Goal: Register for event/course

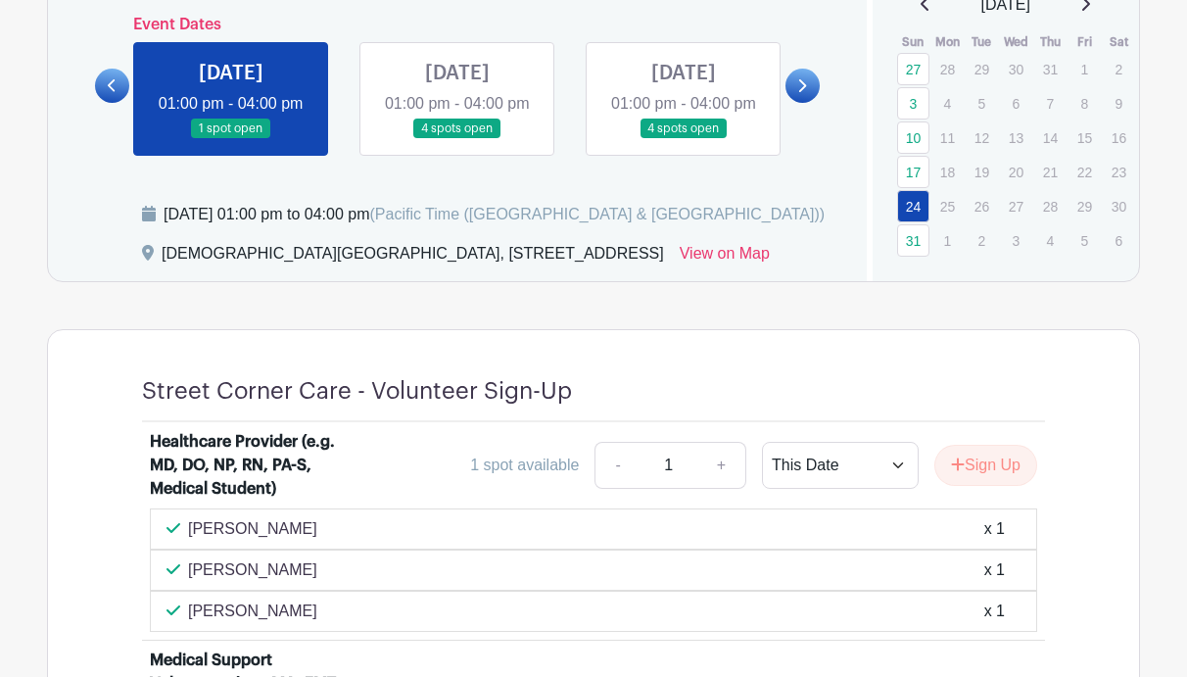
scroll to position [959, 0]
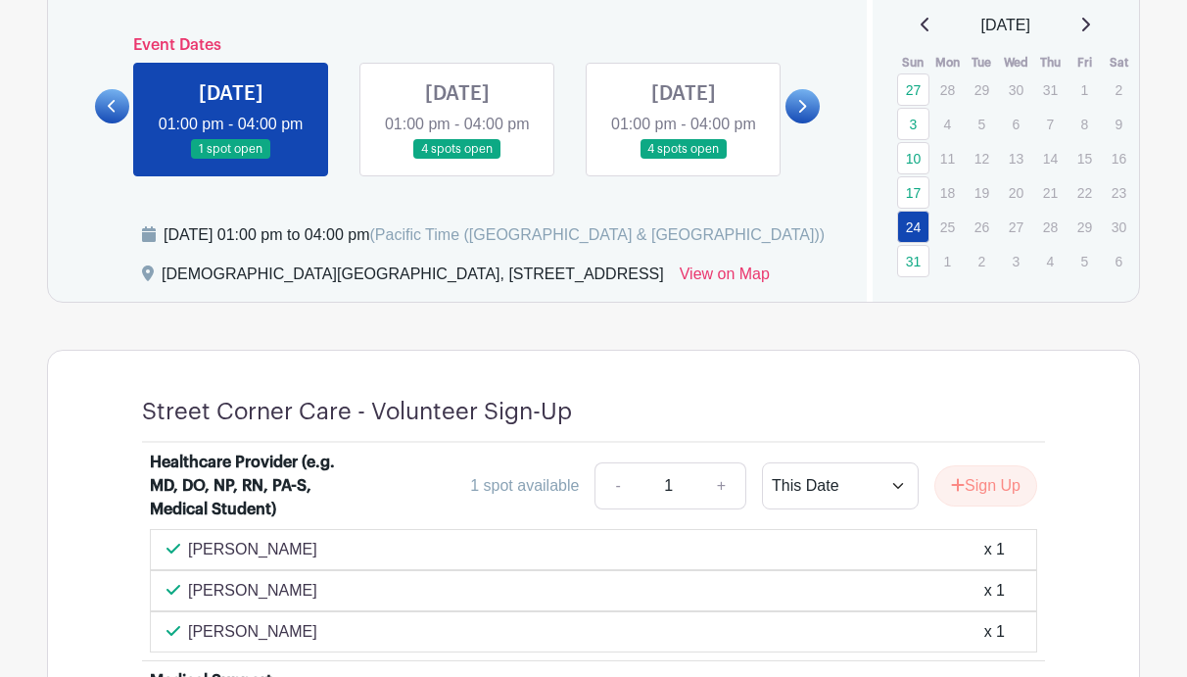
click at [810, 121] on link at bounding box center [802, 106] width 34 height 34
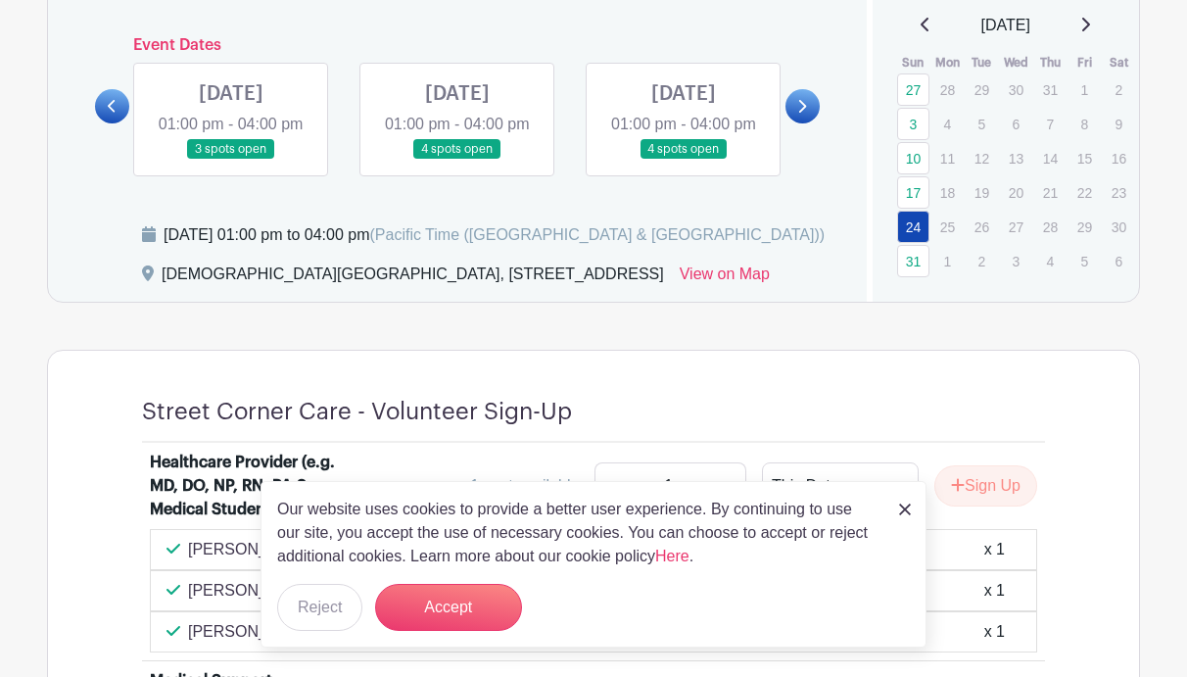
click at [1090, 25] on icon at bounding box center [1085, 25] width 10 height 16
click at [1090, 17] on icon at bounding box center [1085, 25] width 10 height 16
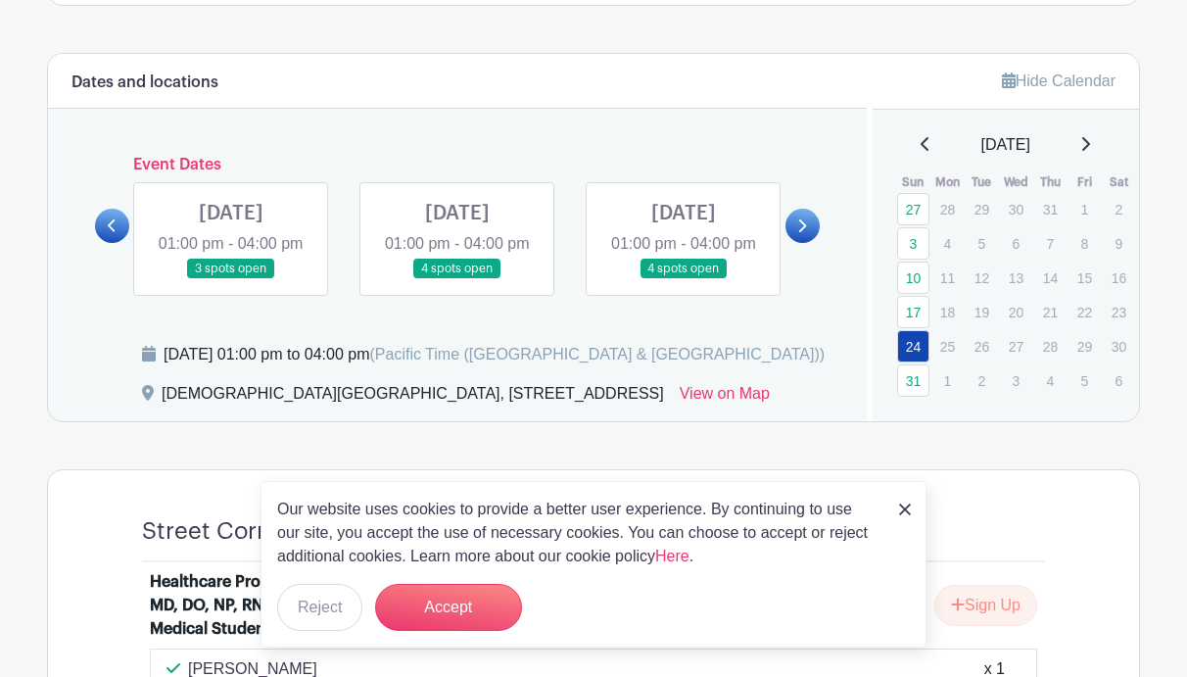
click at [683, 279] on link at bounding box center [683, 279] width 0 height 0
click at [905, 509] on img at bounding box center [905, 509] width 12 height 12
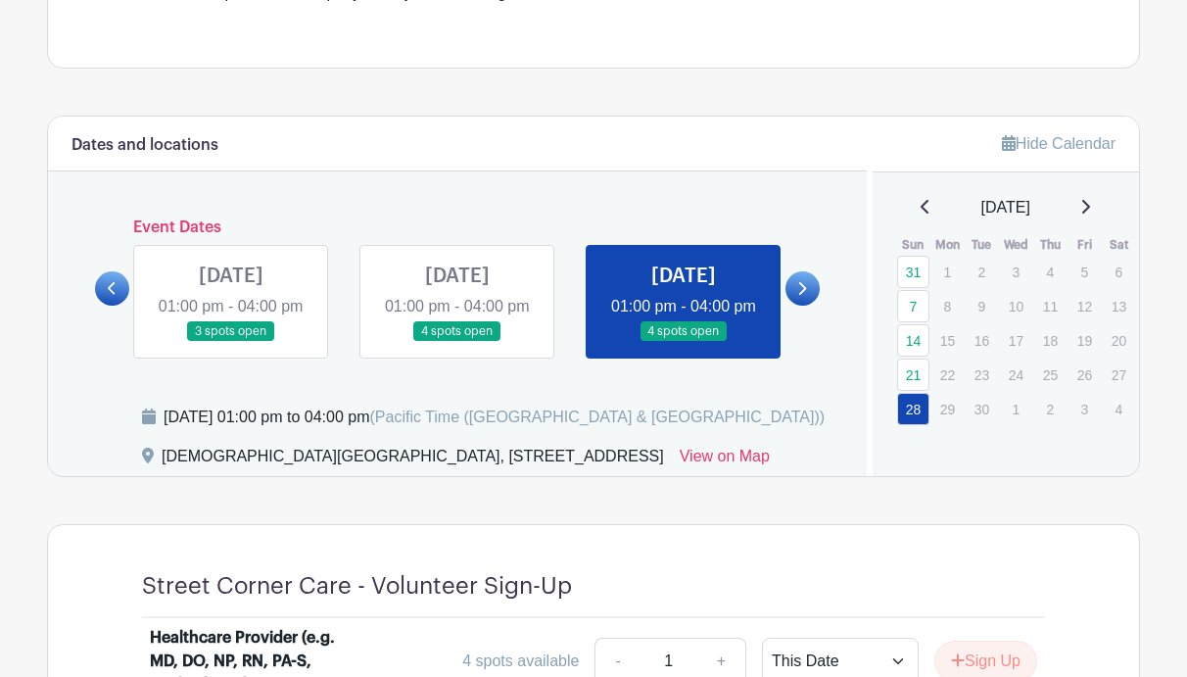
scroll to position [728, 0]
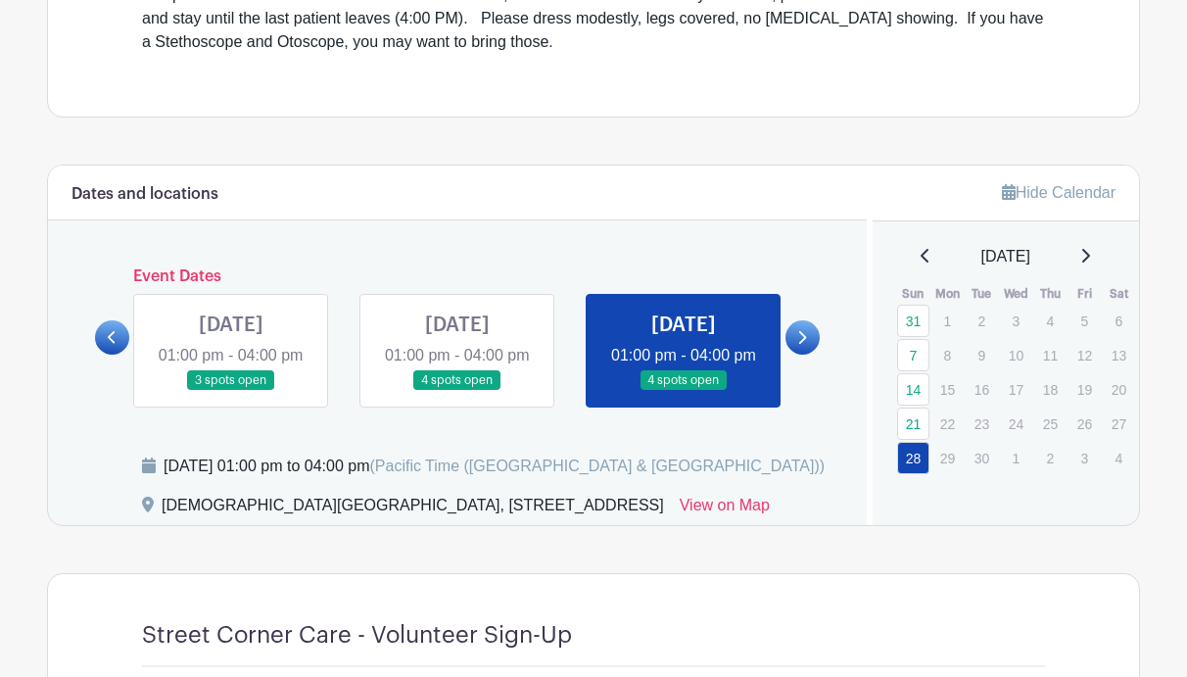
click at [802, 345] on icon at bounding box center [801, 337] width 9 height 15
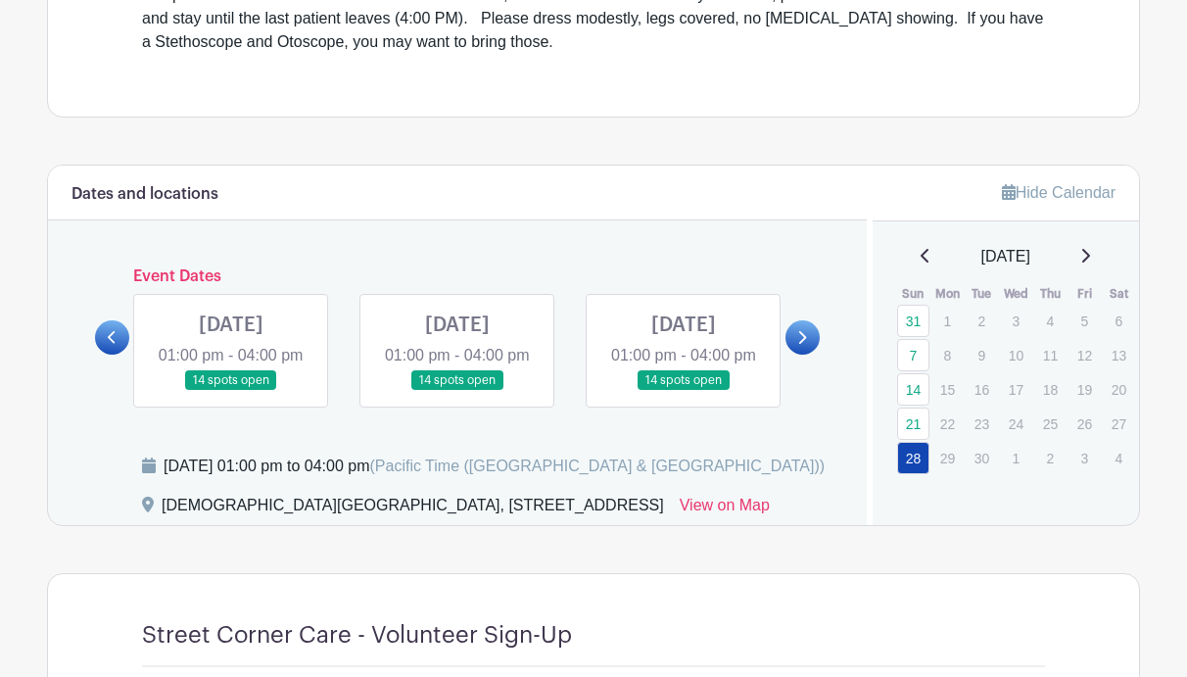
click at [231, 391] on link at bounding box center [231, 391] width 0 height 0
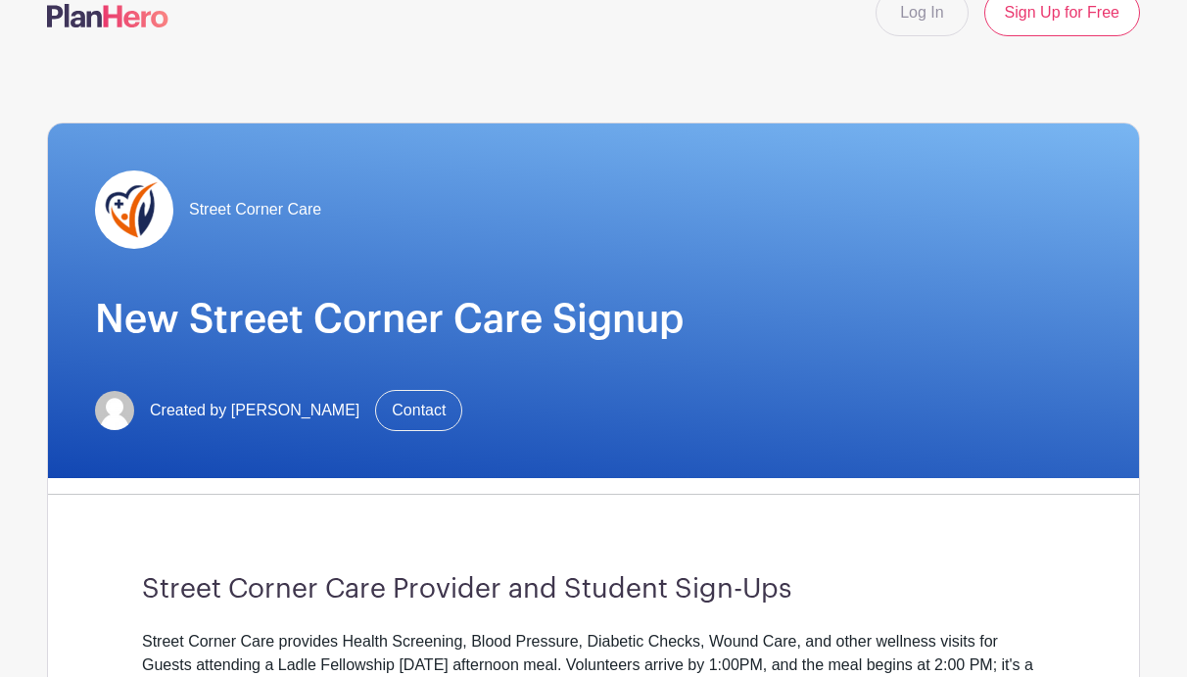
scroll to position [0, 0]
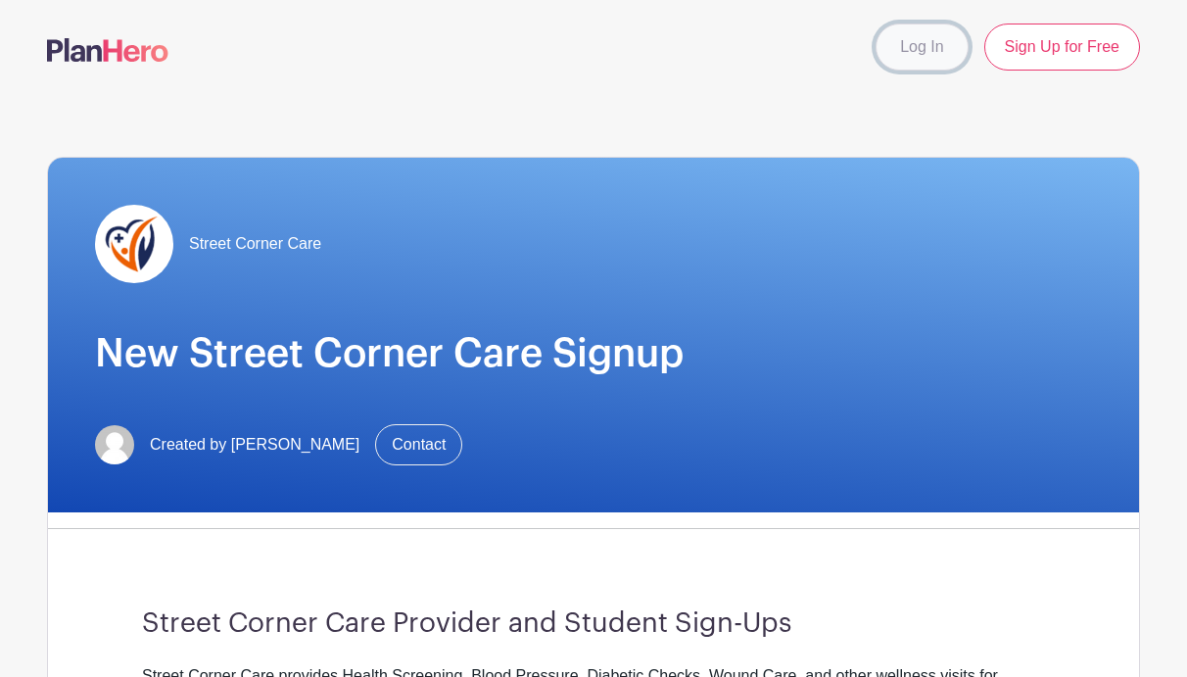
click at [933, 54] on link "Log In" at bounding box center [921, 46] width 92 height 47
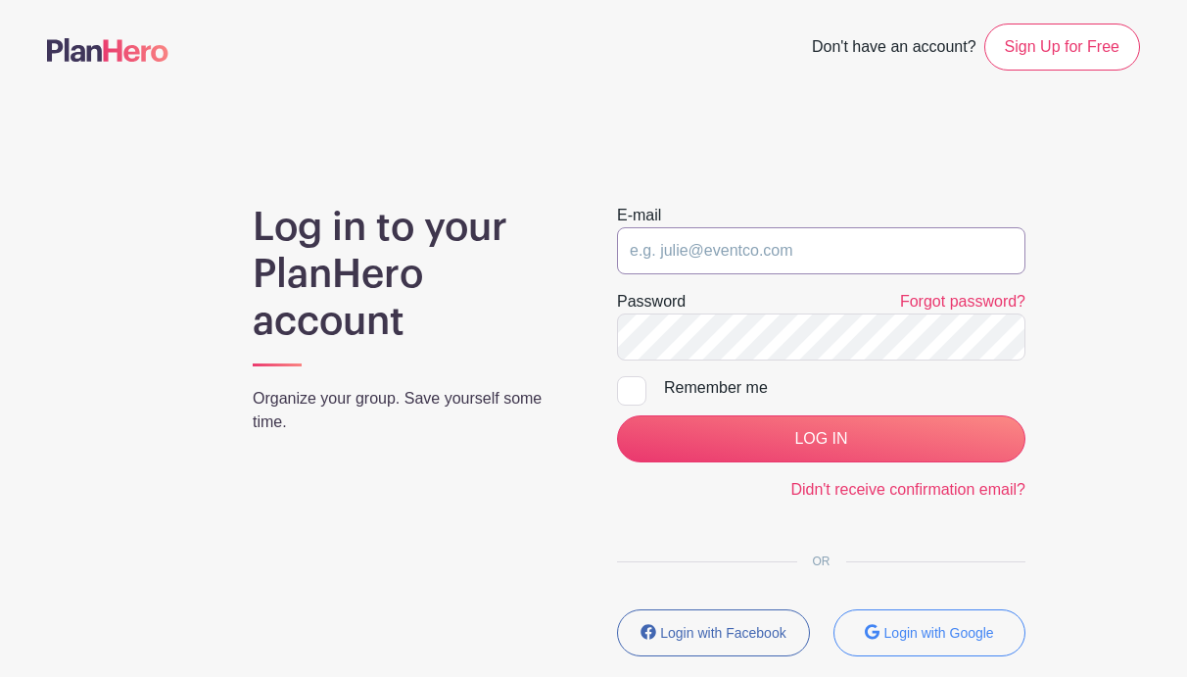
click at [776, 256] on input "email" at bounding box center [821, 250] width 408 height 47
type input "[EMAIL_ADDRESS][DOMAIN_NAME]"
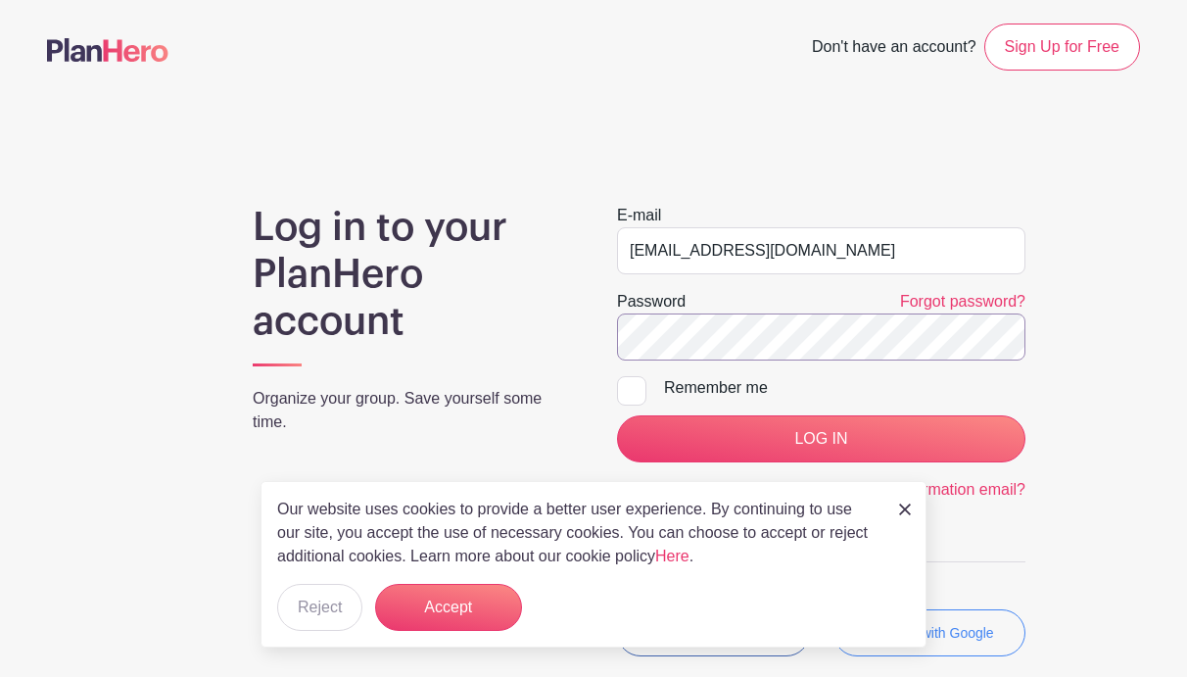
click at [617, 415] on input "LOG IN" at bounding box center [821, 438] width 408 height 47
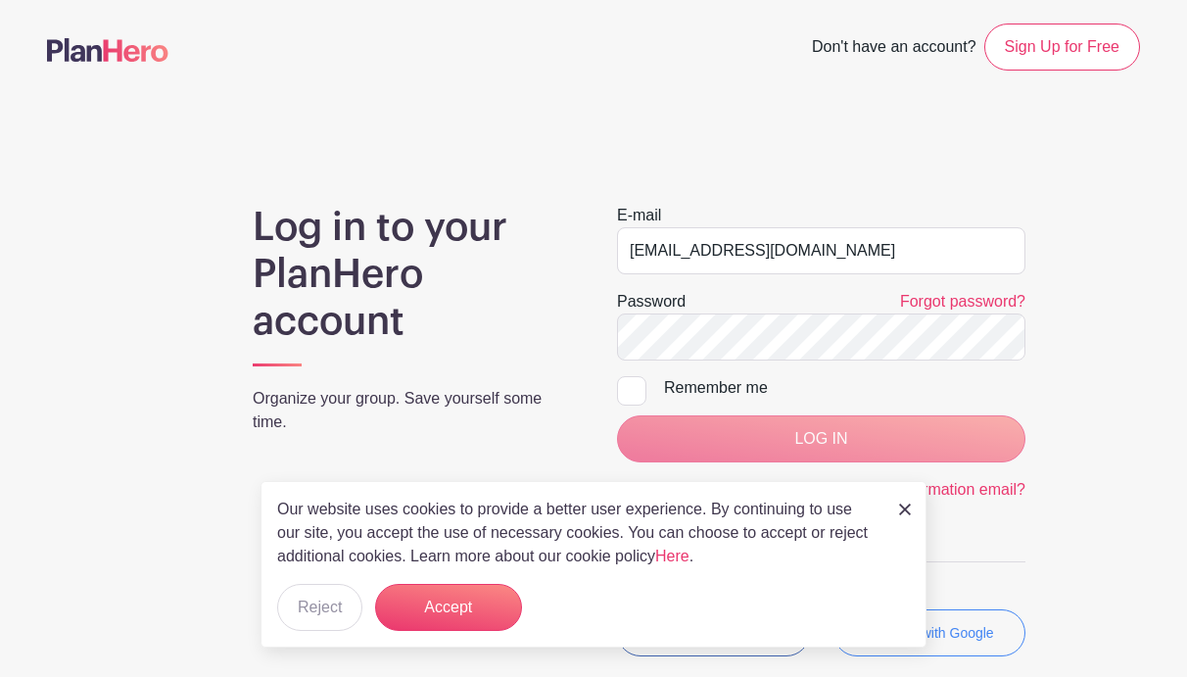
click at [897, 509] on div "Our website uses cookies to provide a better user experience. By continuing to …" at bounding box center [593, 564] width 666 height 166
click at [900, 512] on img at bounding box center [905, 509] width 12 height 12
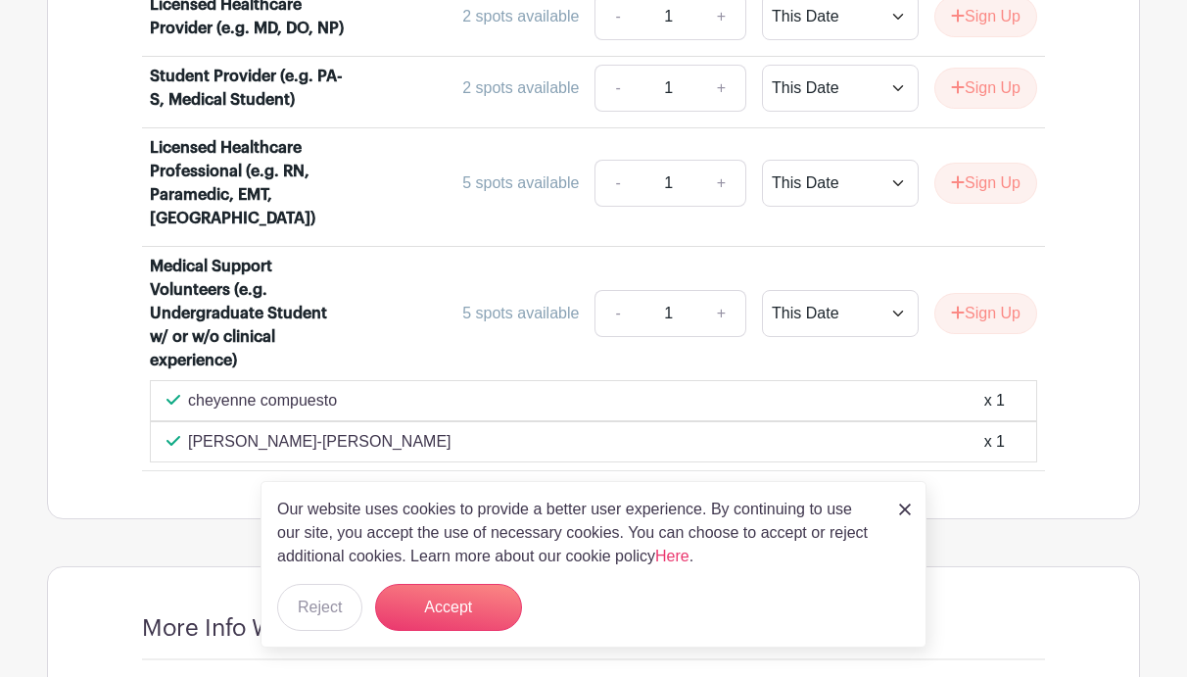
scroll to position [1384, 0]
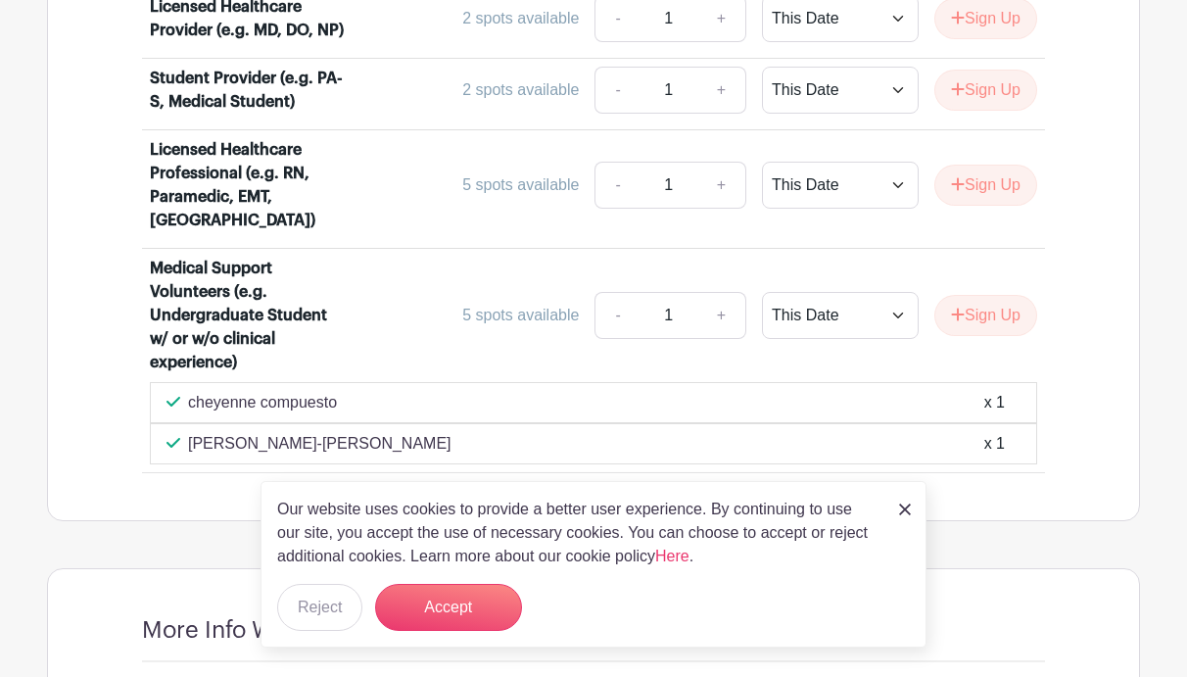
click at [906, 496] on link at bounding box center [905, 507] width 12 height 23
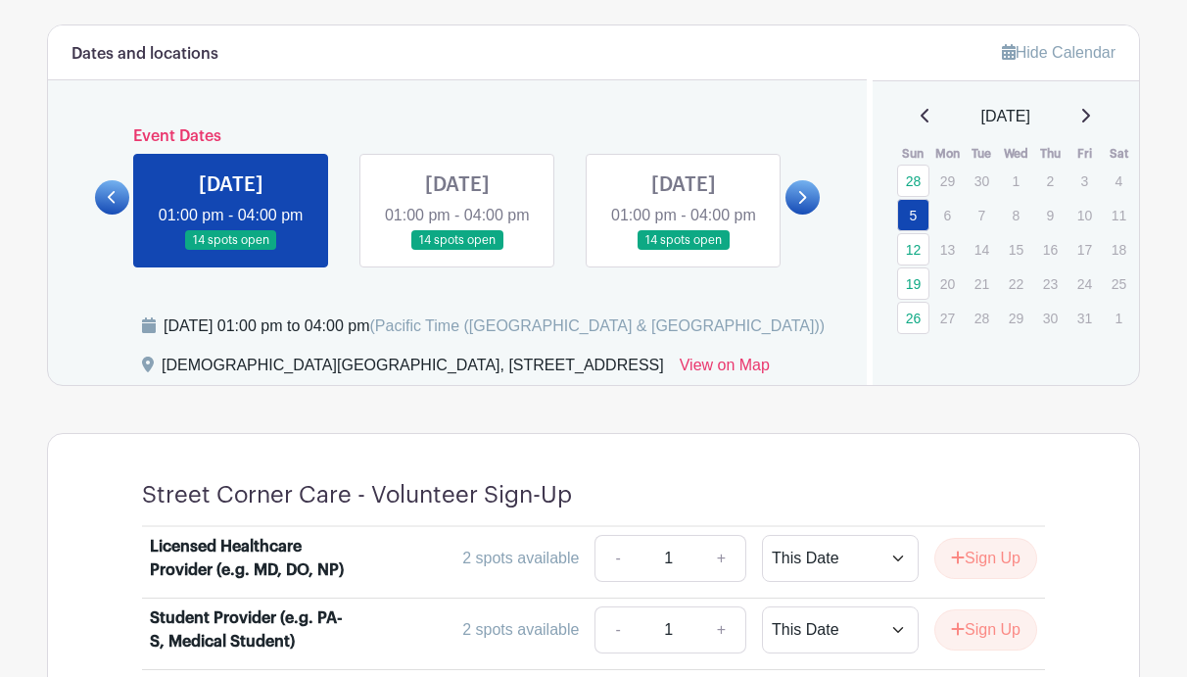
scroll to position [808, 0]
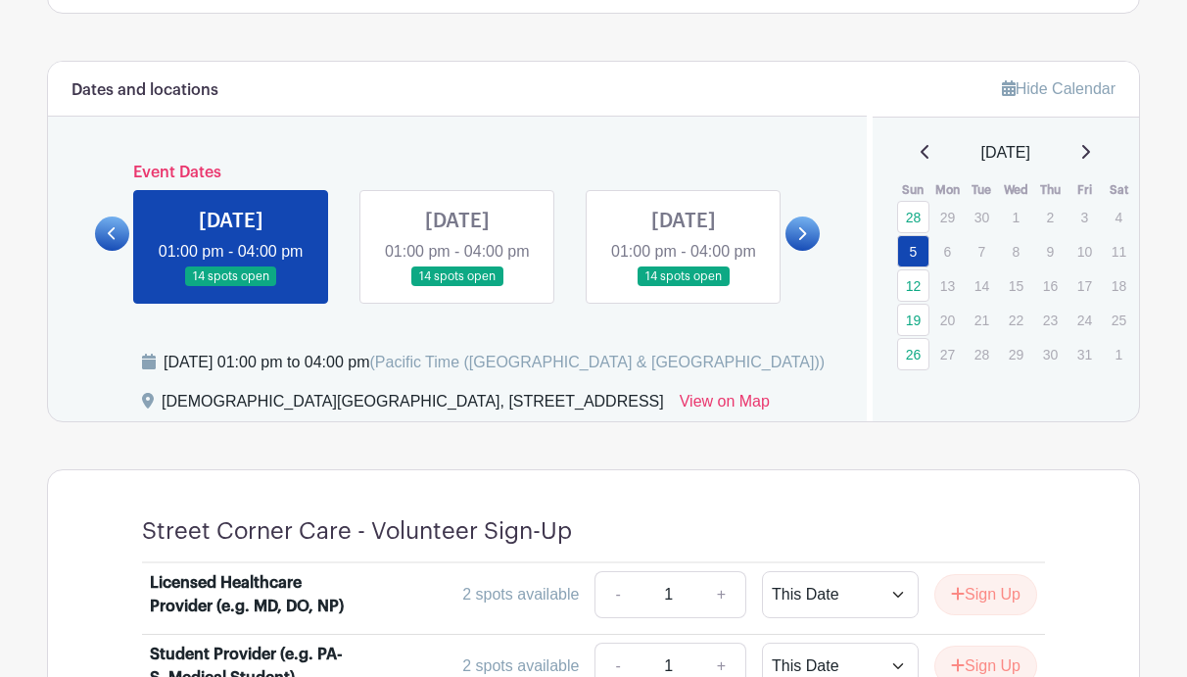
click at [792, 240] on link at bounding box center [802, 233] width 34 height 34
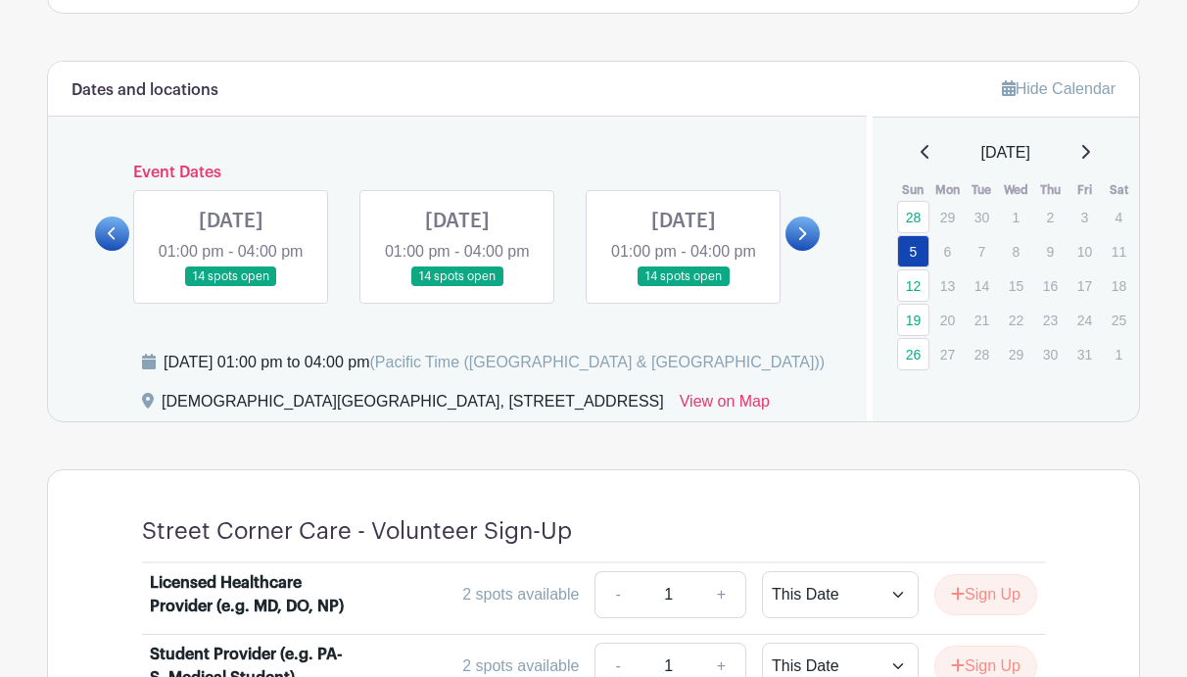
click at [231, 287] on link at bounding box center [231, 287] width 0 height 0
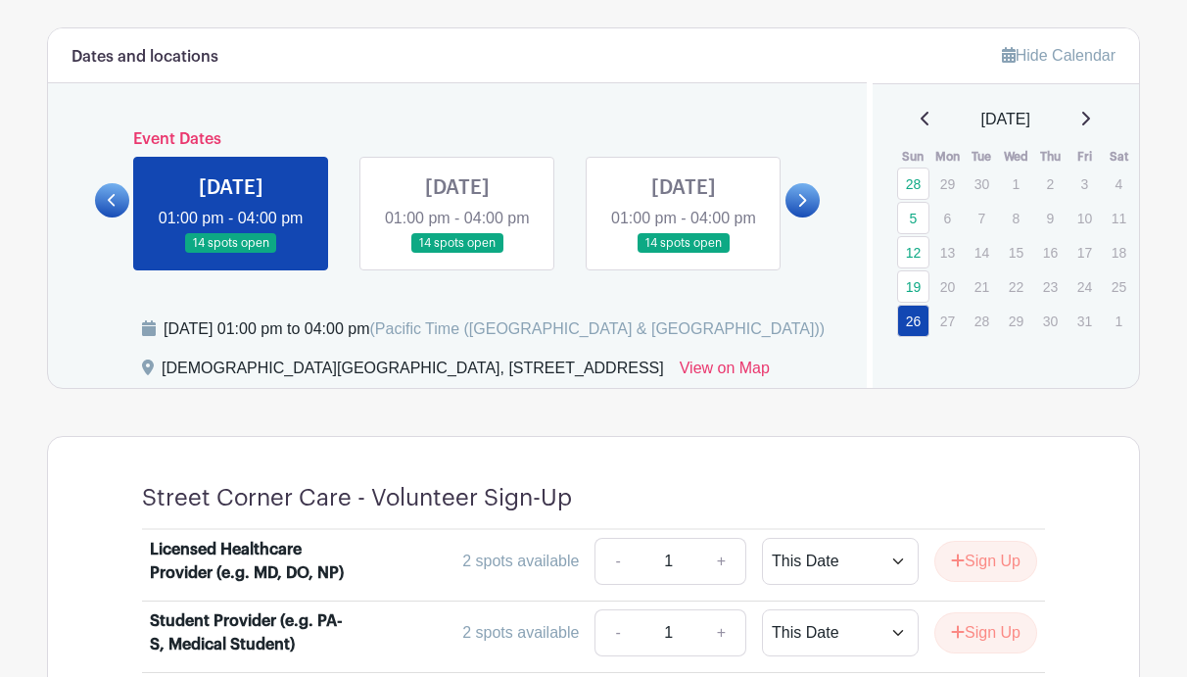
scroll to position [833, 0]
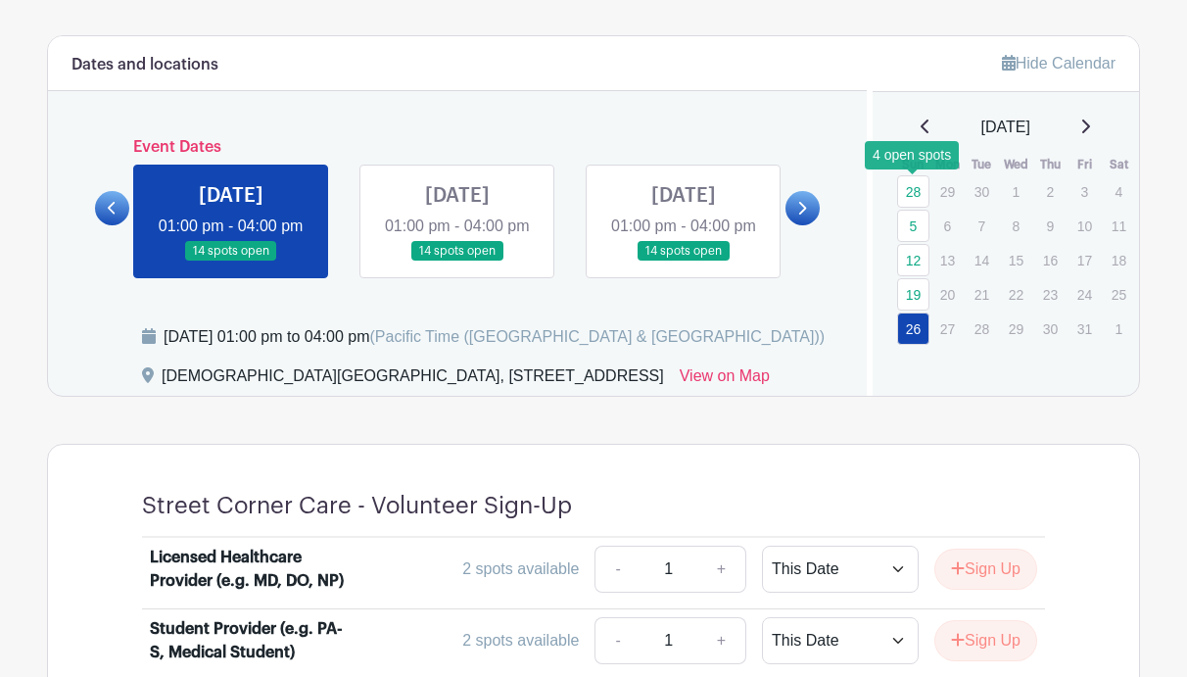
click at [918, 191] on link "28" at bounding box center [913, 191] width 32 height 32
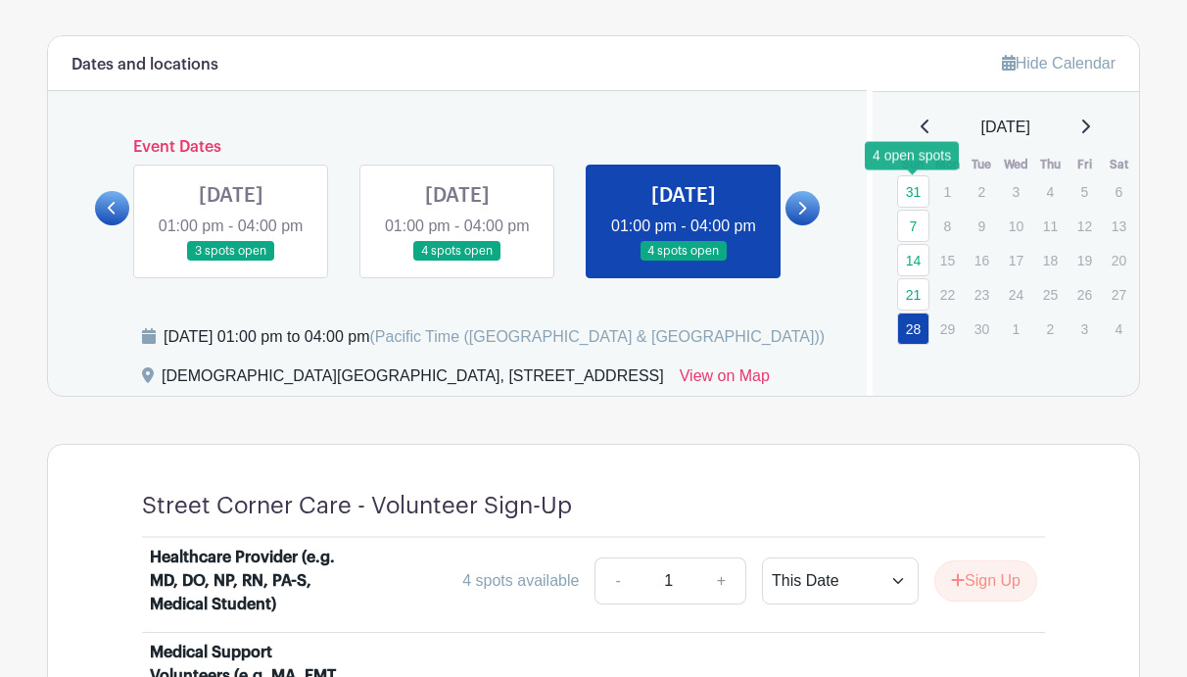
click at [911, 192] on link "31" at bounding box center [913, 191] width 32 height 32
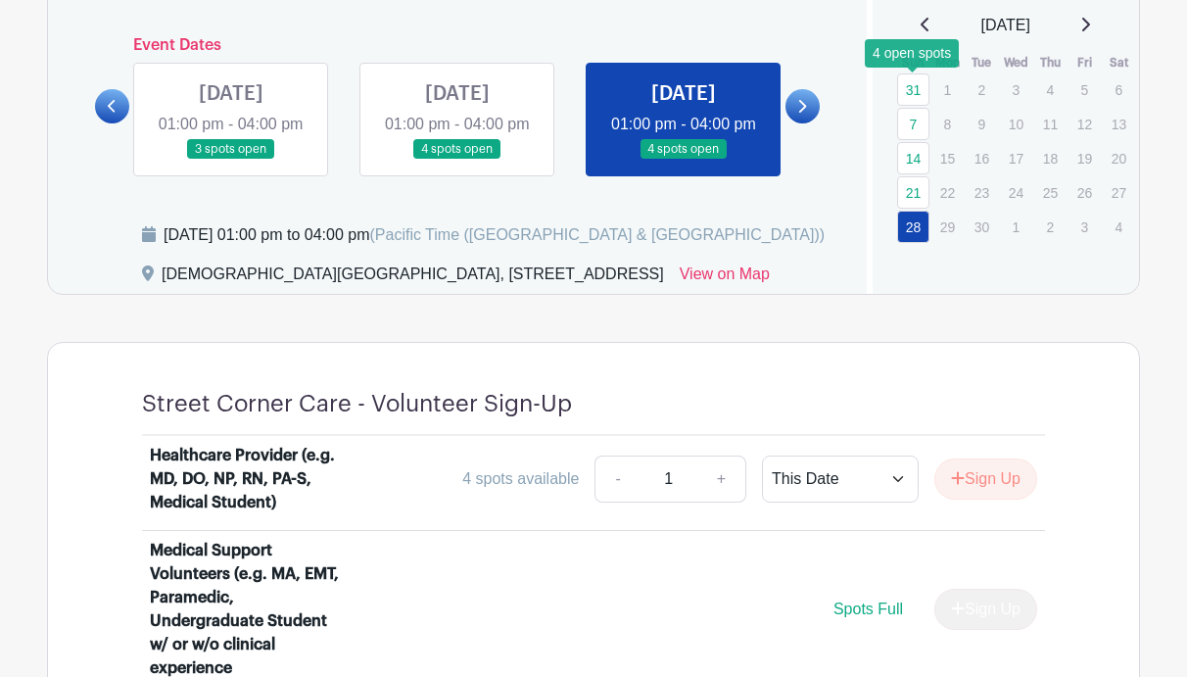
scroll to position [933, 0]
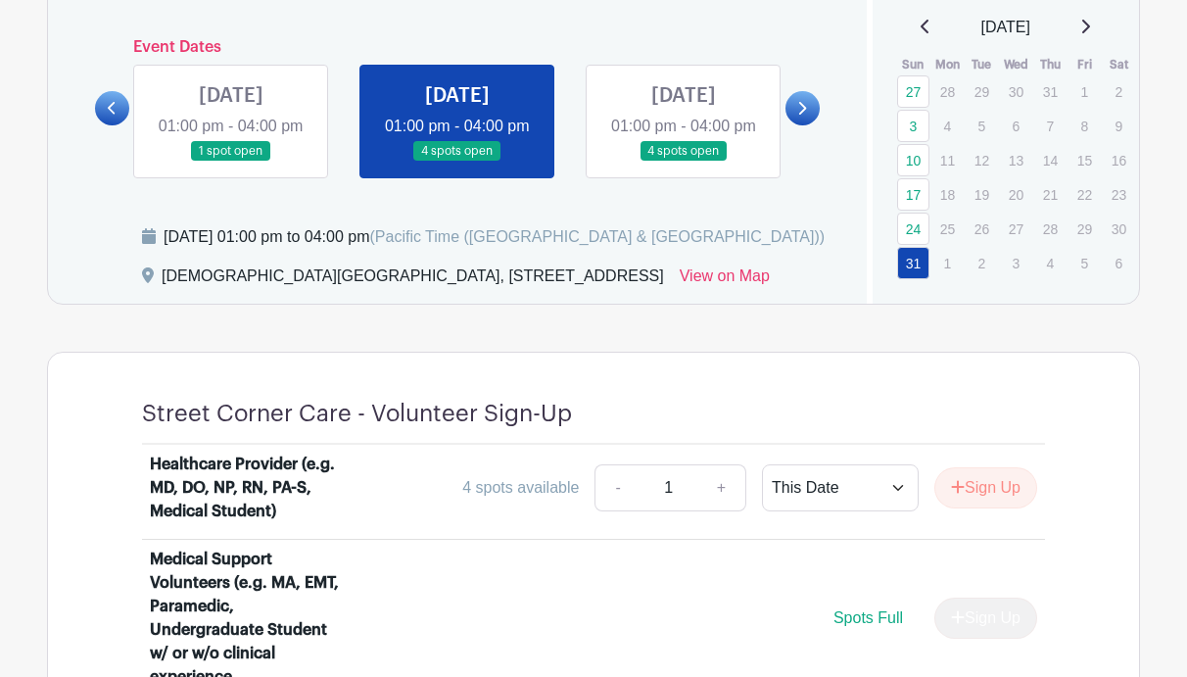
click at [683, 162] on link at bounding box center [683, 162] width 0 height 0
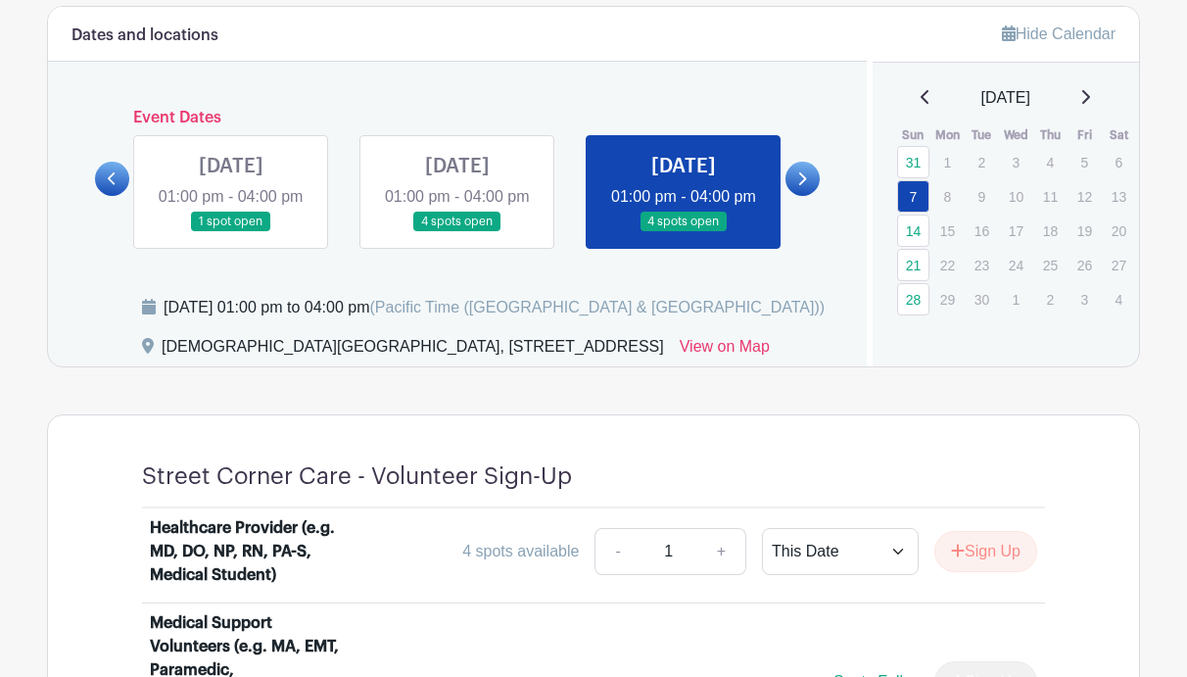
scroll to position [862, 0]
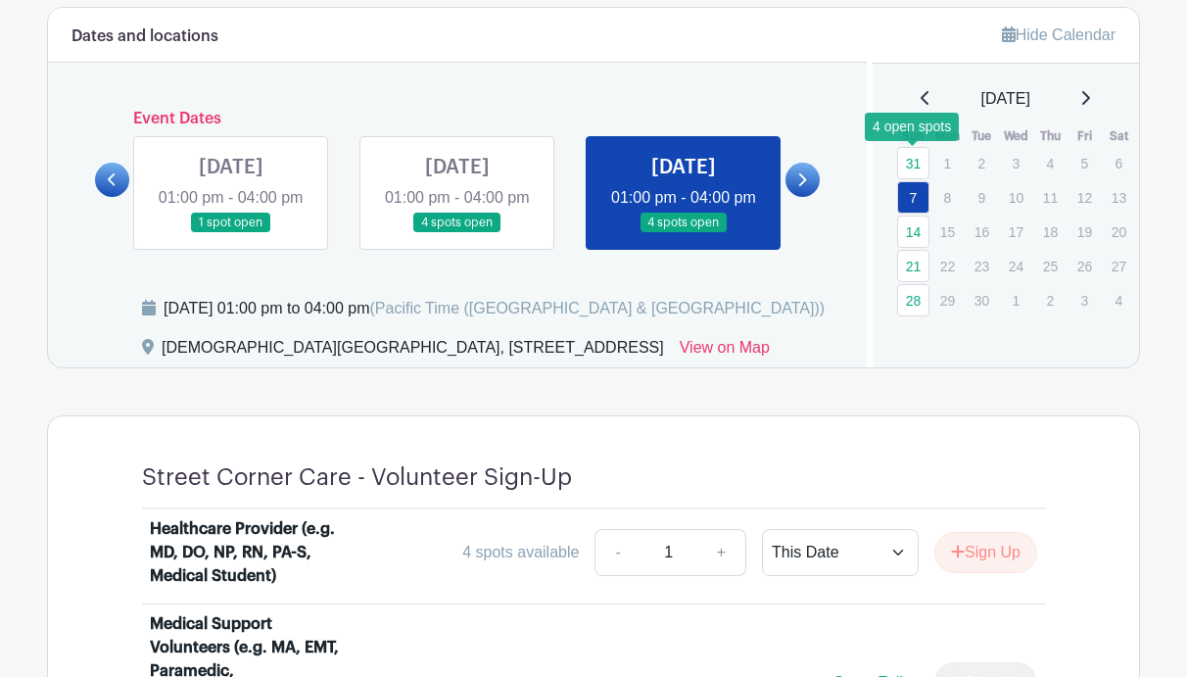
click at [916, 162] on link "31" at bounding box center [913, 163] width 32 height 32
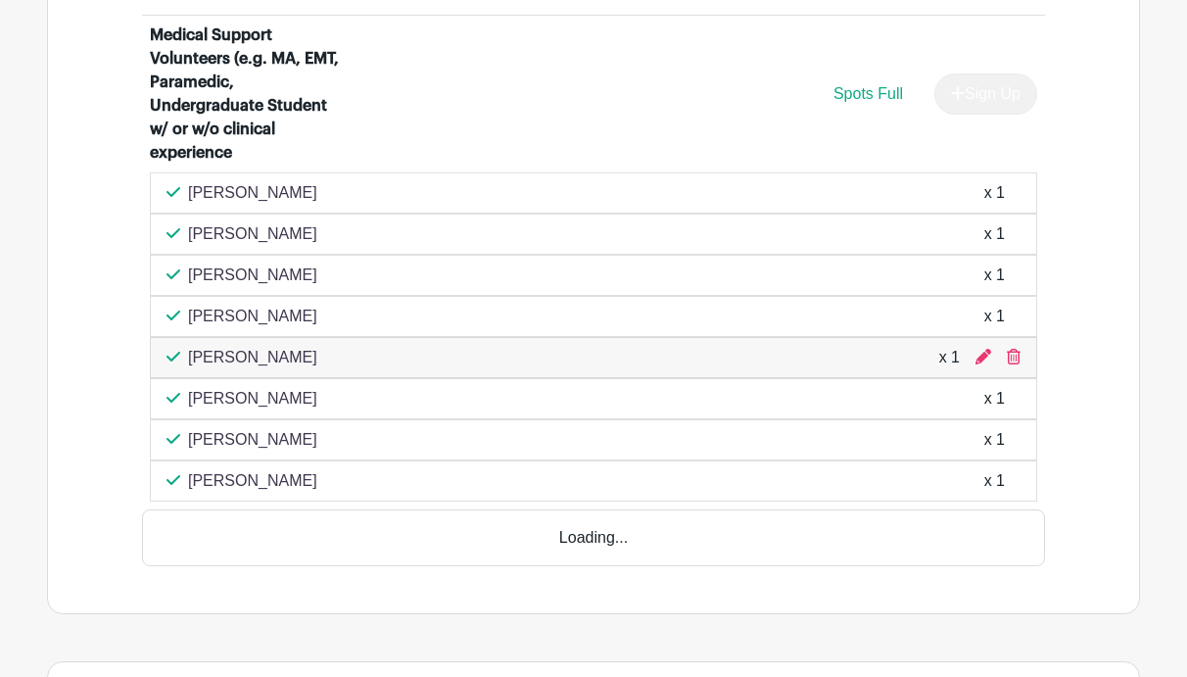
scroll to position [1485, 0]
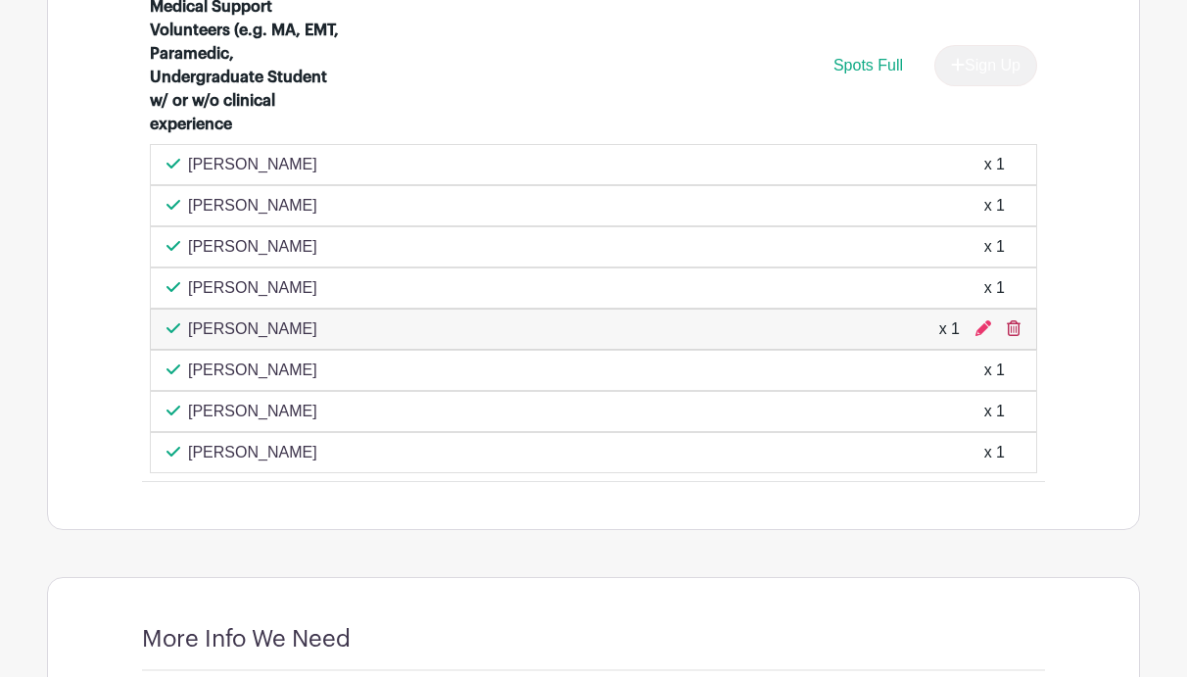
click at [1012, 336] on icon at bounding box center [1014, 328] width 14 height 16
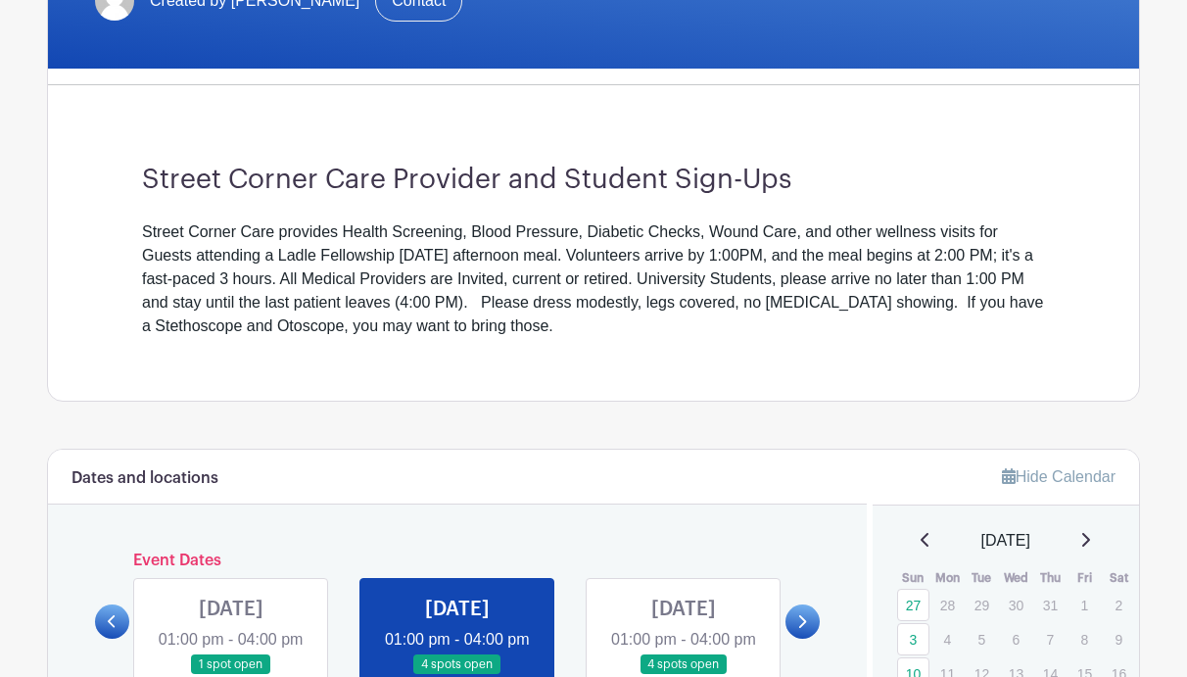
scroll to position [418, 0]
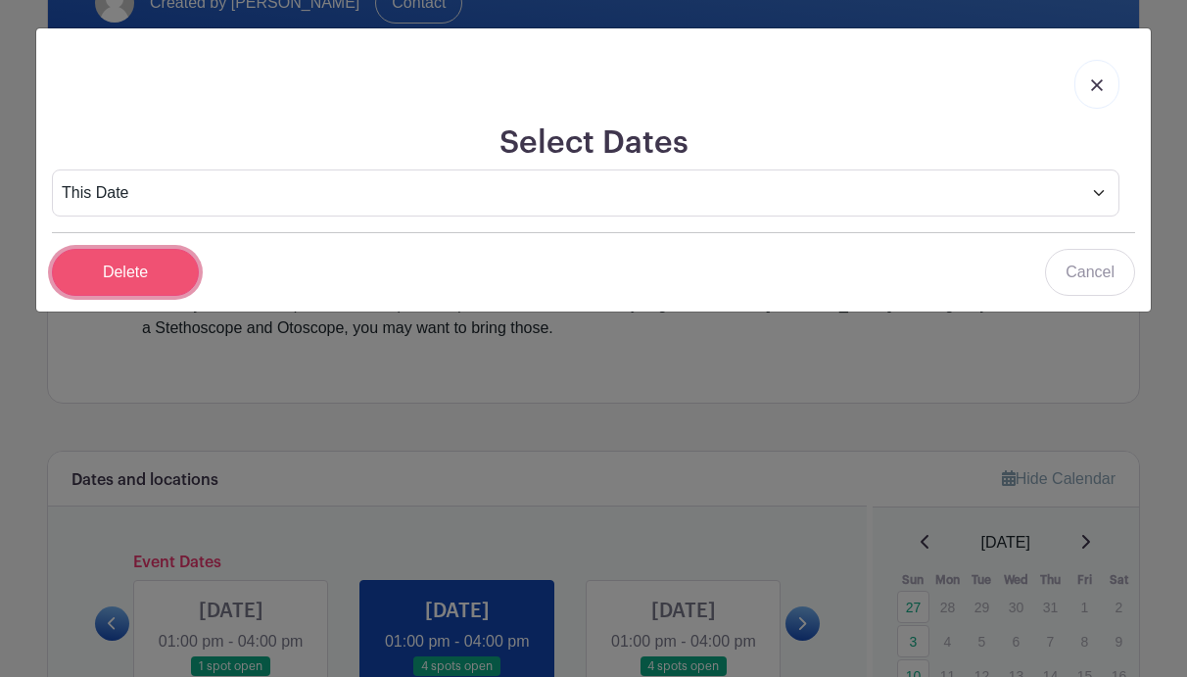
click at [167, 276] on input "Delete" at bounding box center [125, 272] width 147 height 47
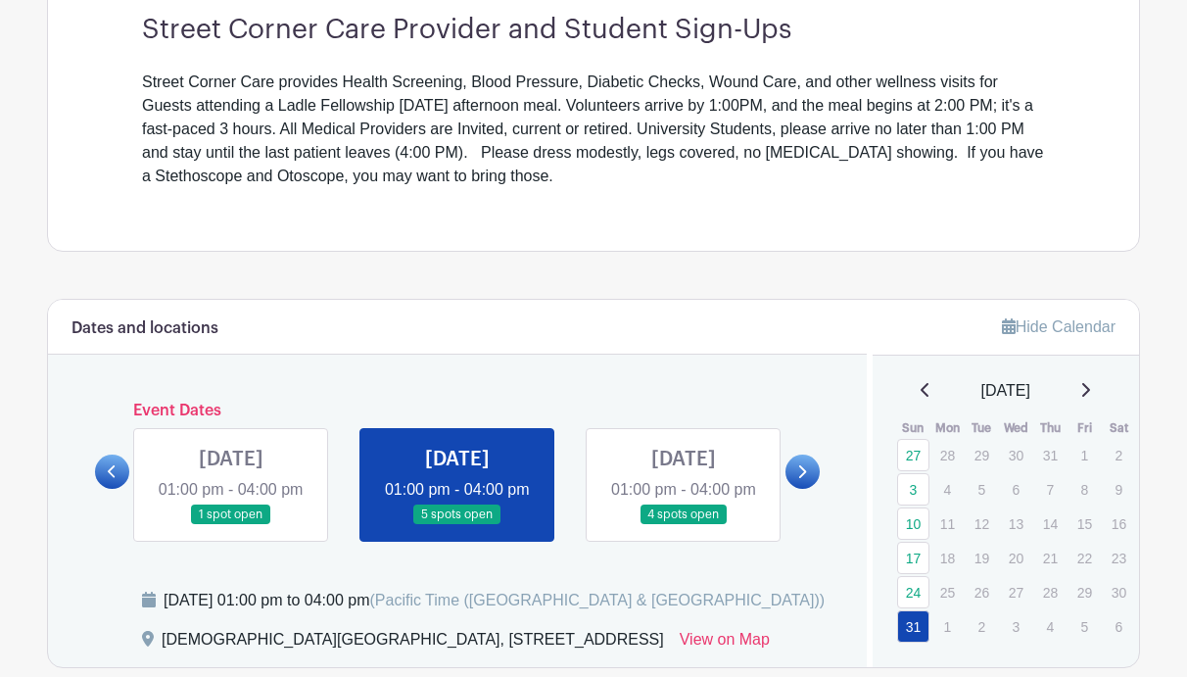
scroll to position [612, 0]
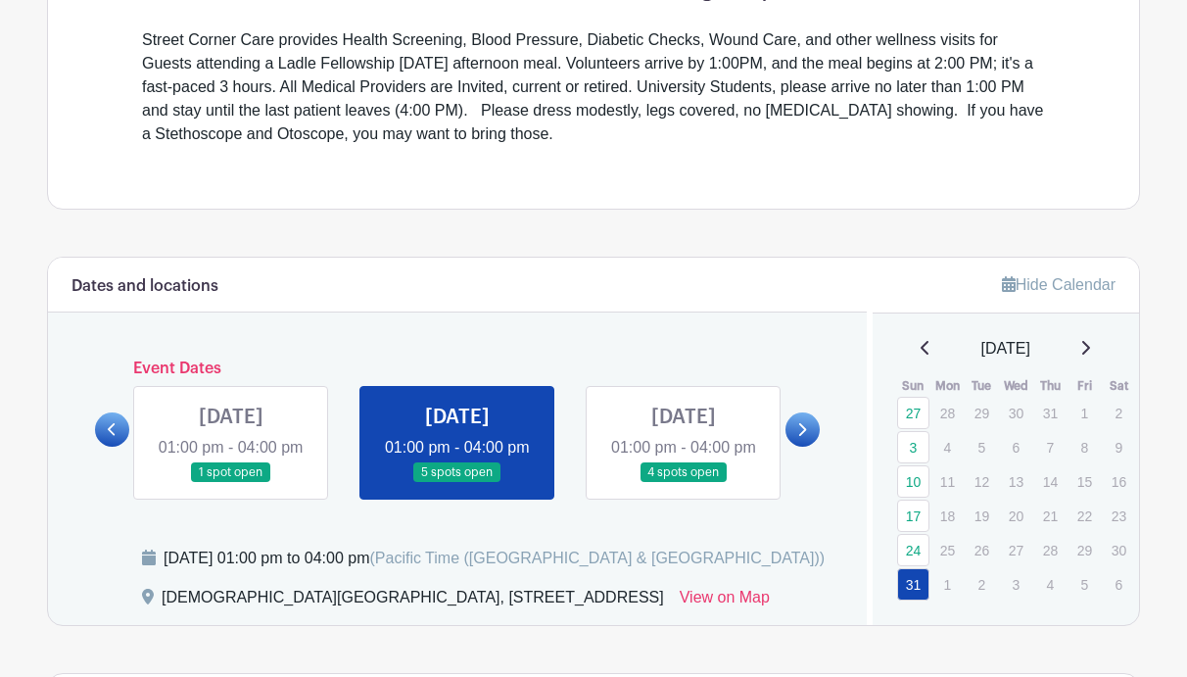
click at [1090, 344] on icon at bounding box center [1085, 348] width 10 height 16
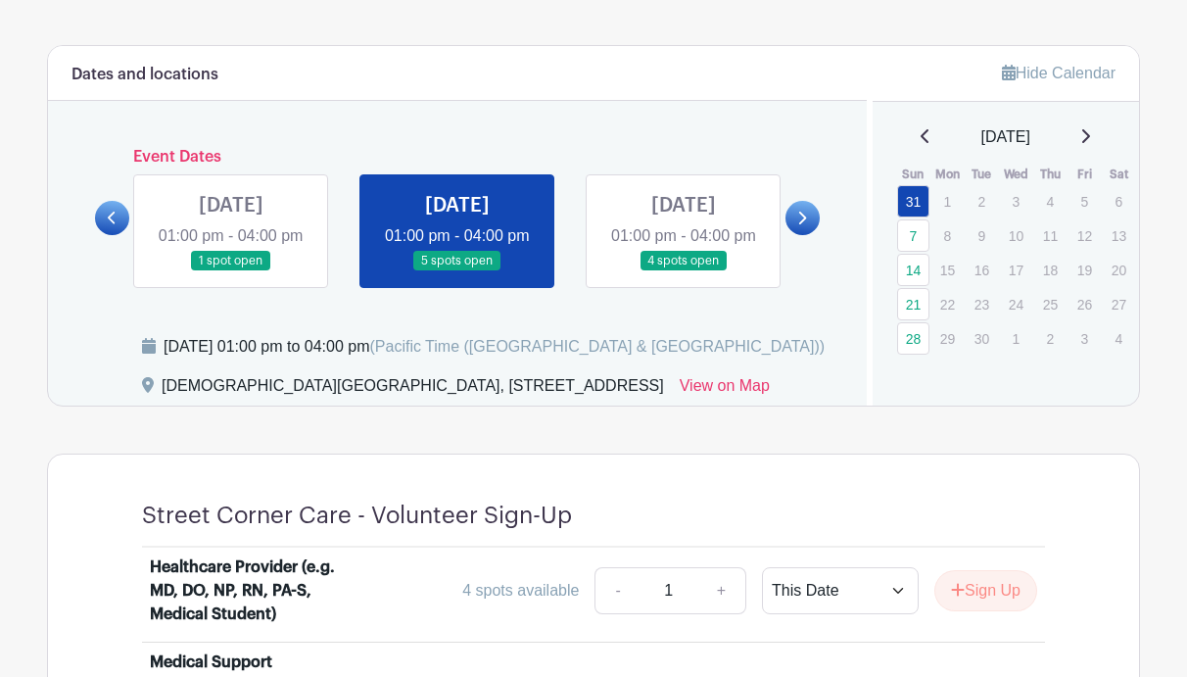
scroll to position [804, 0]
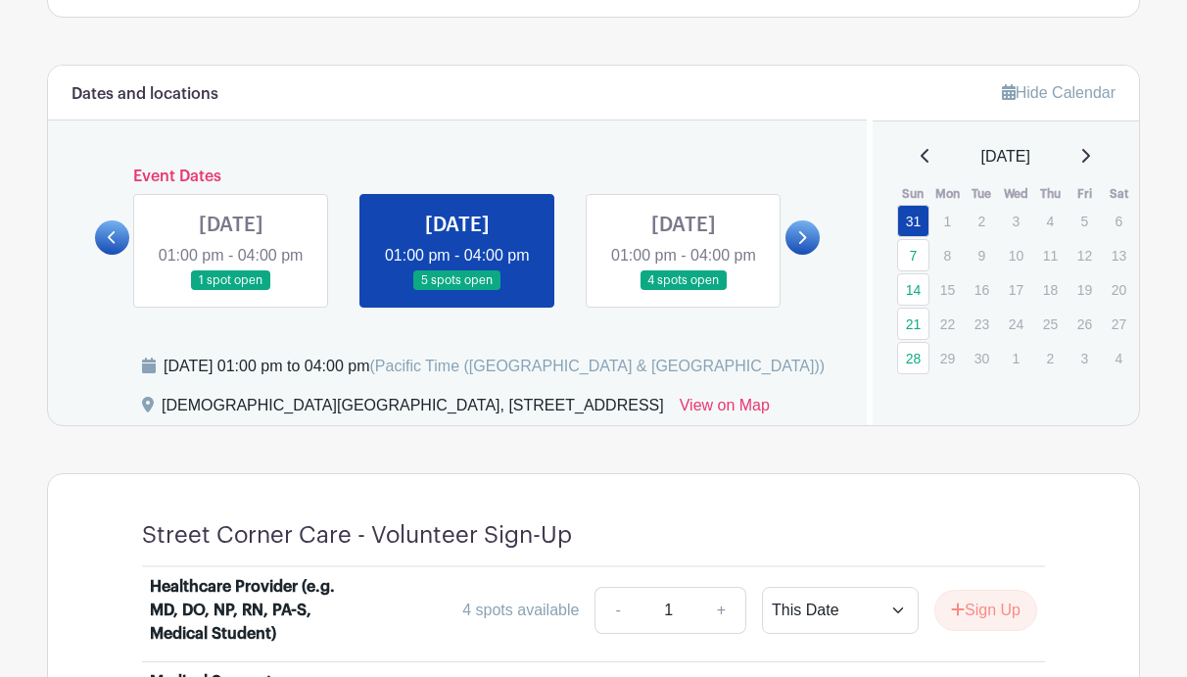
click at [1090, 154] on icon at bounding box center [1086, 156] width 8 height 14
click at [915, 220] on link "28" at bounding box center [913, 221] width 32 height 32
click at [918, 222] on link "28" at bounding box center [913, 221] width 32 height 32
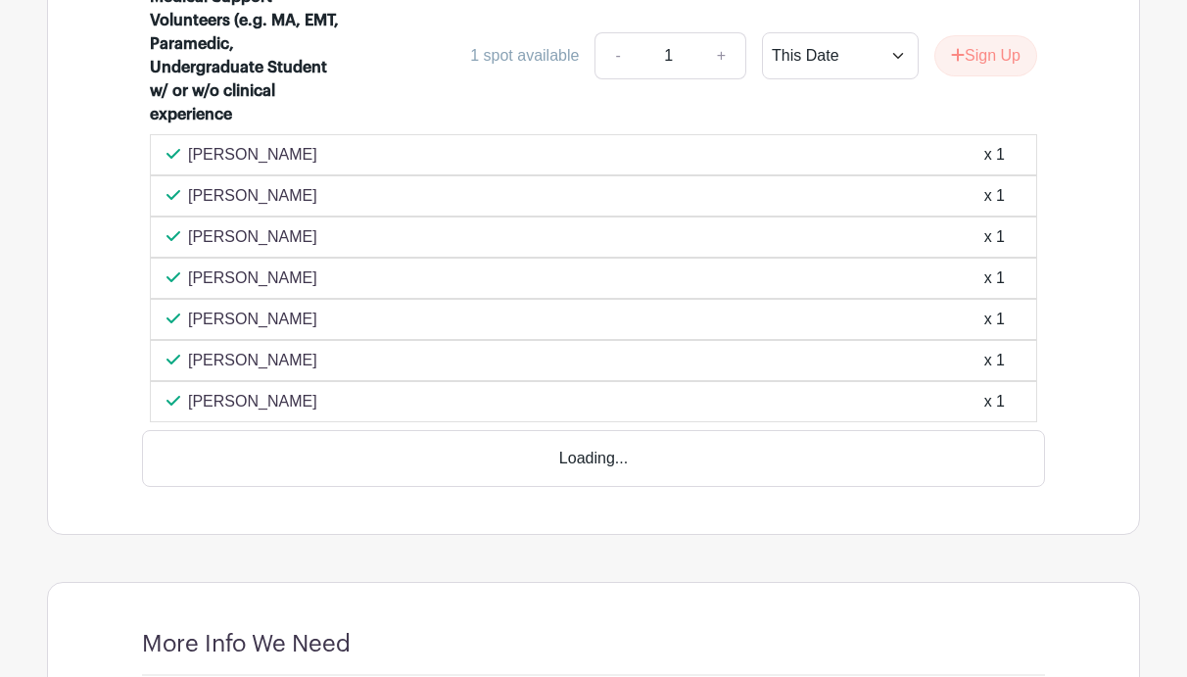
scroll to position [1494, 0]
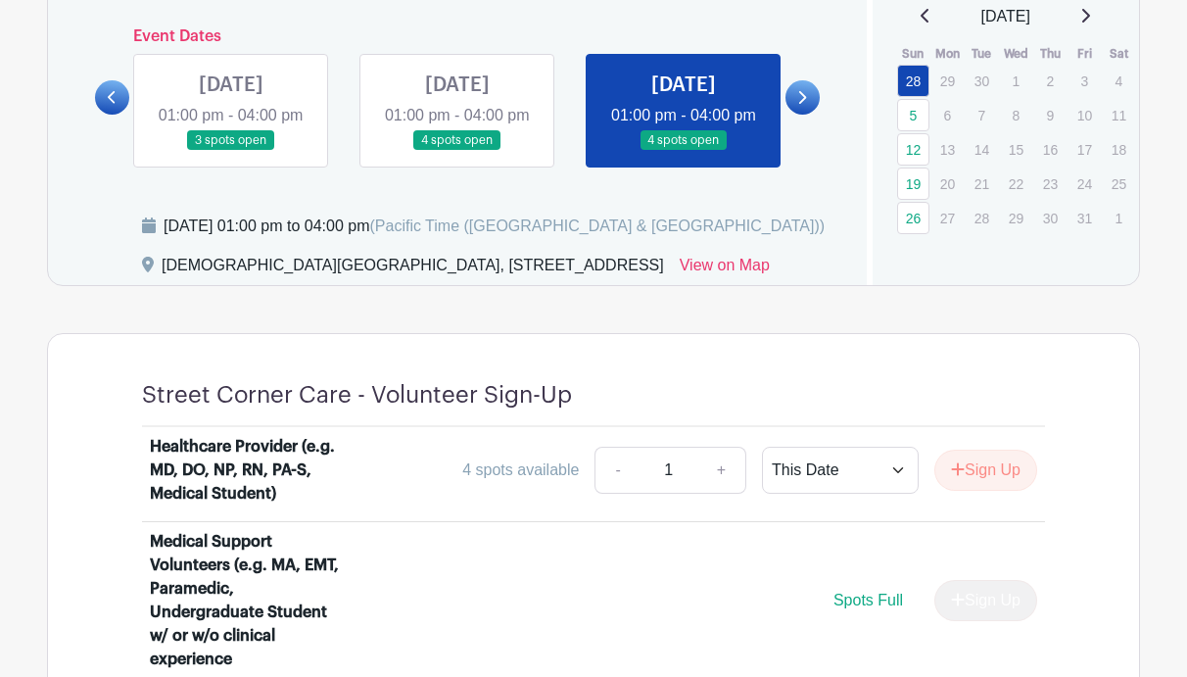
scroll to position [884, 0]
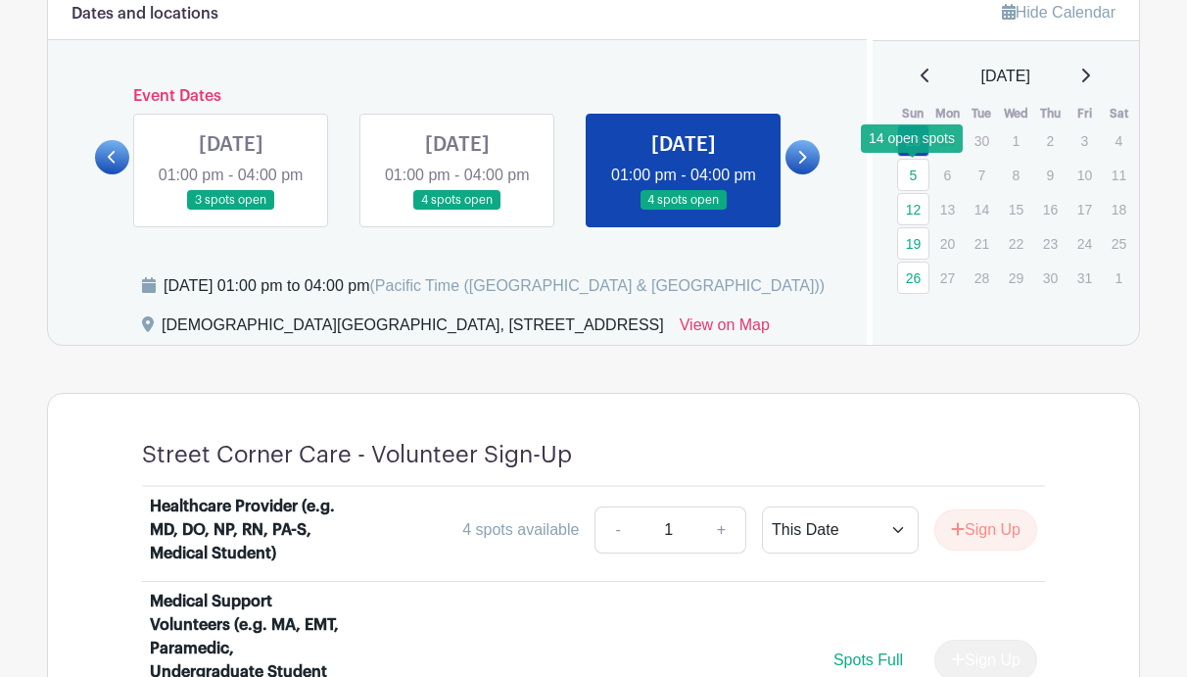
click at [916, 179] on link "5" at bounding box center [913, 175] width 32 height 32
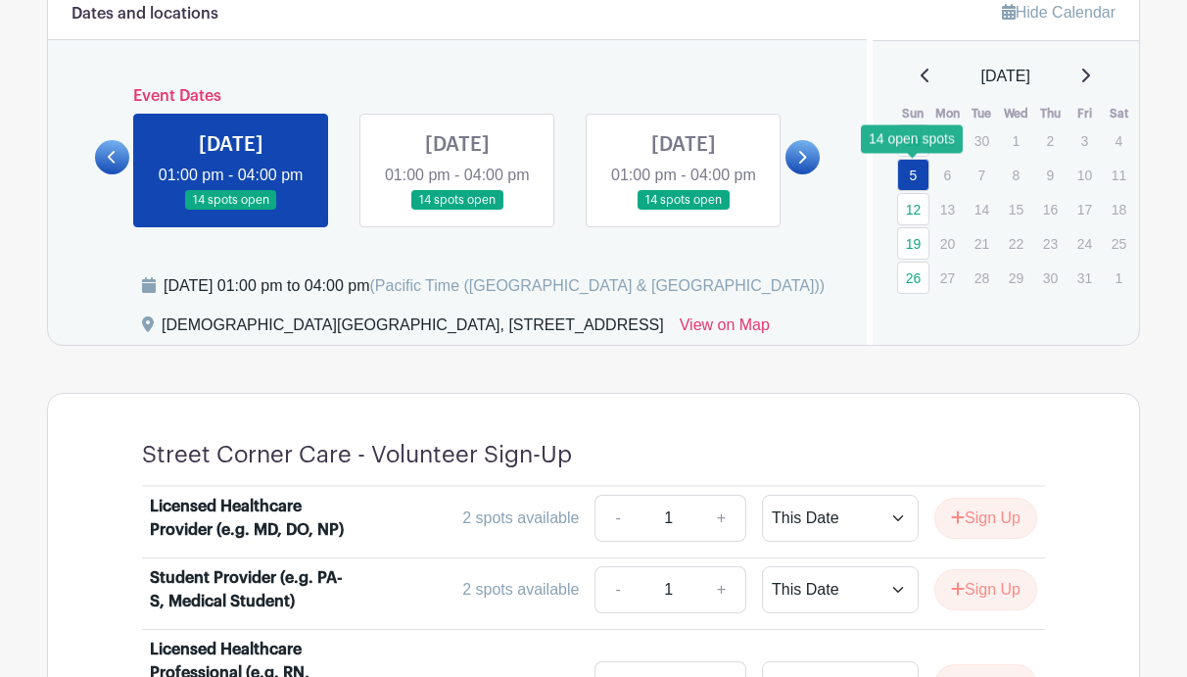
click at [916, 179] on link "5" at bounding box center [913, 175] width 32 height 32
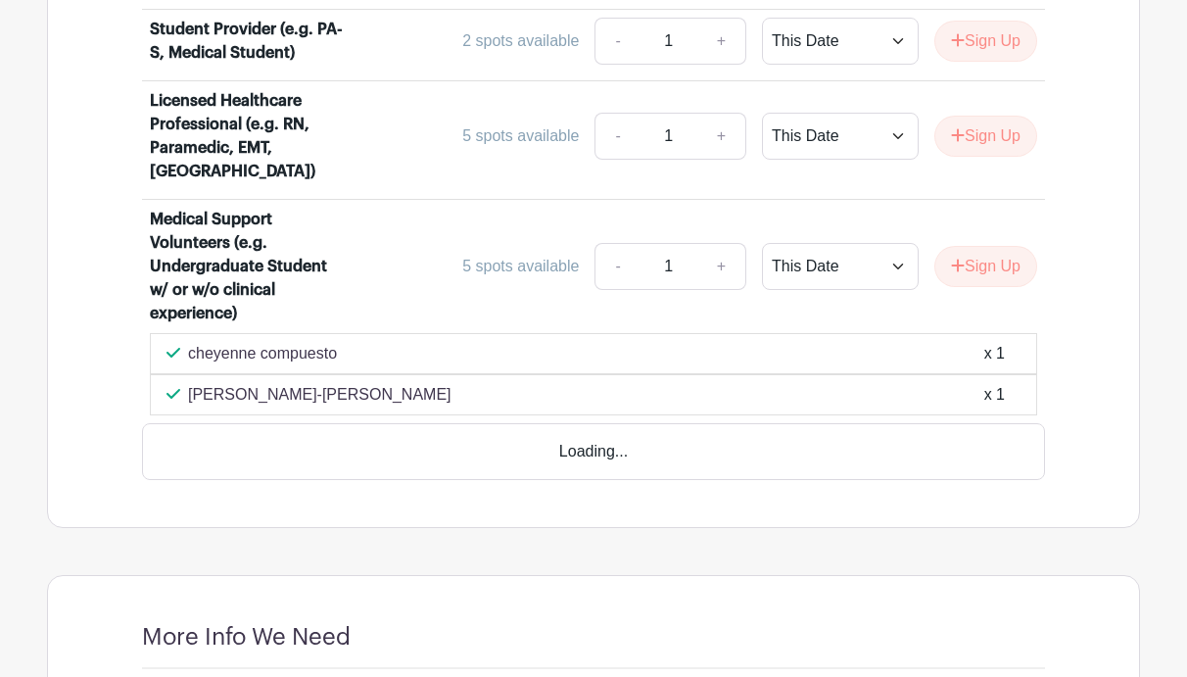
scroll to position [1436, 0]
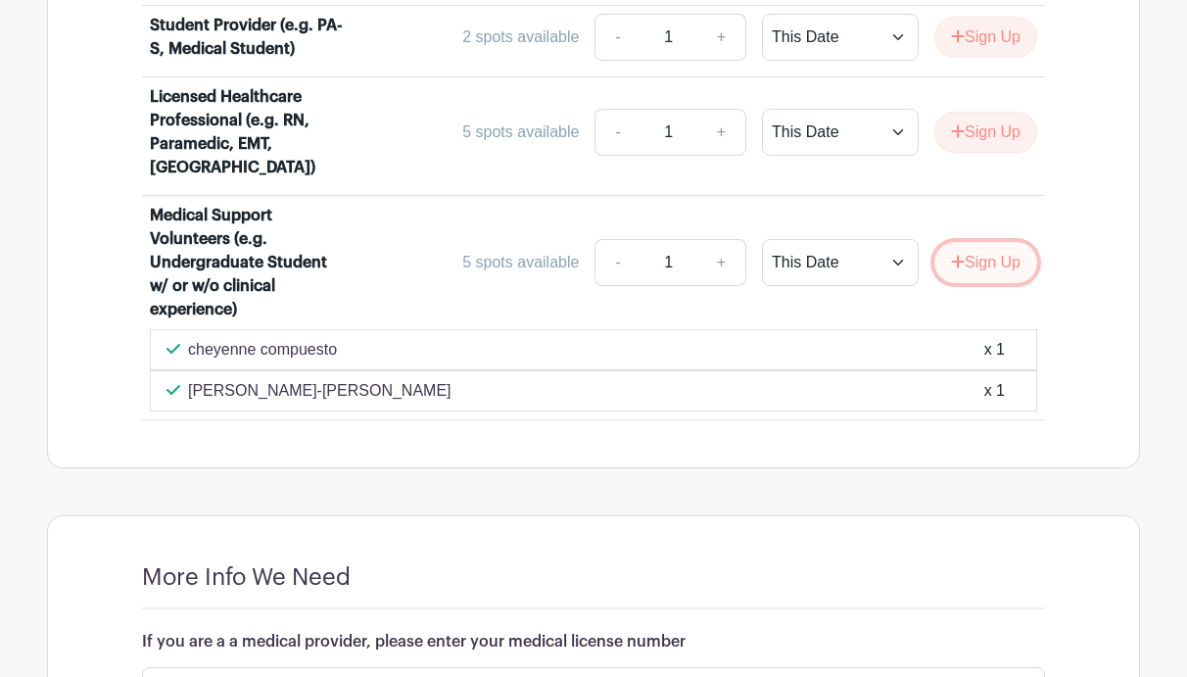
click at [988, 271] on button "Sign Up" at bounding box center [985, 262] width 103 height 41
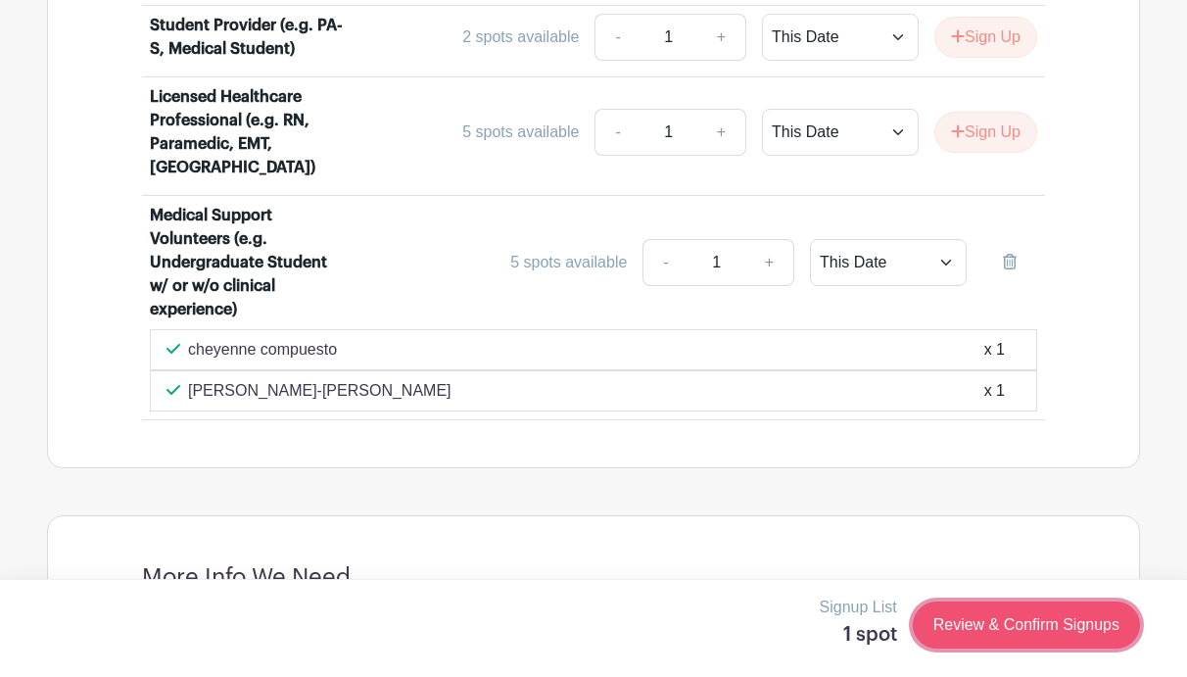
click at [1022, 634] on link "Review & Confirm Signups" at bounding box center [1026, 624] width 227 height 47
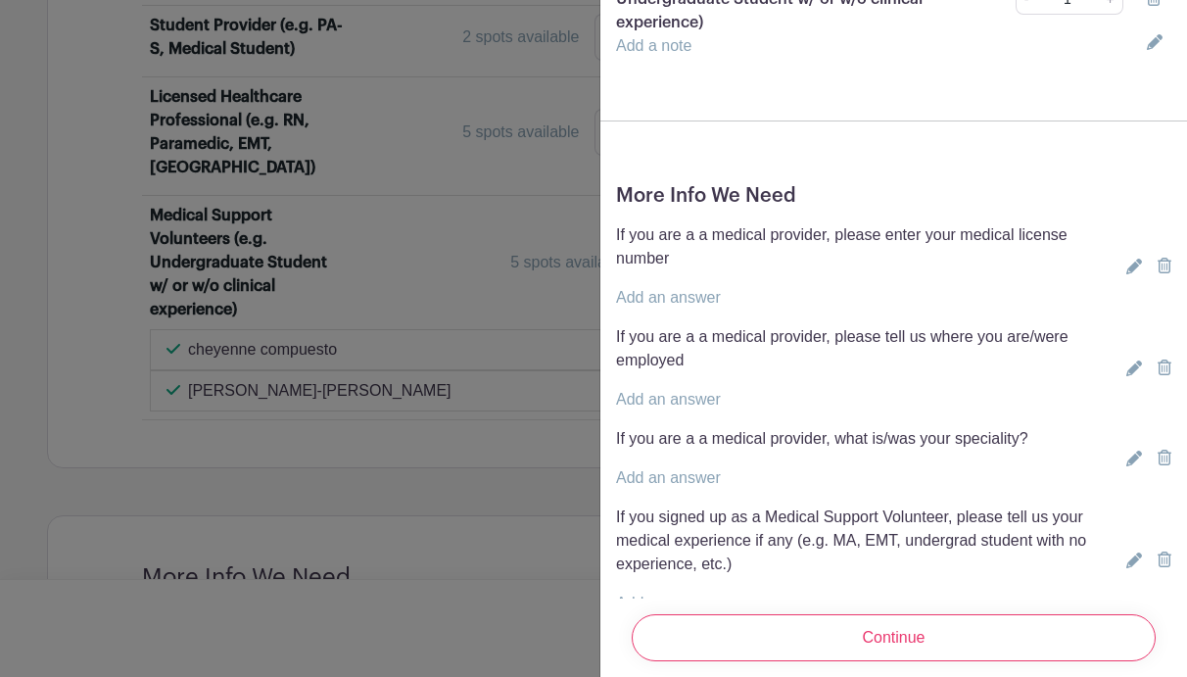
scroll to position [357, 0]
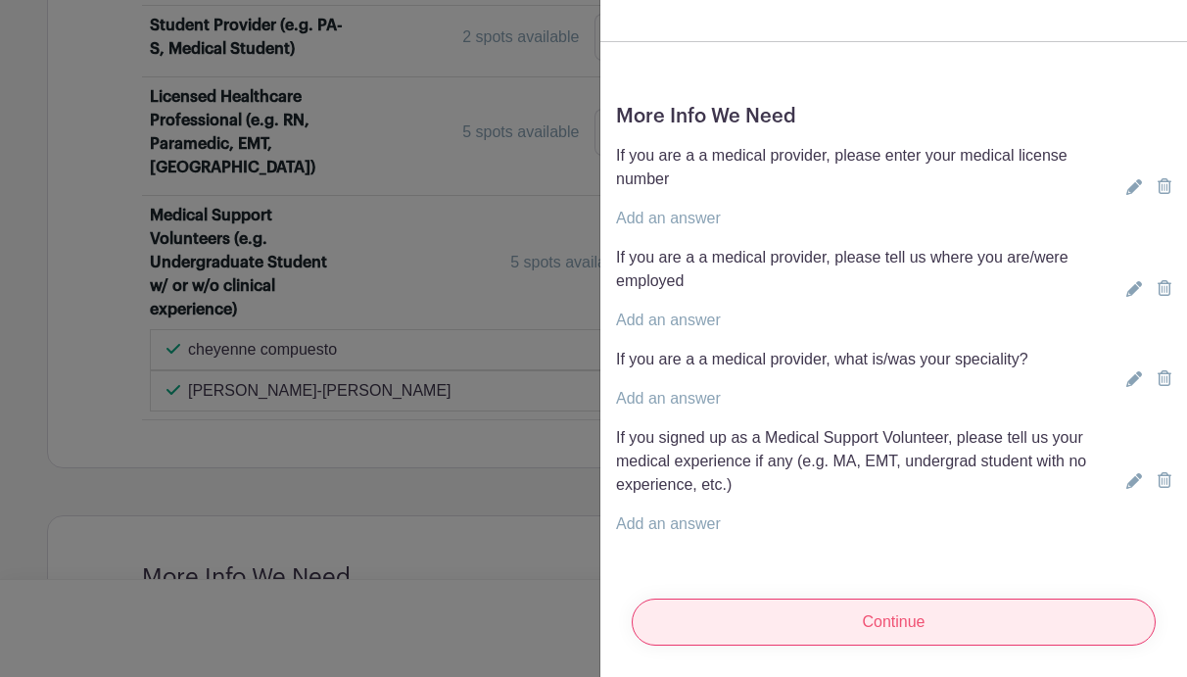
click at [987, 622] on input "Continue" at bounding box center [894, 621] width 524 height 47
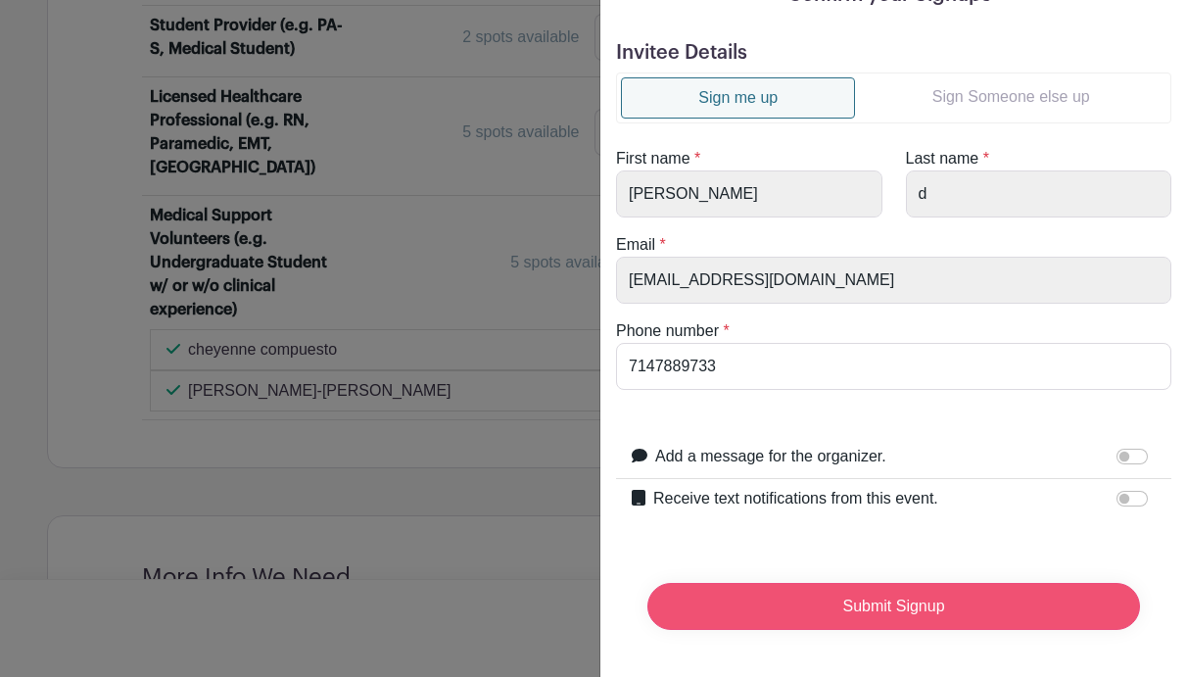
click at [980, 606] on input "Submit Signup" at bounding box center [893, 606] width 493 height 47
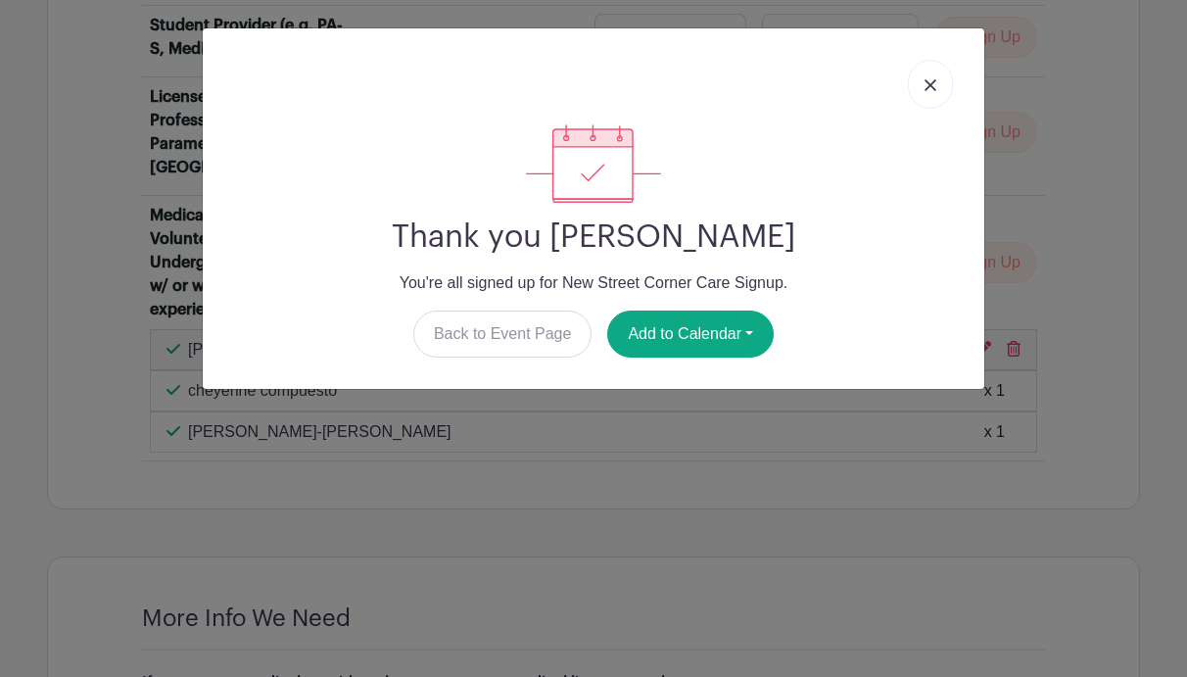
click at [937, 77] on link at bounding box center [930, 84] width 45 height 49
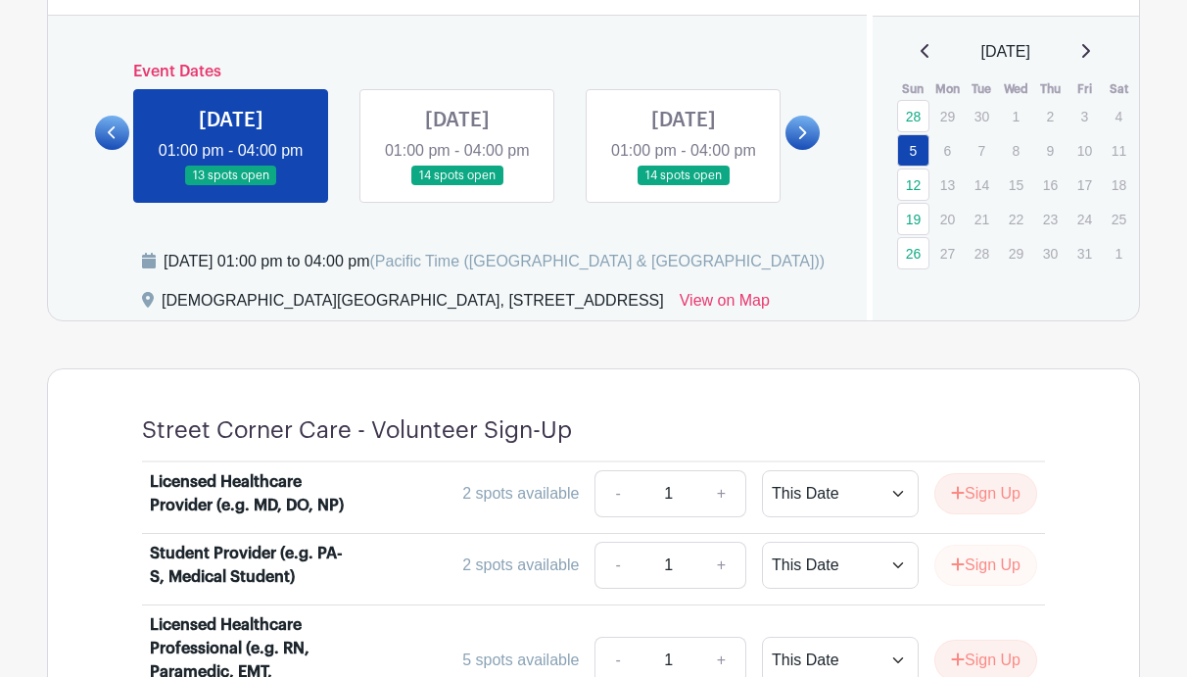
scroll to position [907, 0]
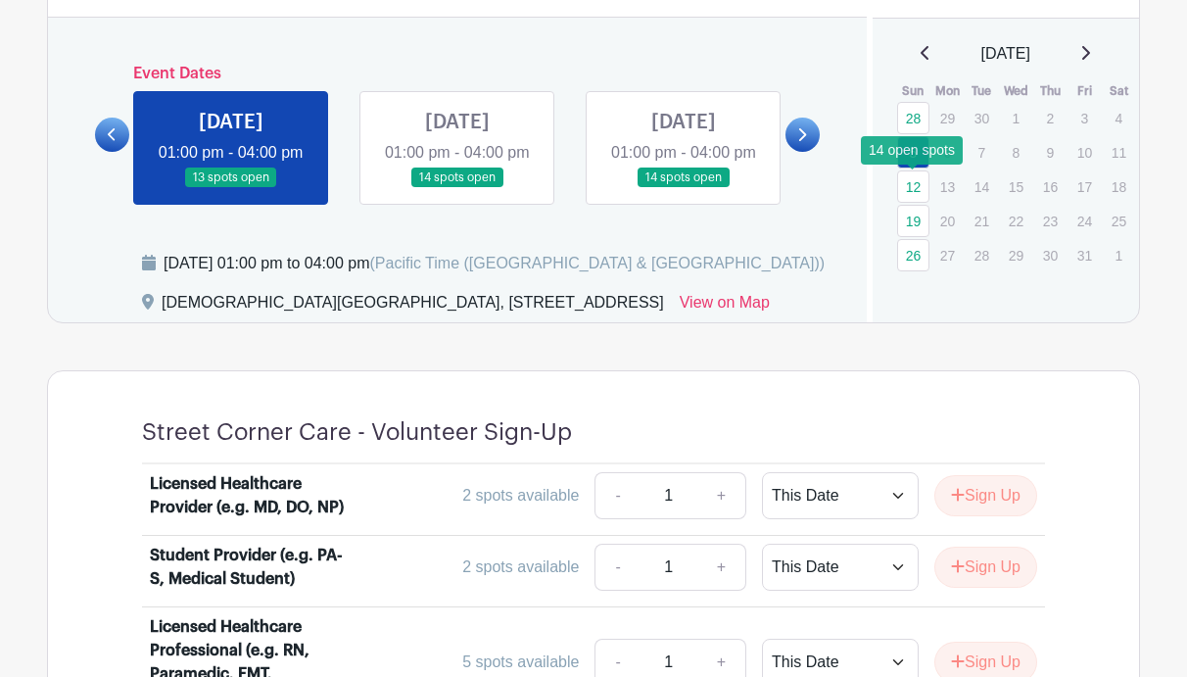
click at [918, 186] on link "12" at bounding box center [913, 186] width 32 height 32
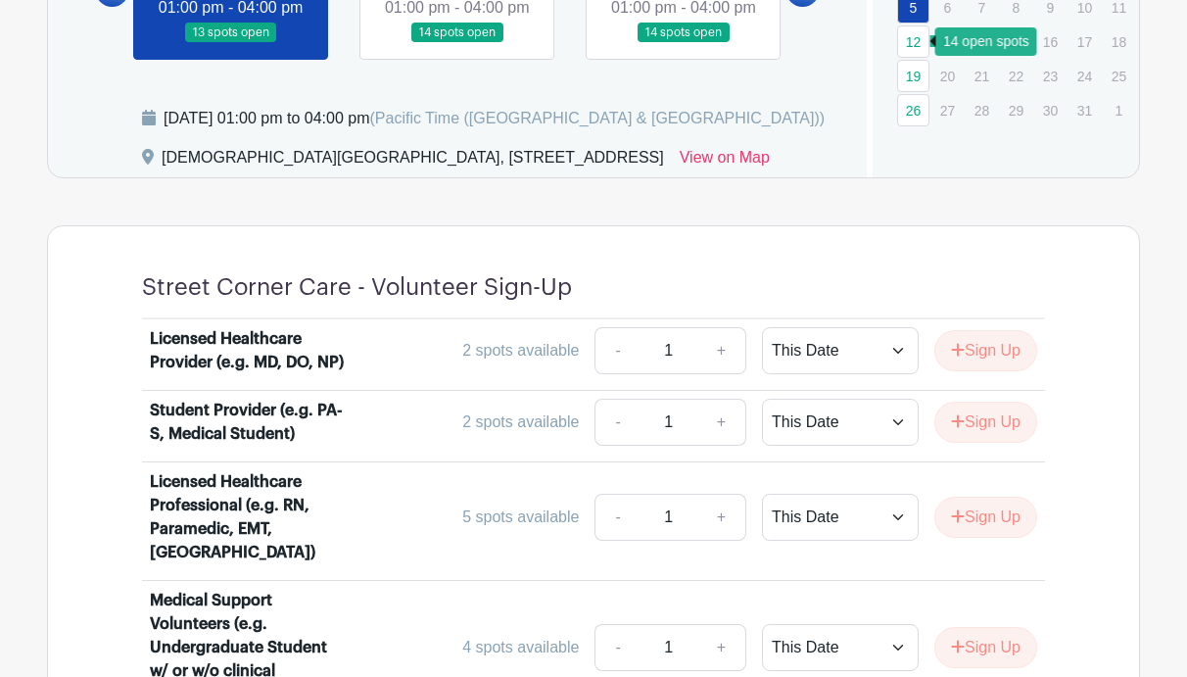
scroll to position [1056, 0]
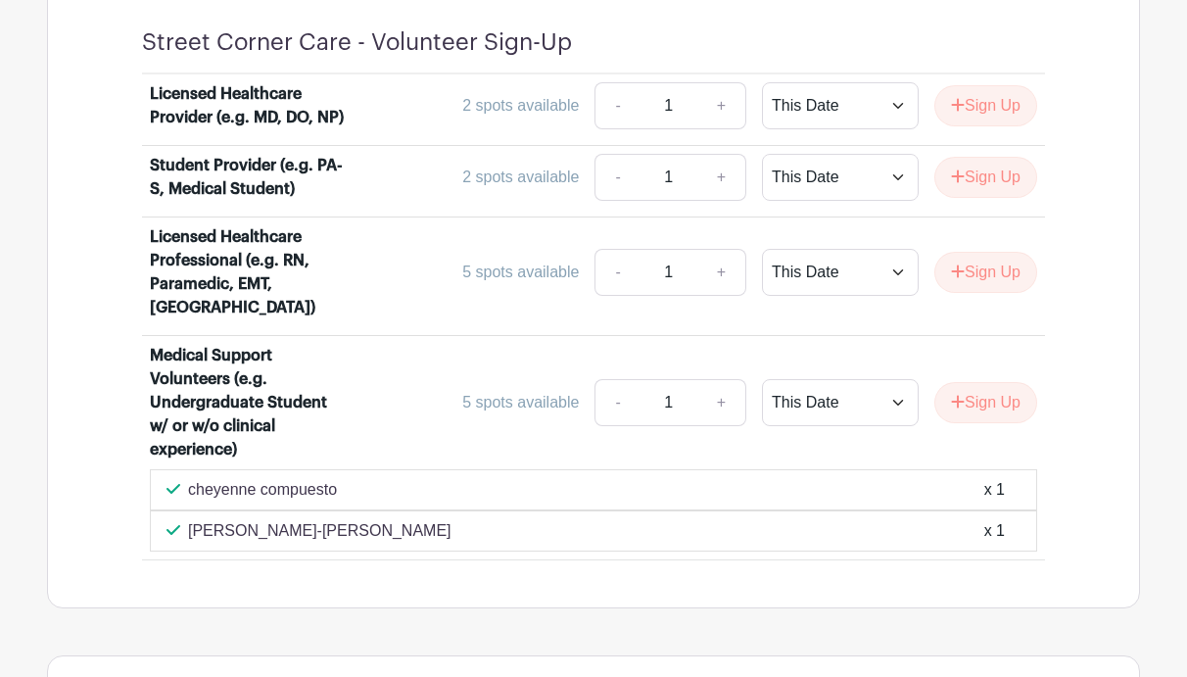
scroll to position [1297, 0]
click at [975, 411] on button "Sign Up" at bounding box center [985, 401] width 103 height 41
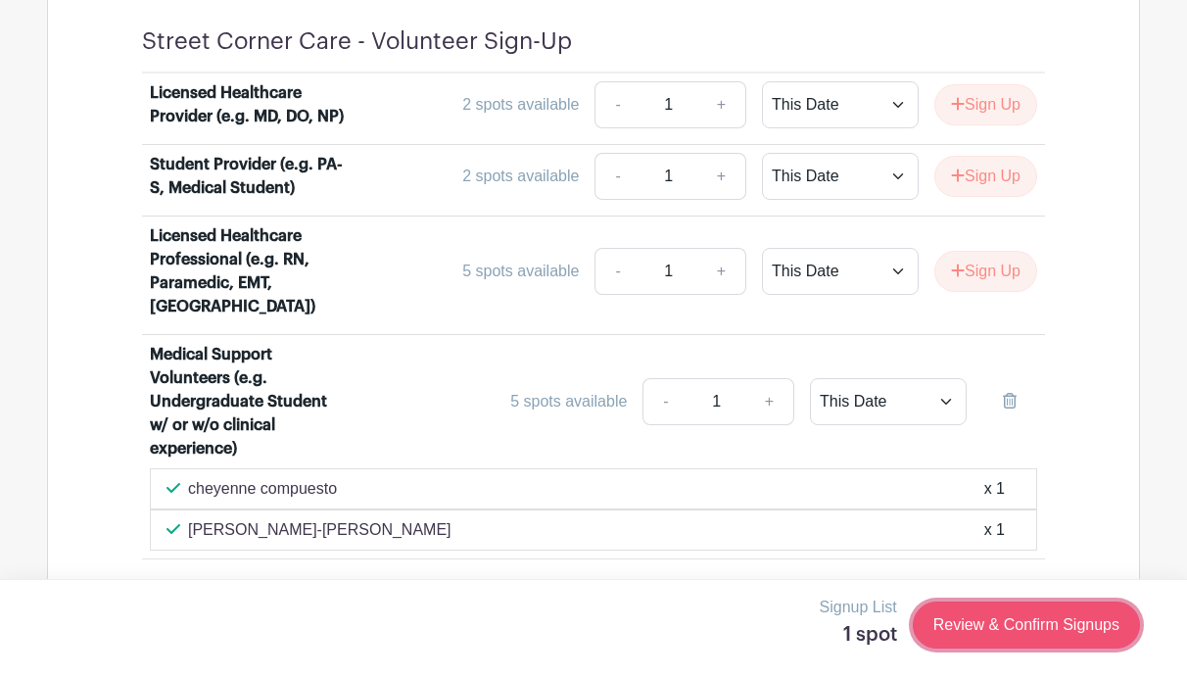
click at [999, 612] on link "Review & Confirm Signups" at bounding box center [1026, 624] width 227 height 47
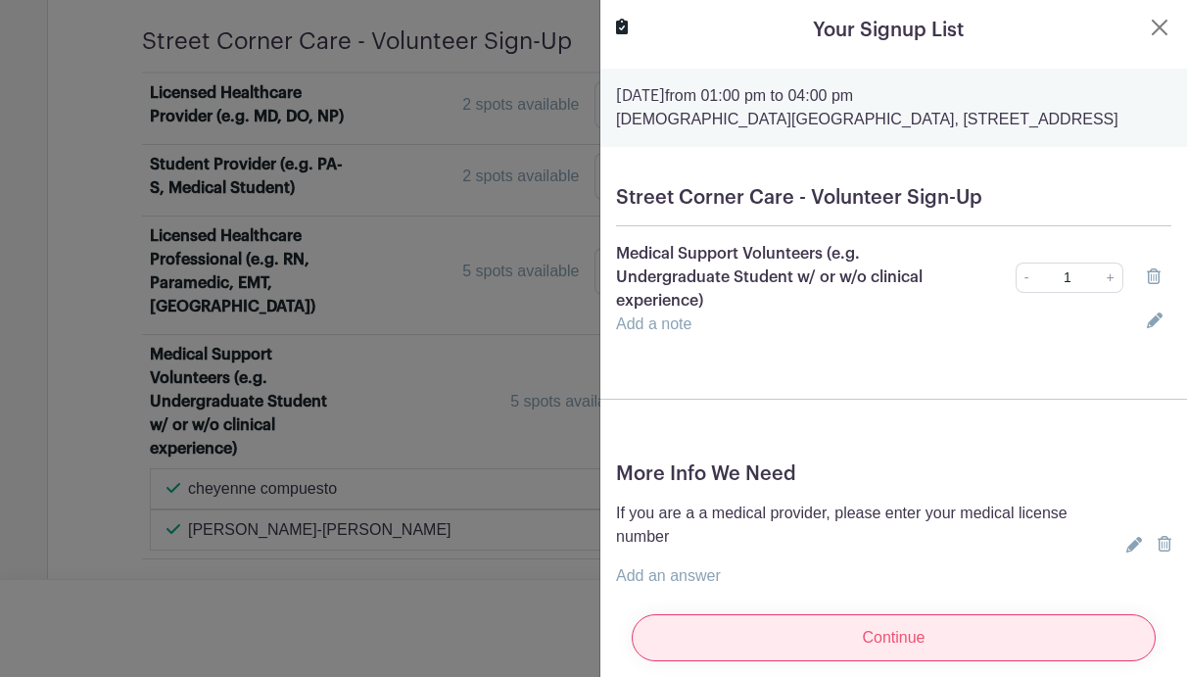
click at [968, 637] on input "Continue" at bounding box center [894, 637] width 524 height 47
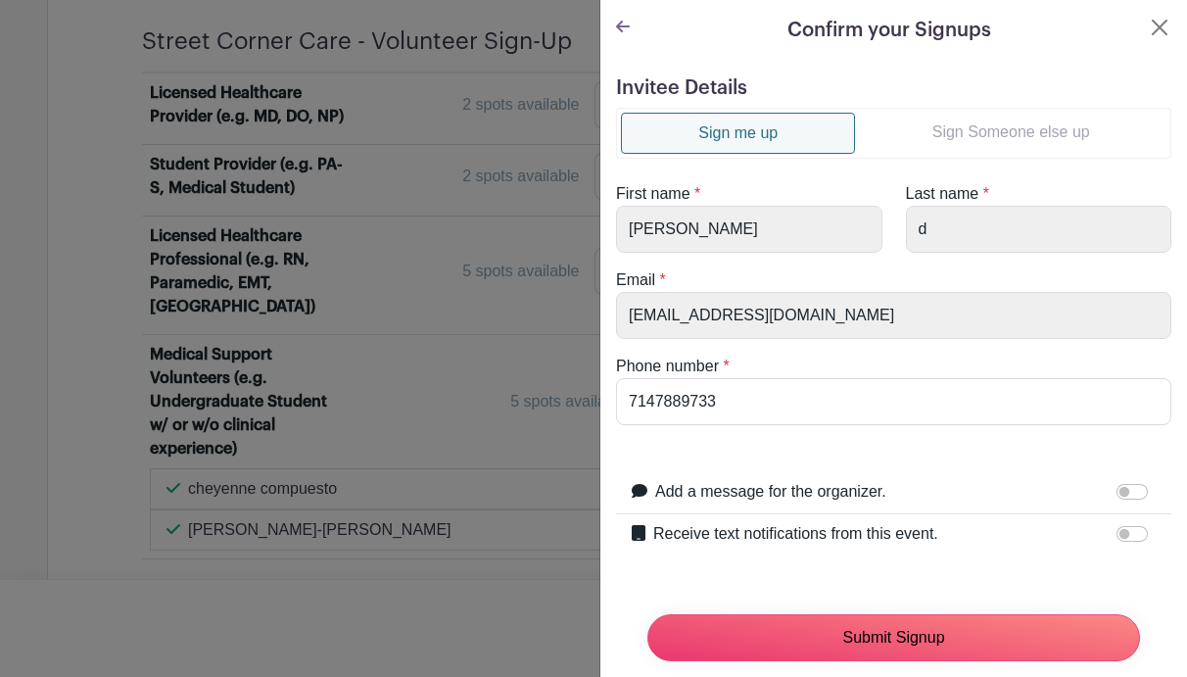
click at [968, 637] on input "Submit Signup" at bounding box center [893, 637] width 493 height 47
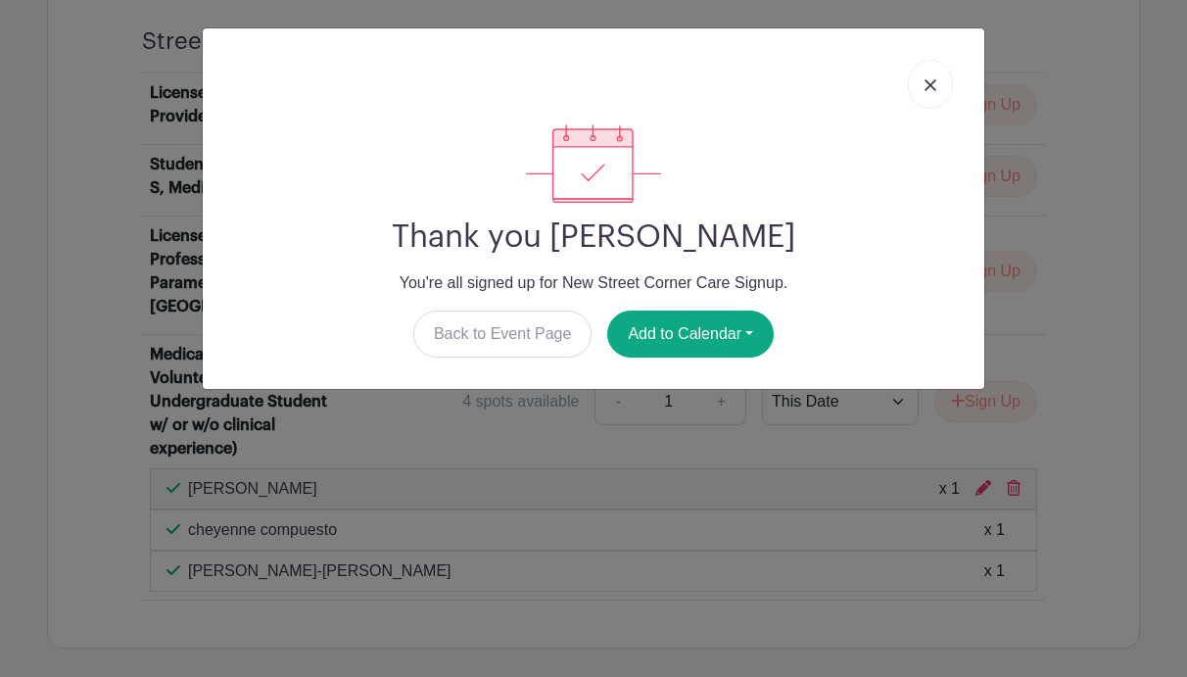
click at [926, 90] on img at bounding box center [930, 85] width 12 height 12
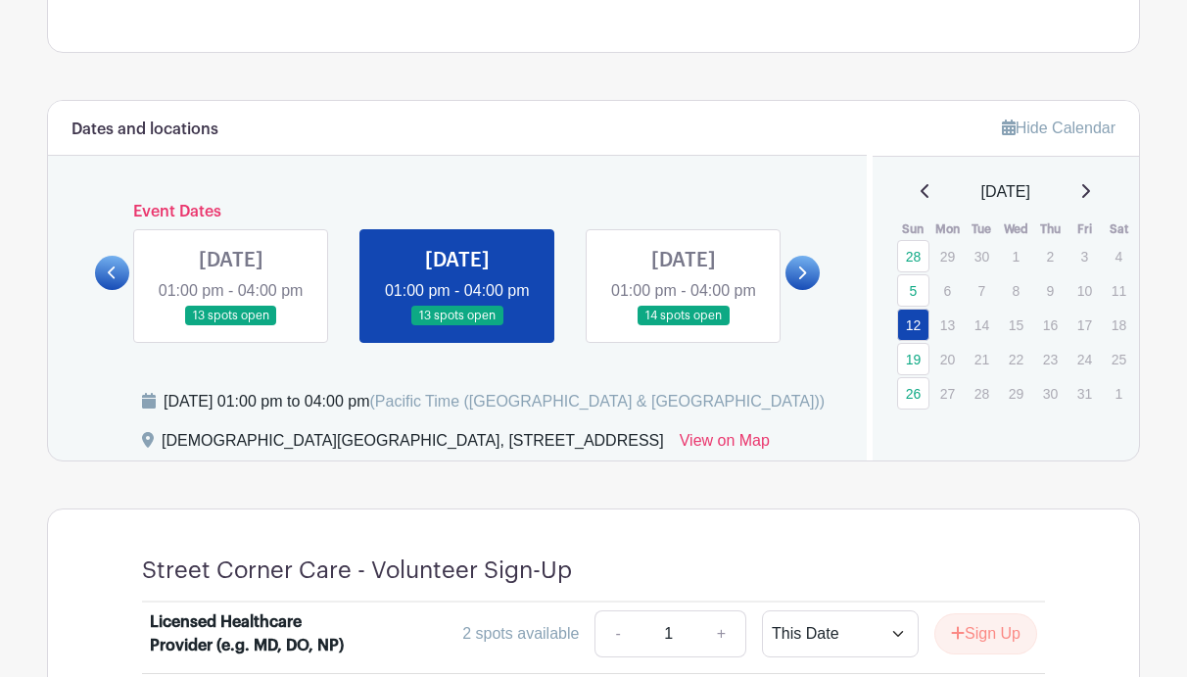
scroll to position [762, 0]
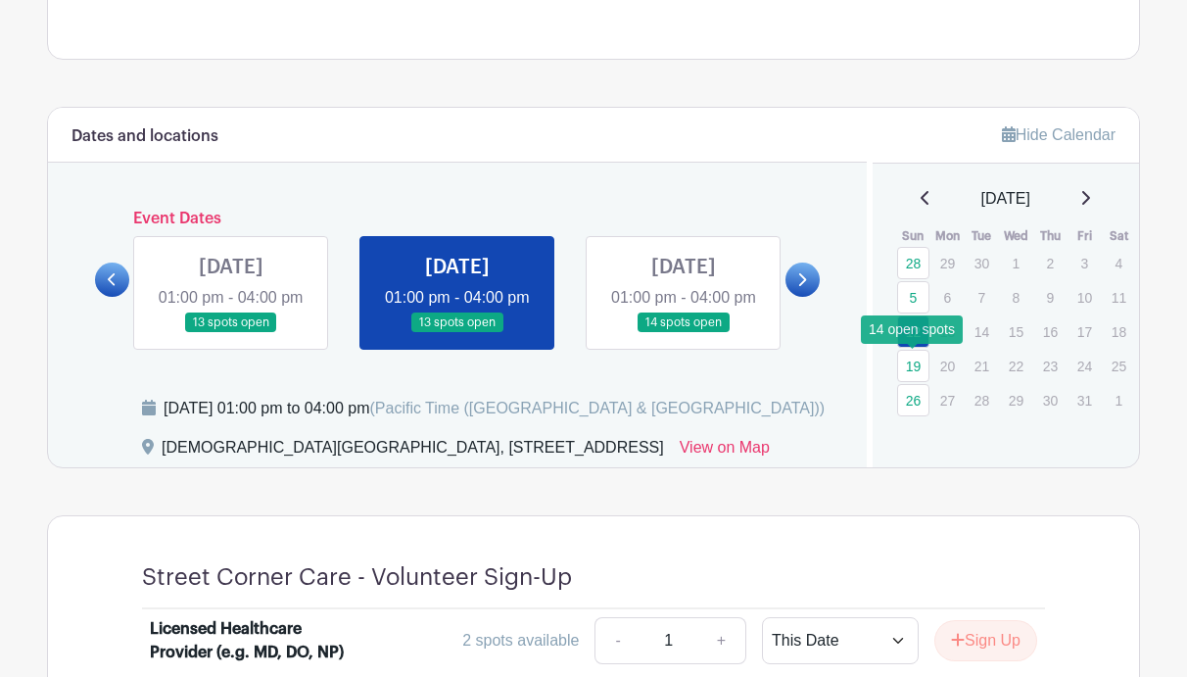
click at [915, 360] on link "19" at bounding box center [913, 366] width 32 height 32
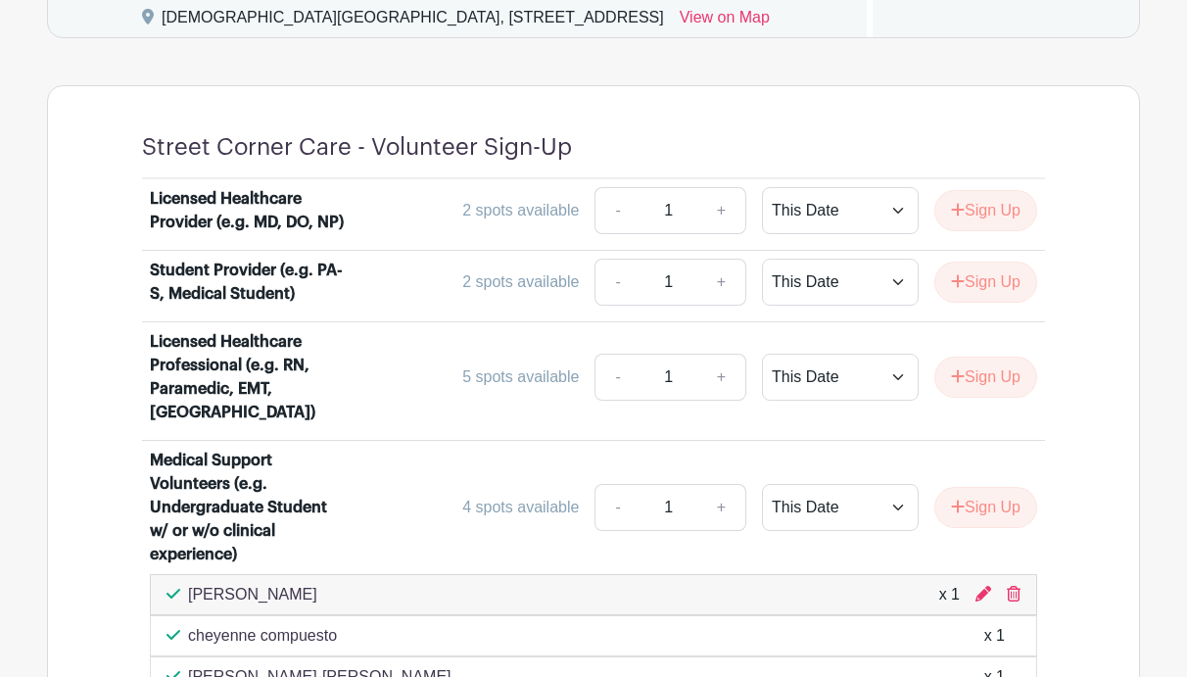
scroll to position [1196, 0]
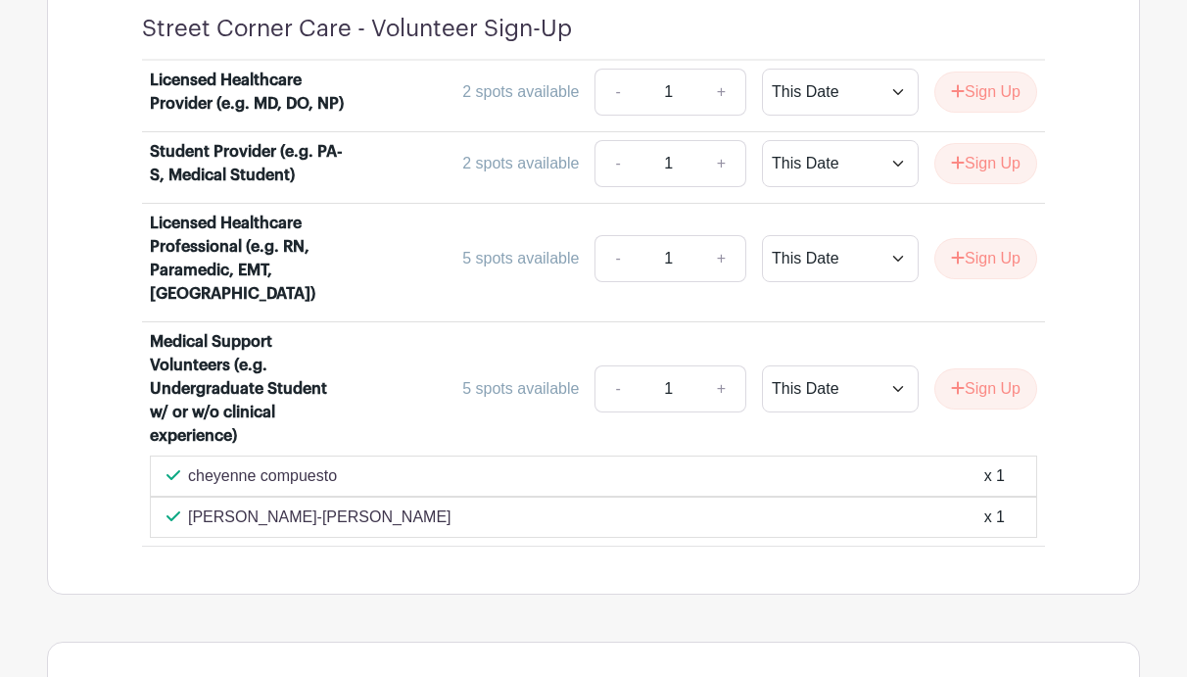
scroll to position [1333, 0]
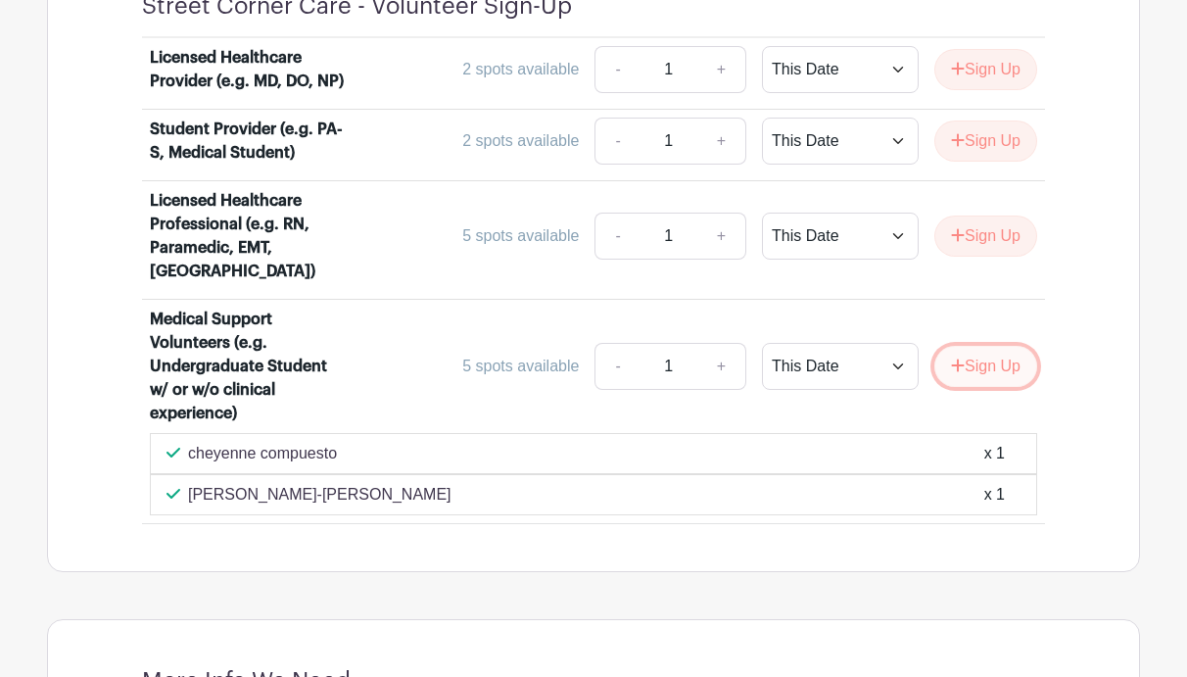
click at [991, 370] on button "Sign Up" at bounding box center [985, 366] width 103 height 41
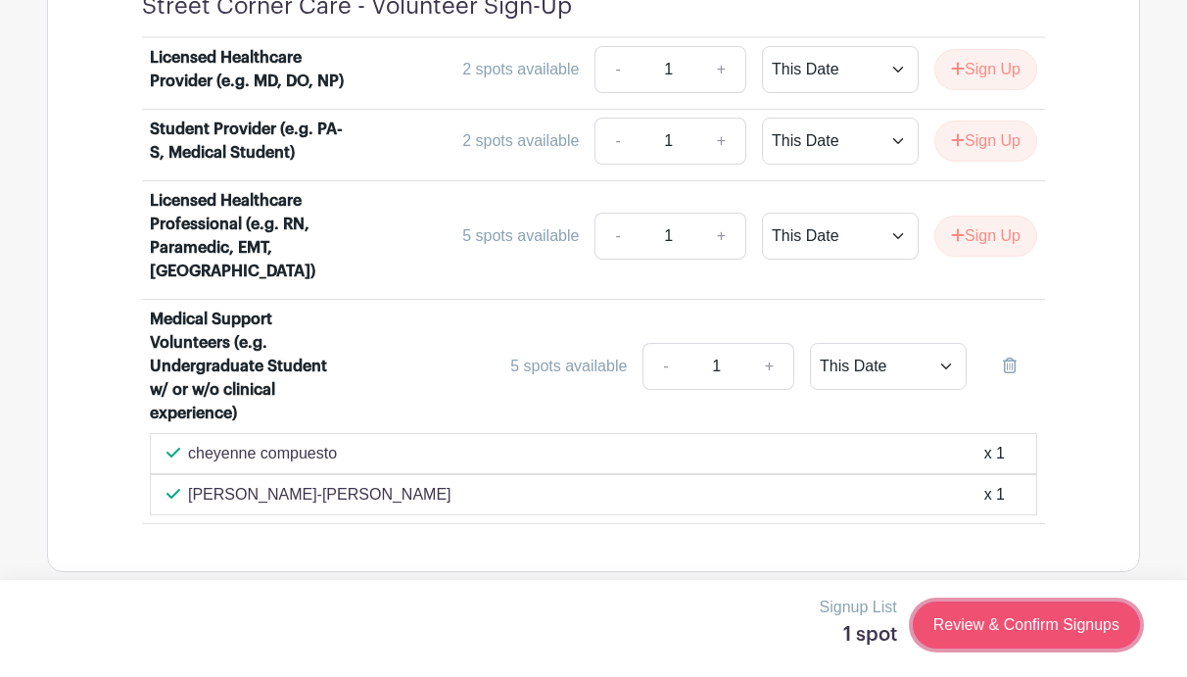
click at [990, 622] on link "Review & Confirm Signups" at bounding box center [1026, 624] width 227 height 47
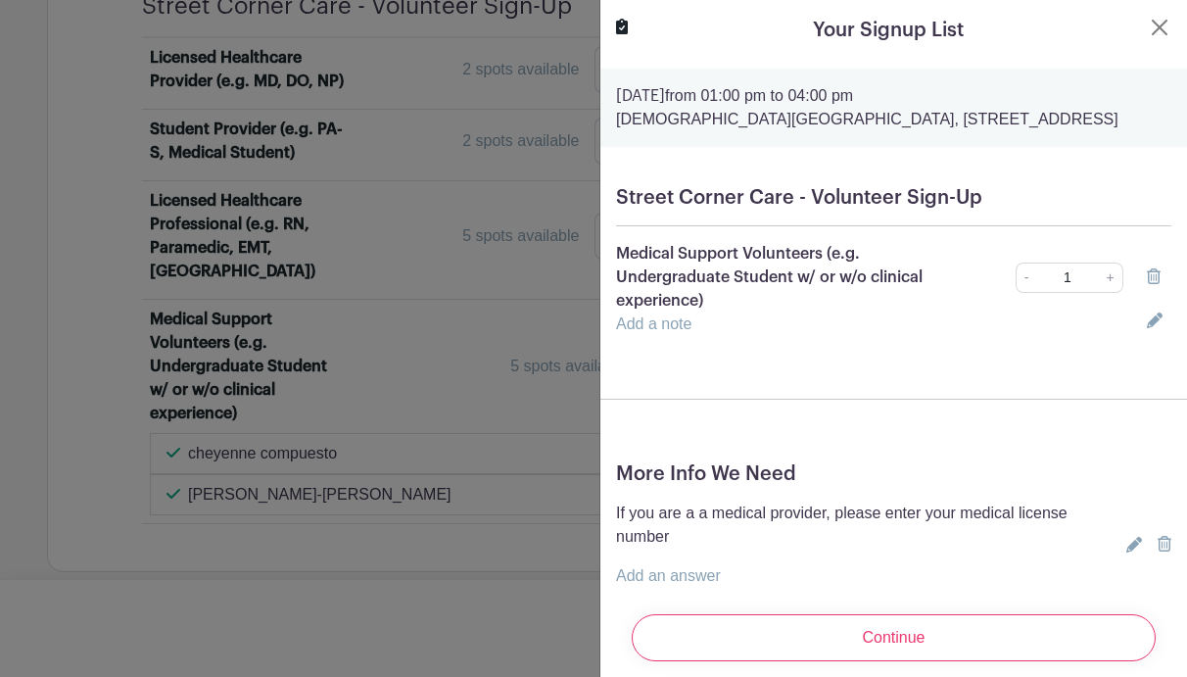
click at [990, 622] on input "Continue" at bounding box center [894, 637] width 524 height 47
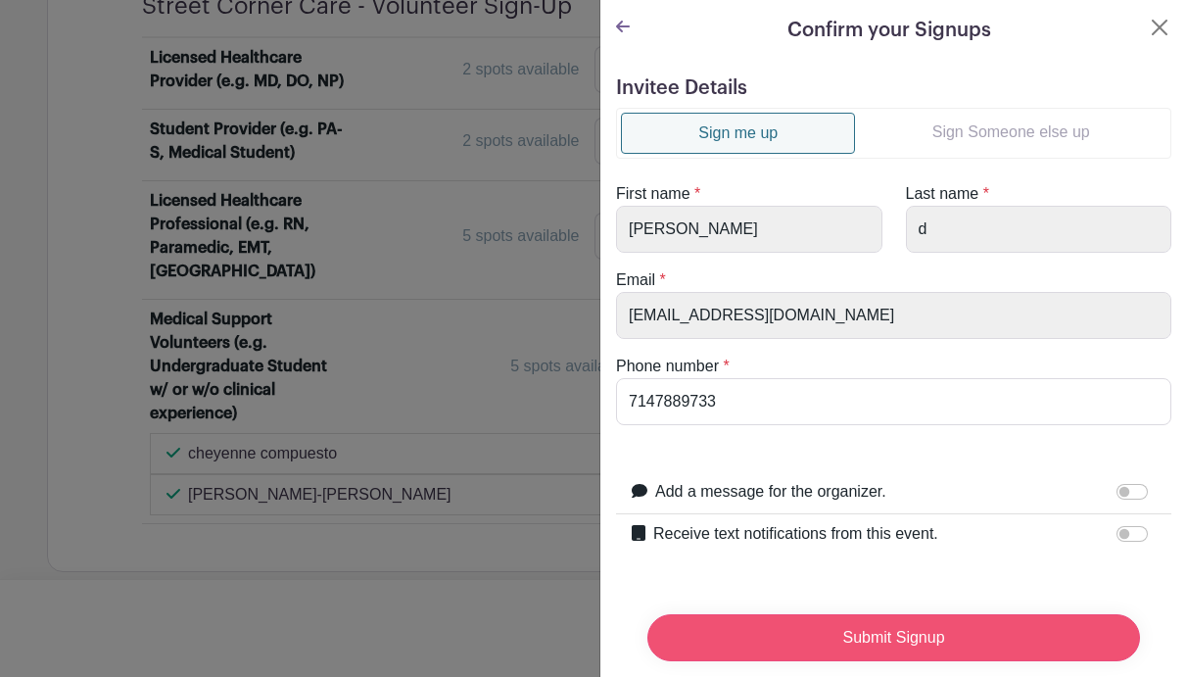
click at [955, 627] on input "Submit Signup" at bounding box center [893, 637] width 493 height 47
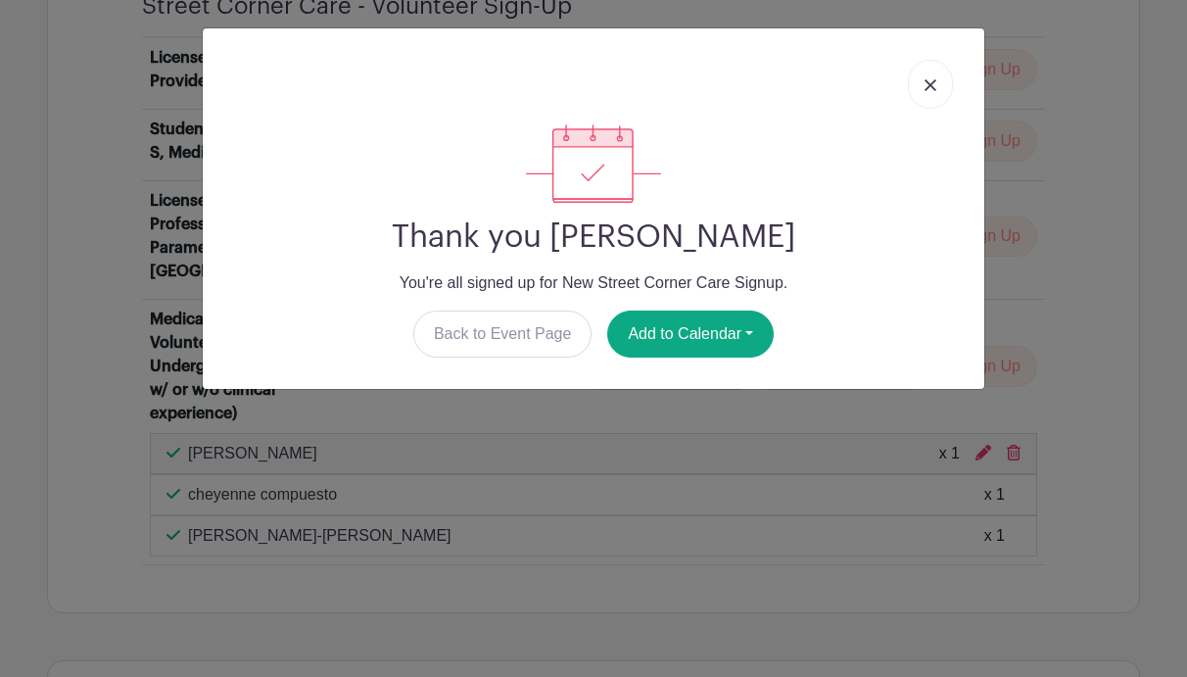
click at [930, 83] on img at bounding box center [930, 85] width 12 height 12
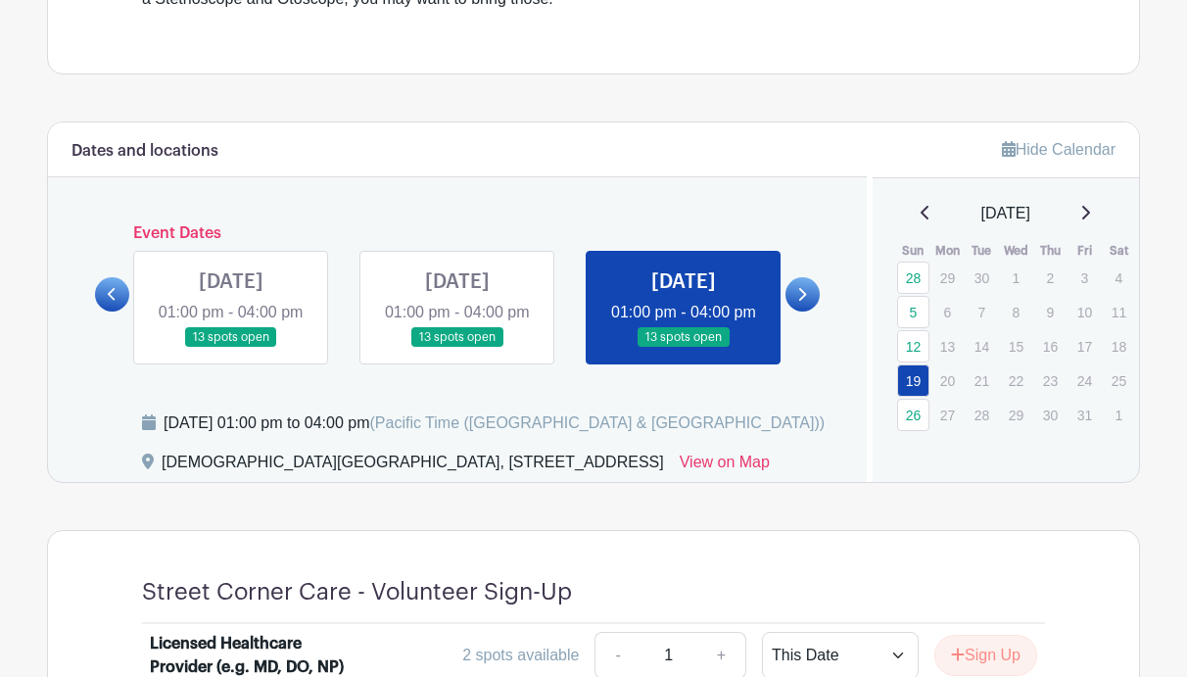
scroll to position [743, 0]
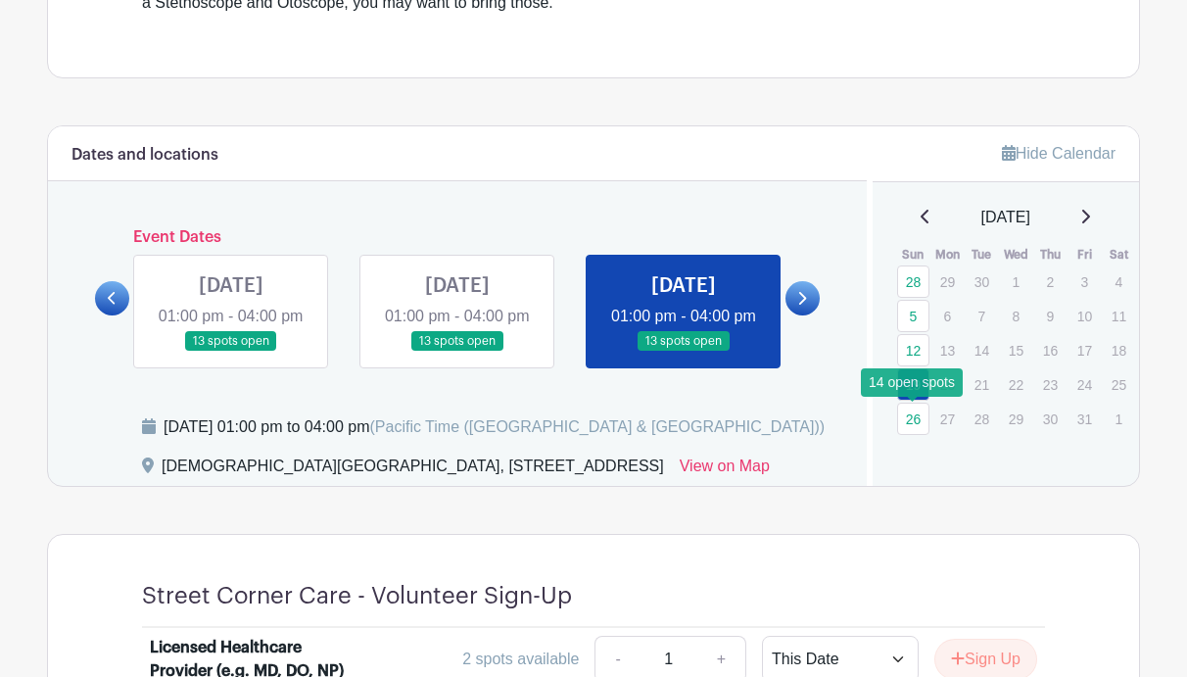
click at [912, 405] on link "26" at bounding box center [913, 418] width 32 height 32
click at [919, 424] on link "26" at bounding box center [913, 418] width 32 height 32
click at [914, 425] on link "26" at bounding box center [913, 418] width 32 height 32
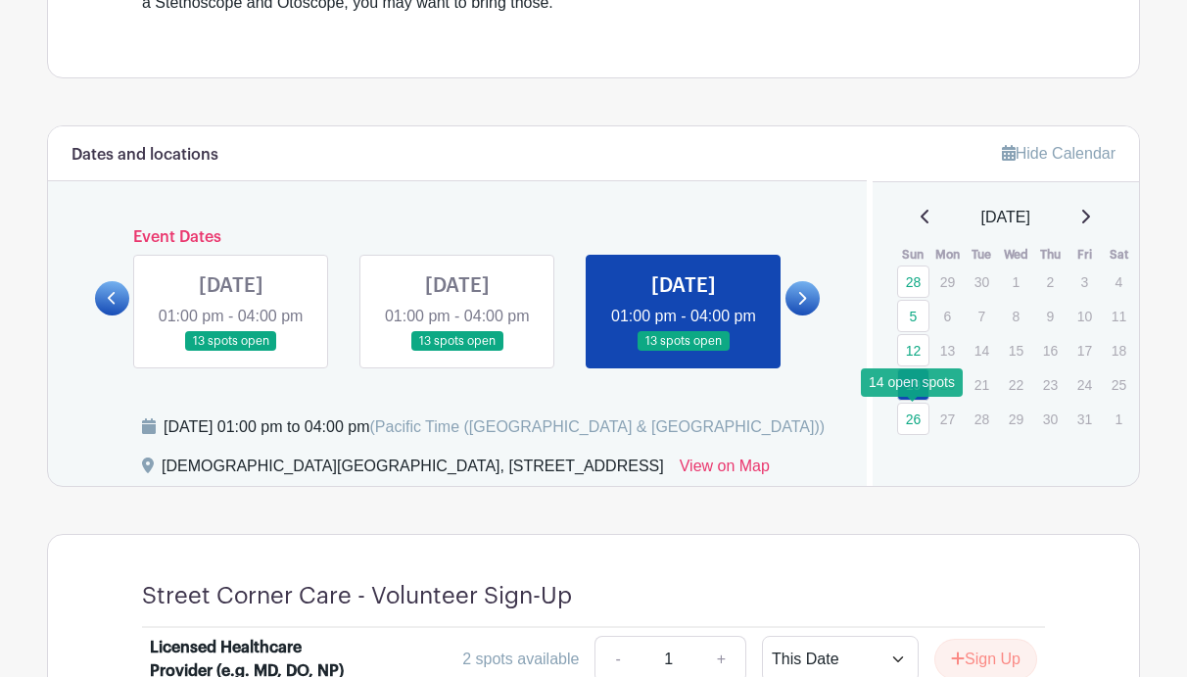
click at [914, 425] on link "26" at bounding box center [913, 418] width 32 height 32
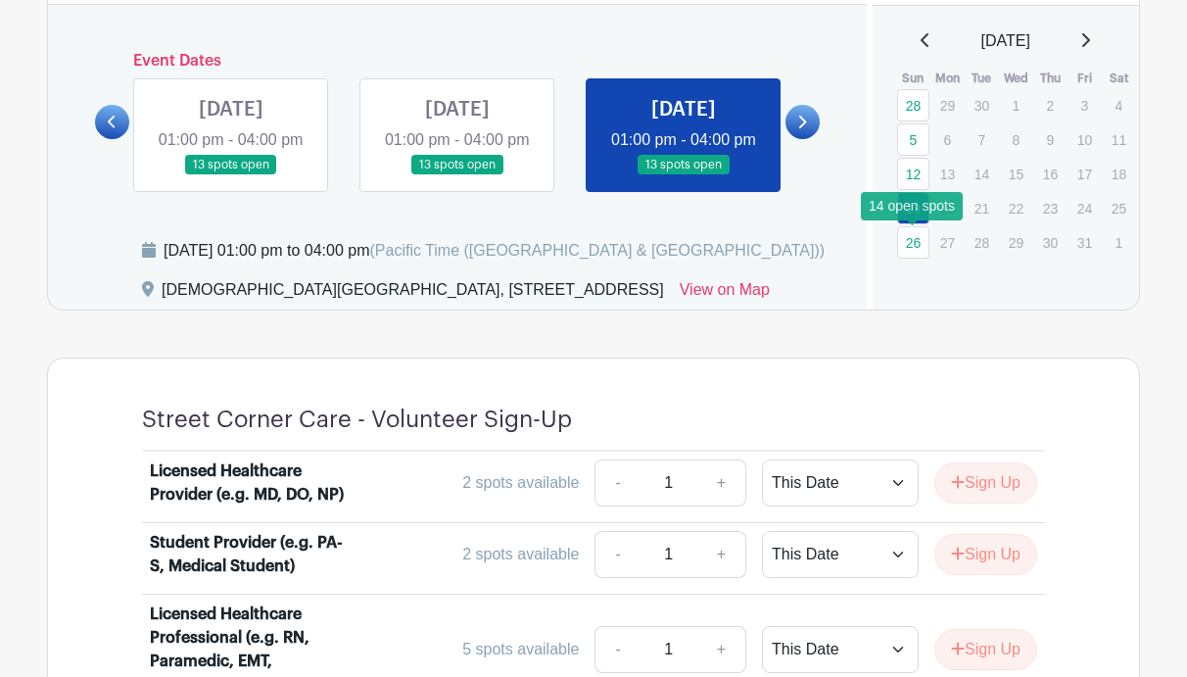
scroll to position [927, 0]
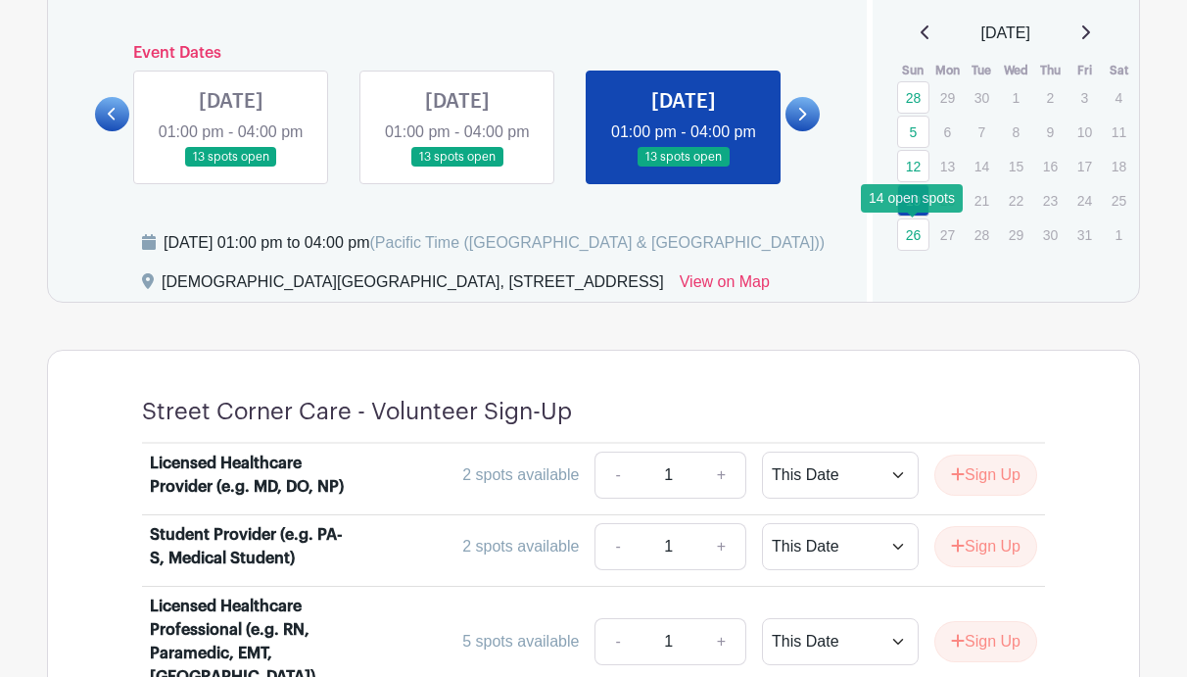
click at [916, 234] on link "26" at bounding box center [913, 234] width 32 height 32
click at [915, 226] on link "26" at bounding box center [913, 234] width 32 height 32
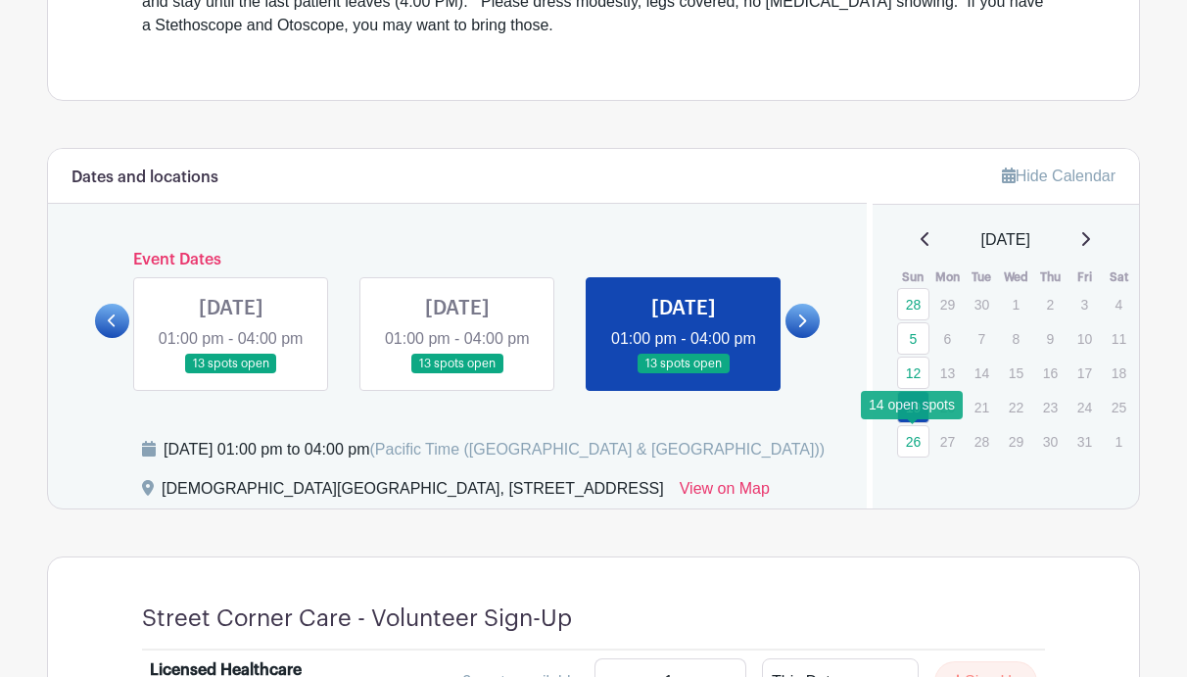
scroll to position [716, 0]
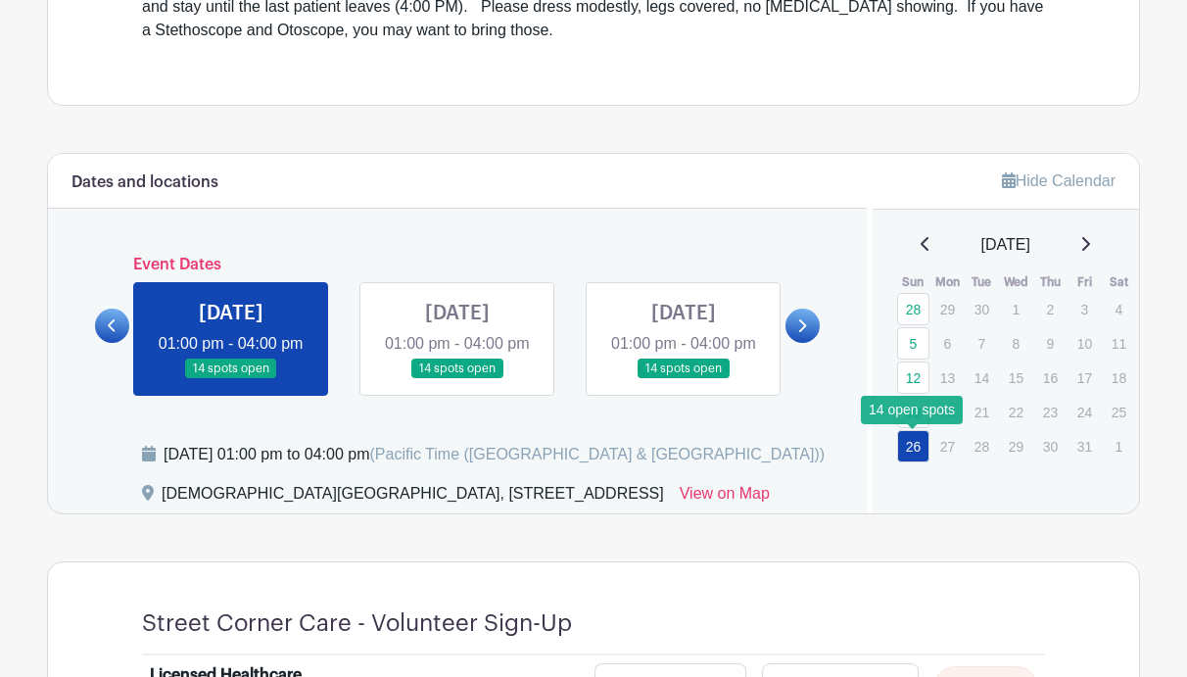
click at [917, 441] on link "26" at bounding box center [913, 446] width 32 height 32
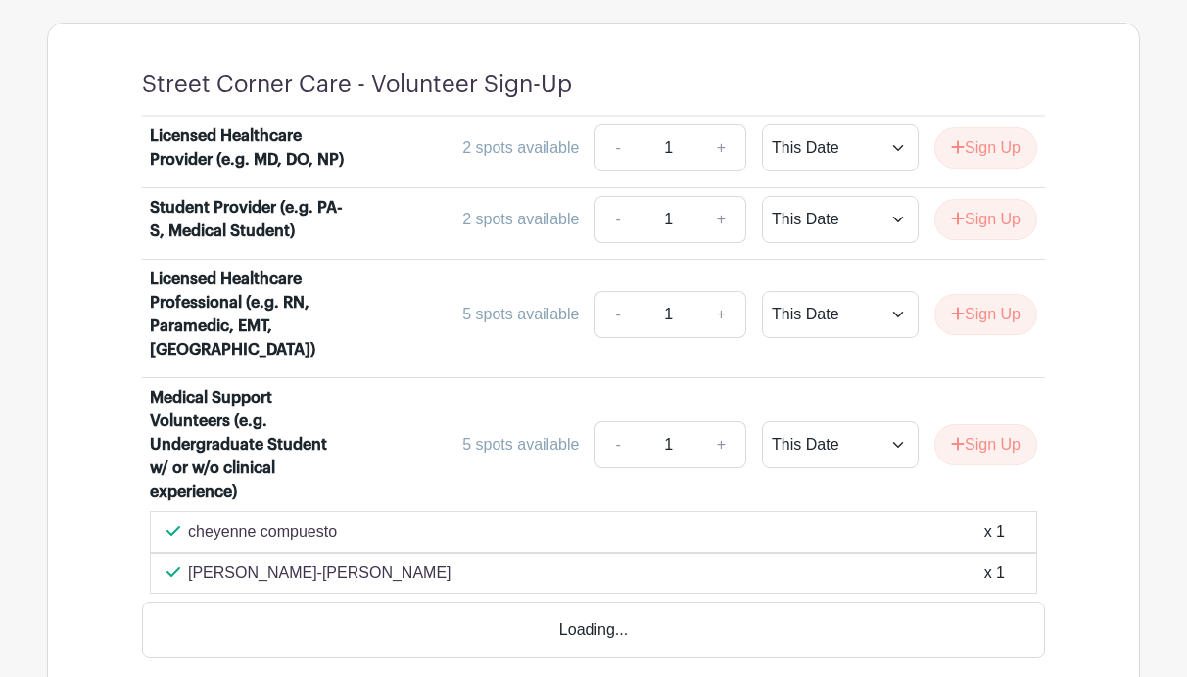
scroll to position [1328, 0]
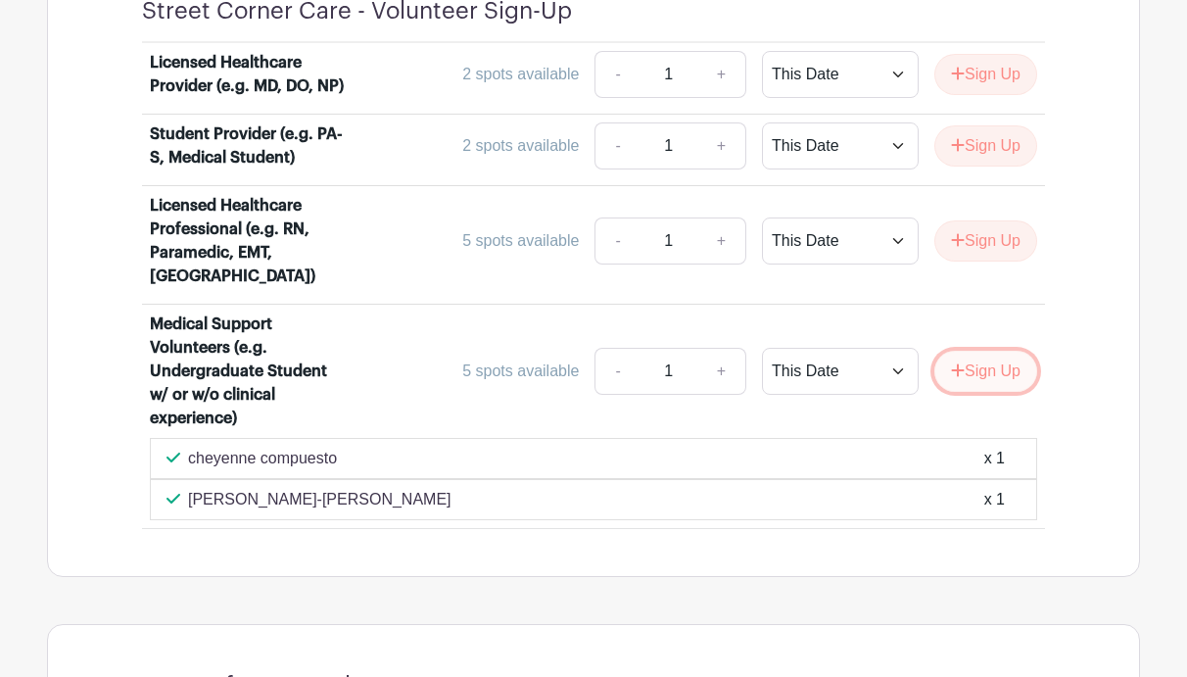
click at [966, 383] on button "Sign Up" at bounding box center [985, 371] width 103 height 41
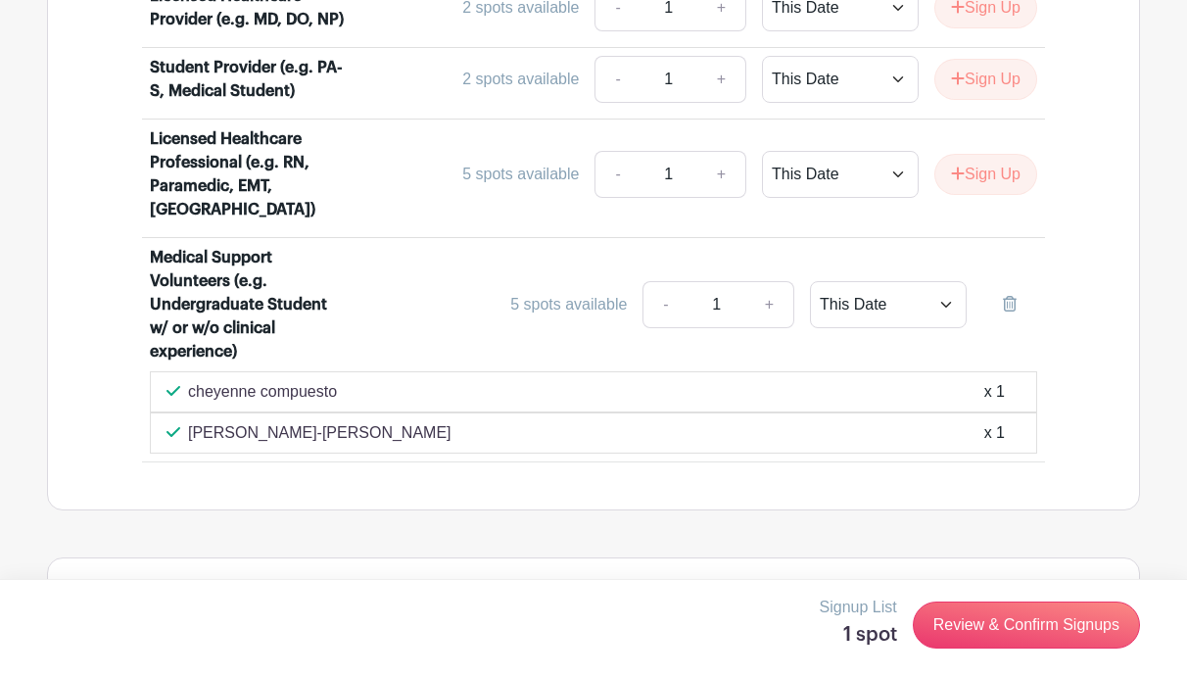
scroll to position [1397, 0]
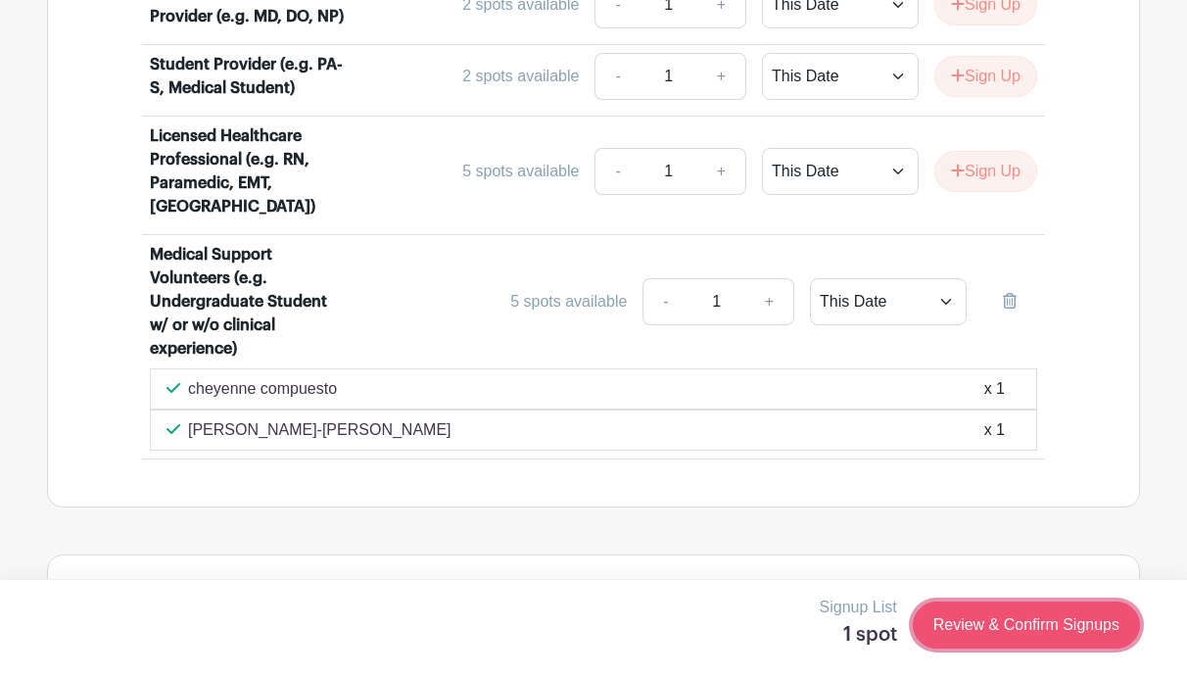
click at [1010, 628] on link "Review & Confirm Signups" at bounding box center [1026, 624] width 227 height 47
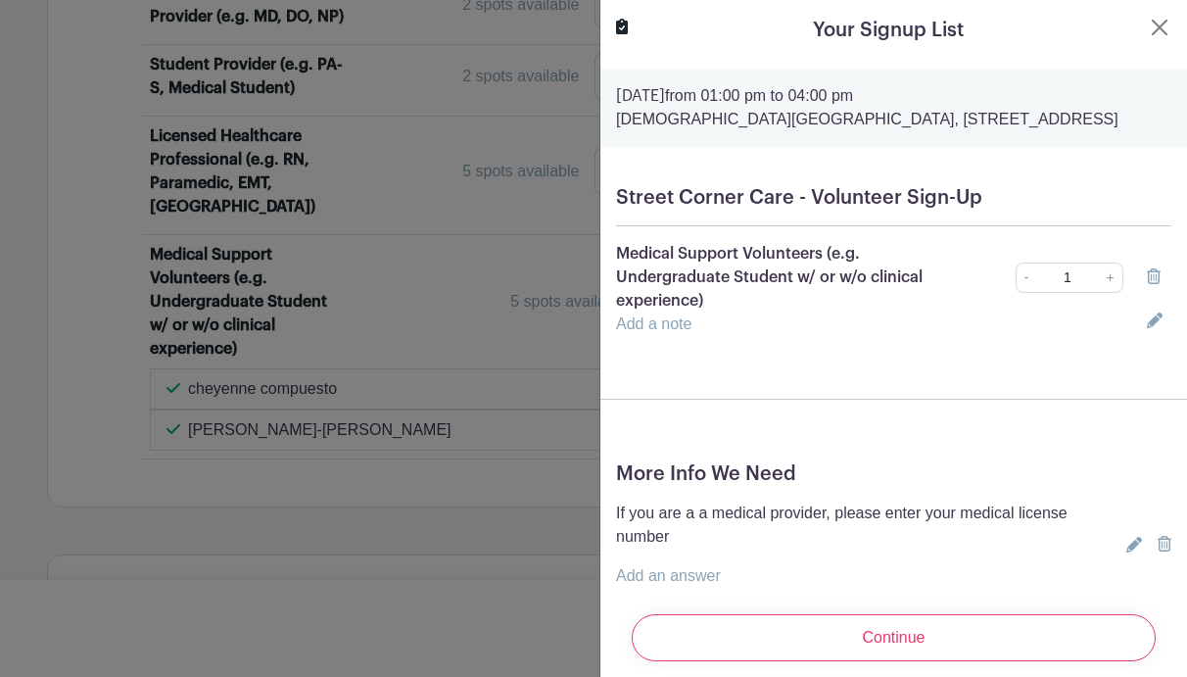
click at [1010, 628] on input "Continue" at bounding box center [894, 637] width 524 height 47
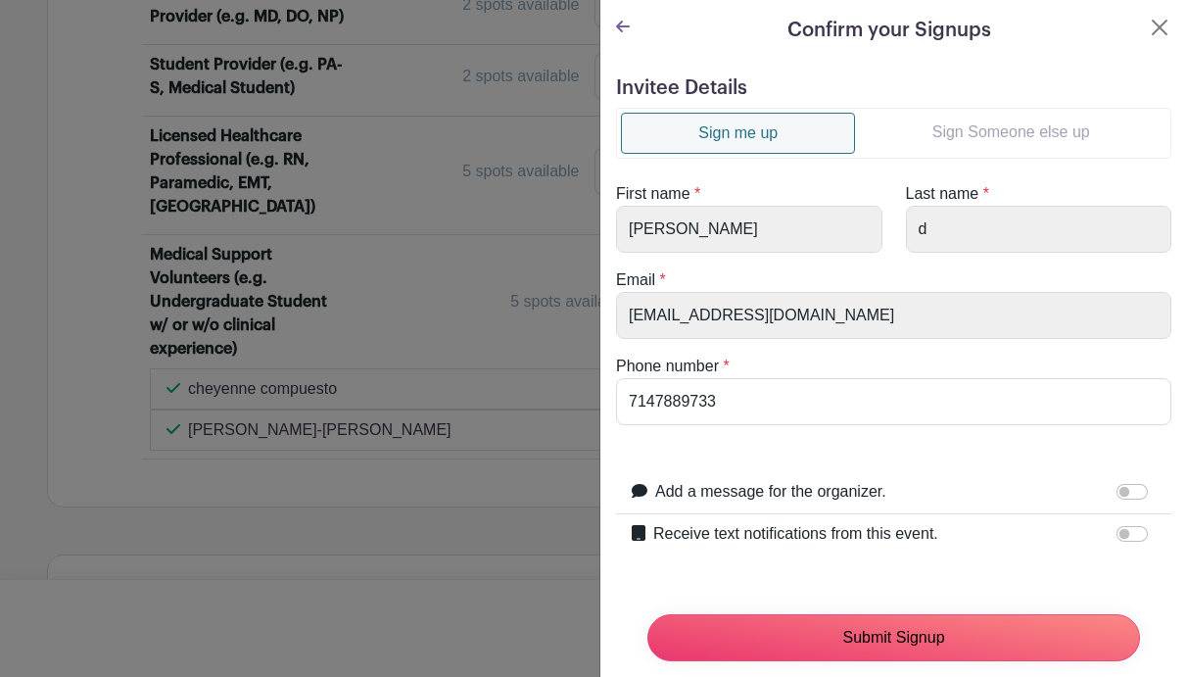
click at [1010, 628] on input "Submit Signup" at bounding box center [893, 637] width 493 height 47
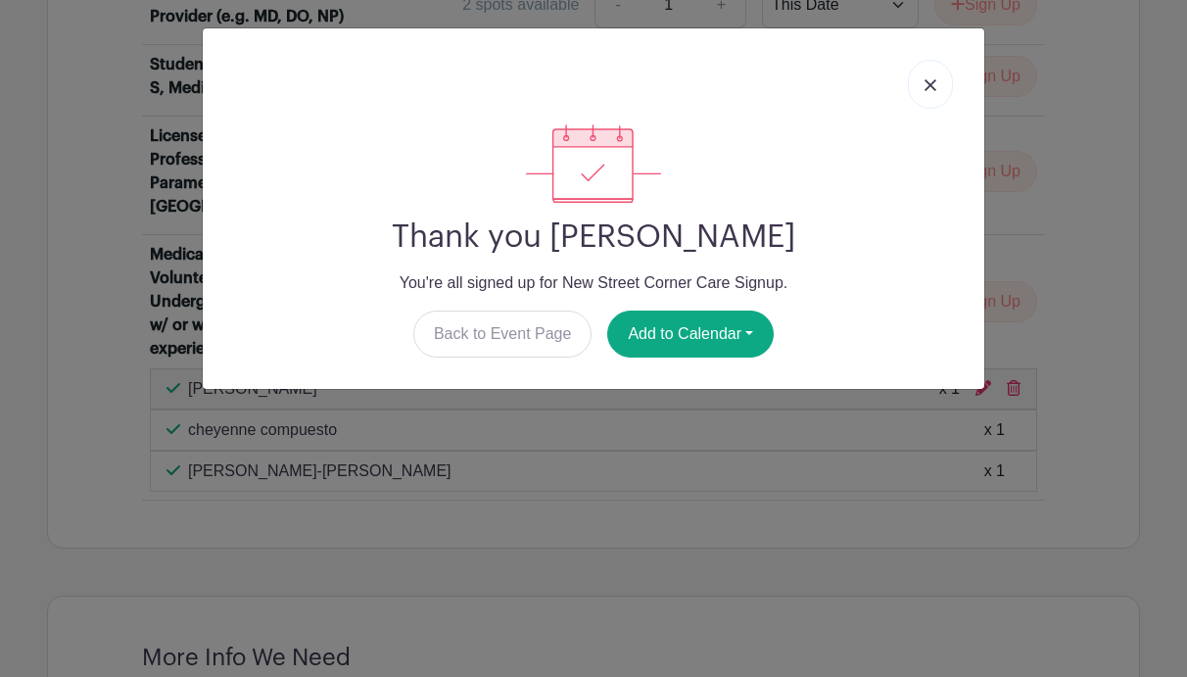
click at [936, 74] on link at bounding box center [930, 84] width 45 height 49
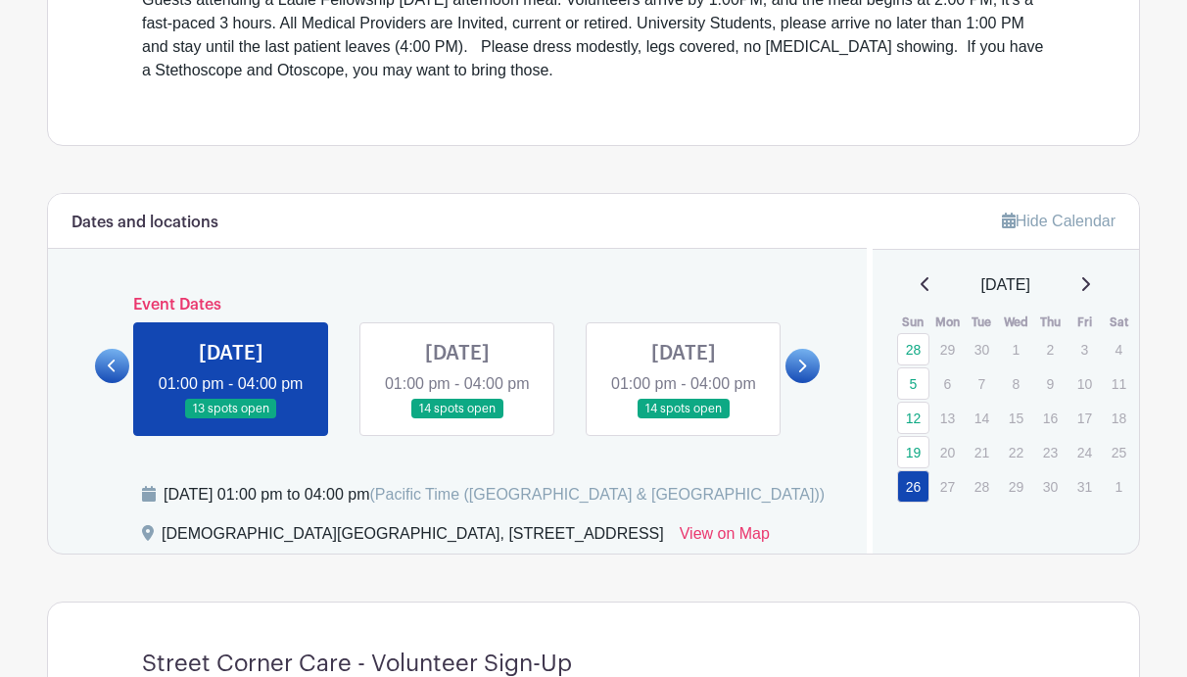
scroll to position [666, 0]
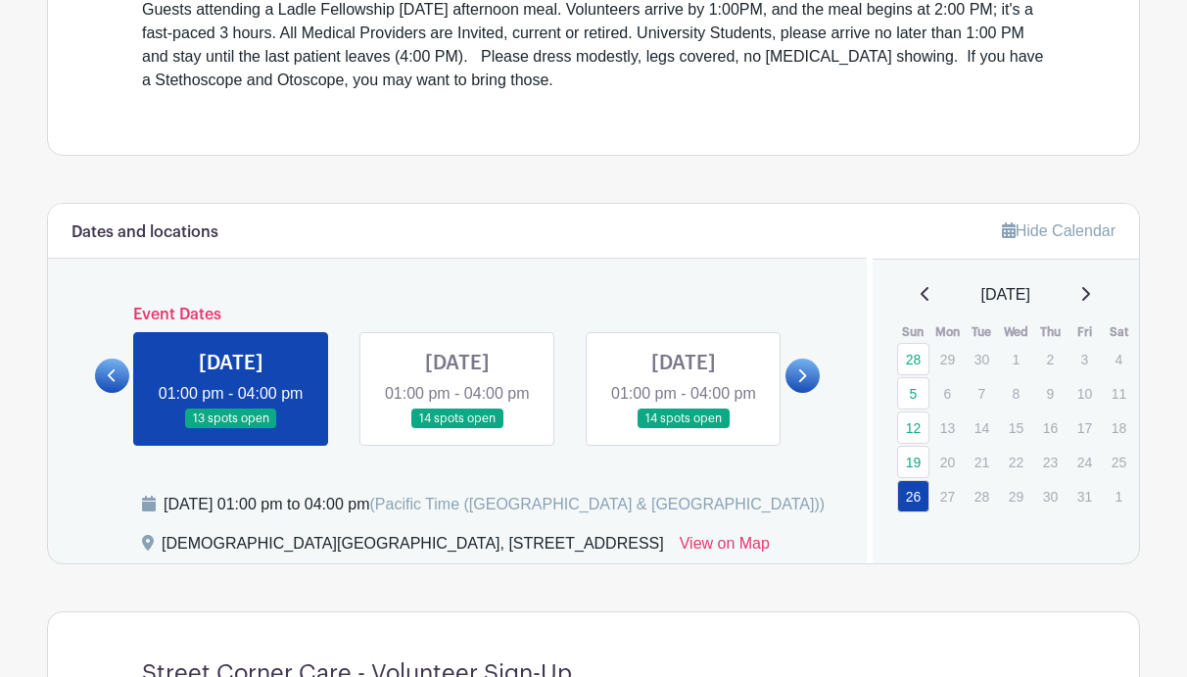
click at [1090, 294] on icon at bounding box center [1085, 294] width 10 height 16
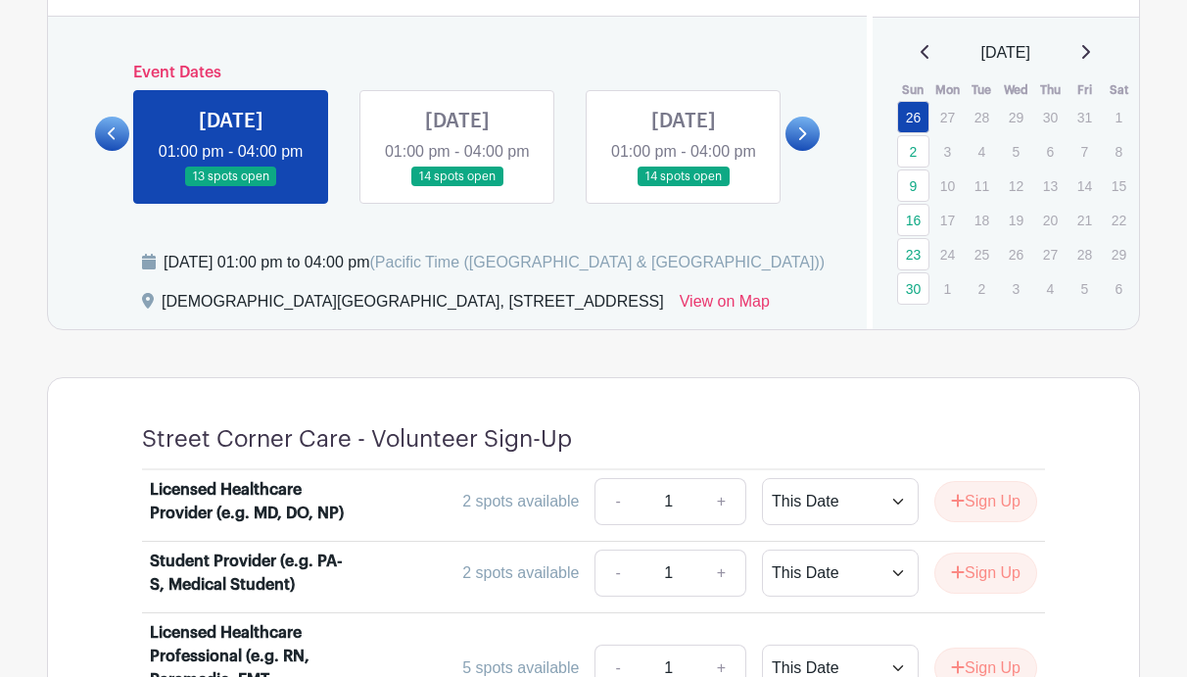
scroll to position [862, 0]
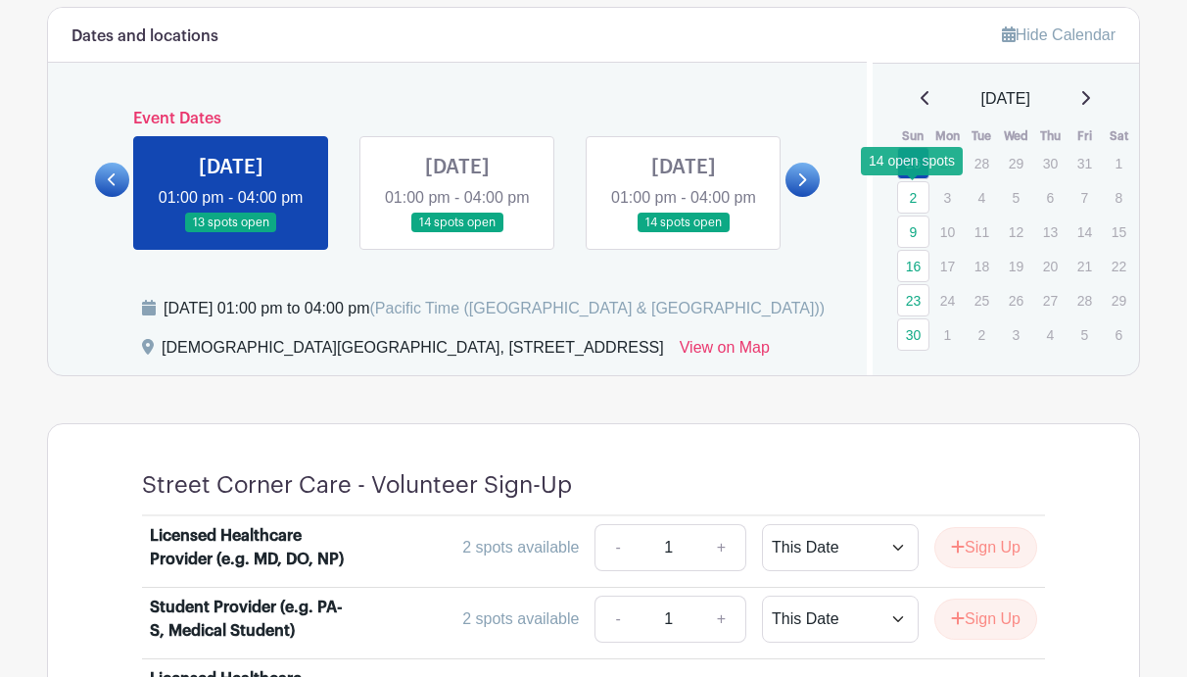
click at [918, 200] on link "2" at bounding box center [913, 197] width 32 height 32
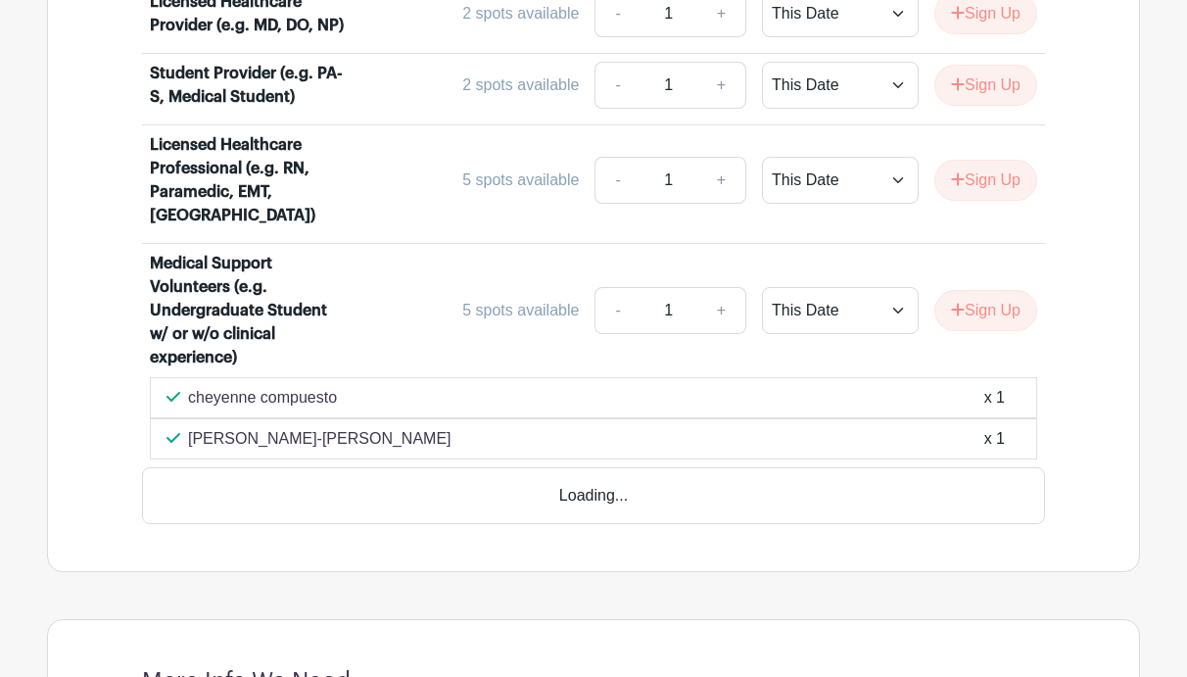
scroll to position [1449, 0]
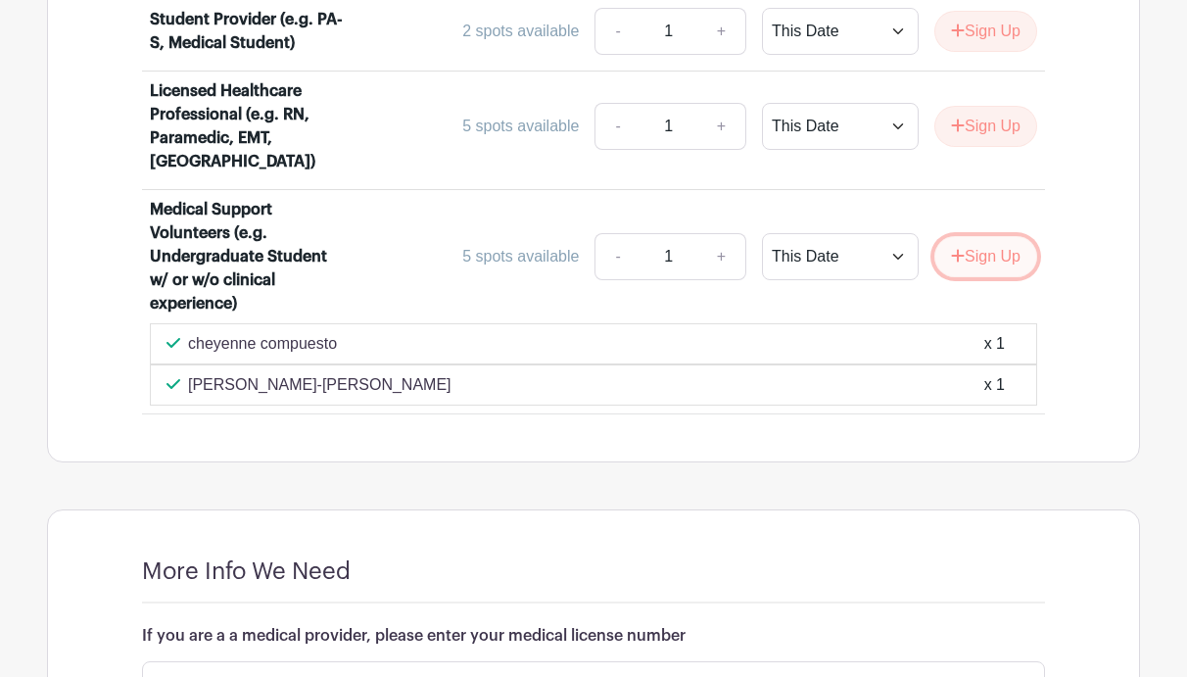
click at [963, 264] on button "Sign Up" at bounding box center [985, 256] width 103 height 41
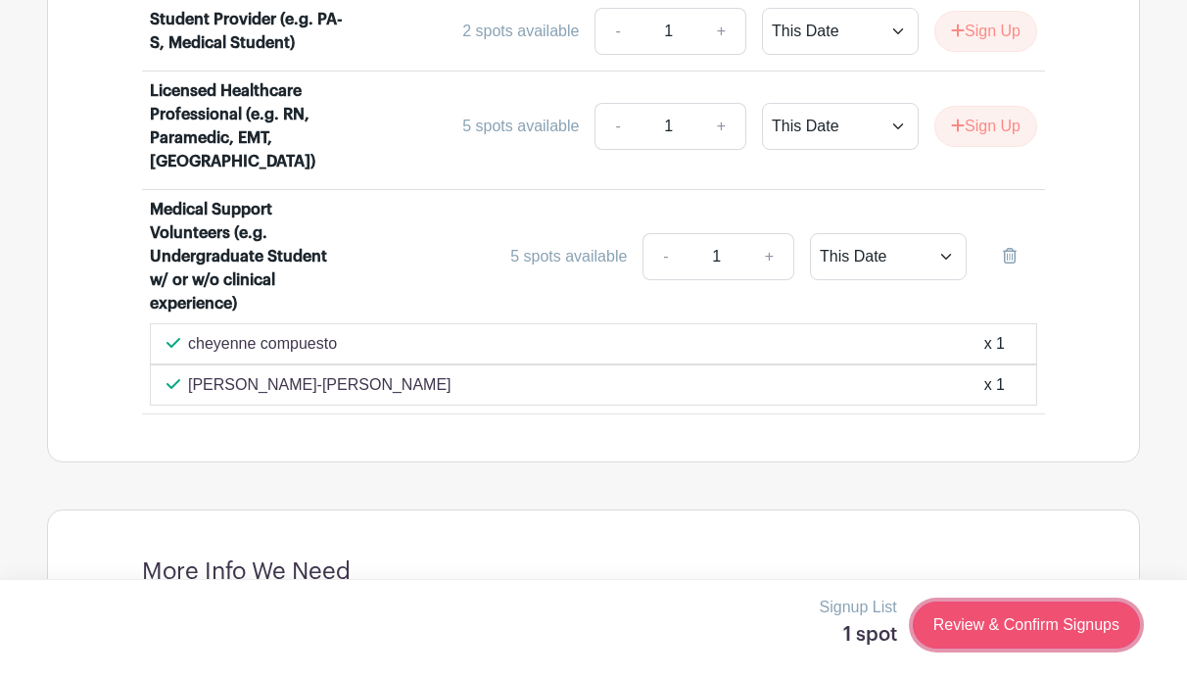
click at [1023, 619] on link "Review & Confirm Signups" at bounding box center [1026, 624] width 227 height 47
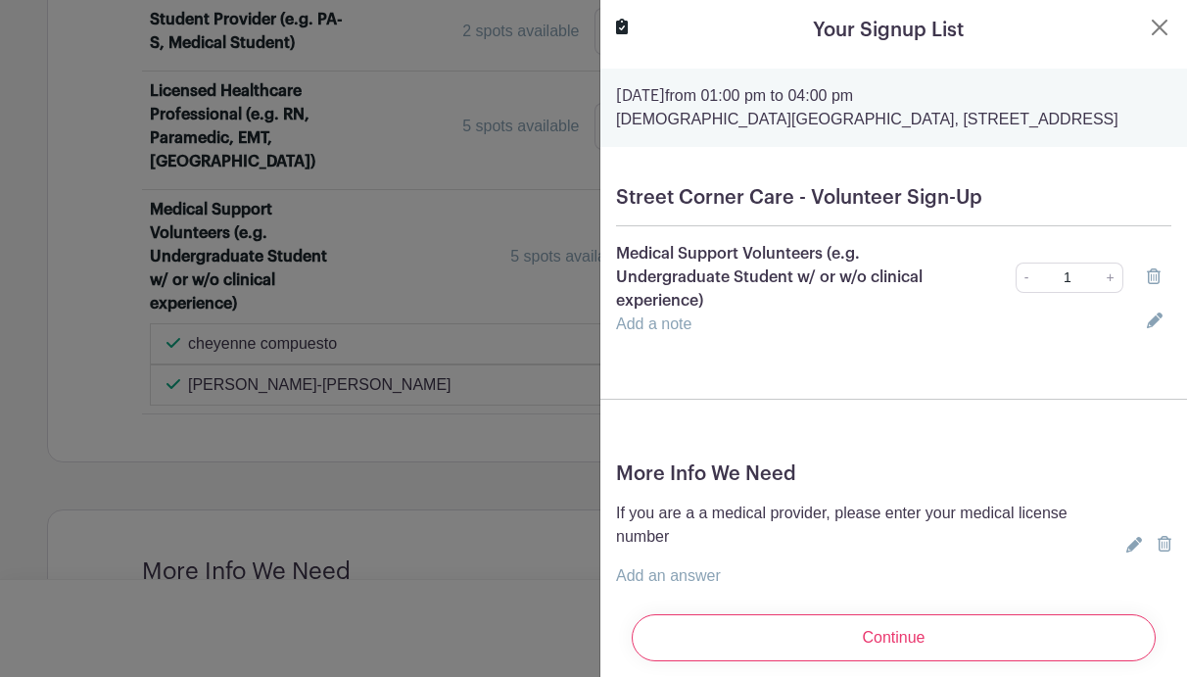
click at [1023, 619] on input "Continue" at bounding box center [894, 637] width 524 height 47
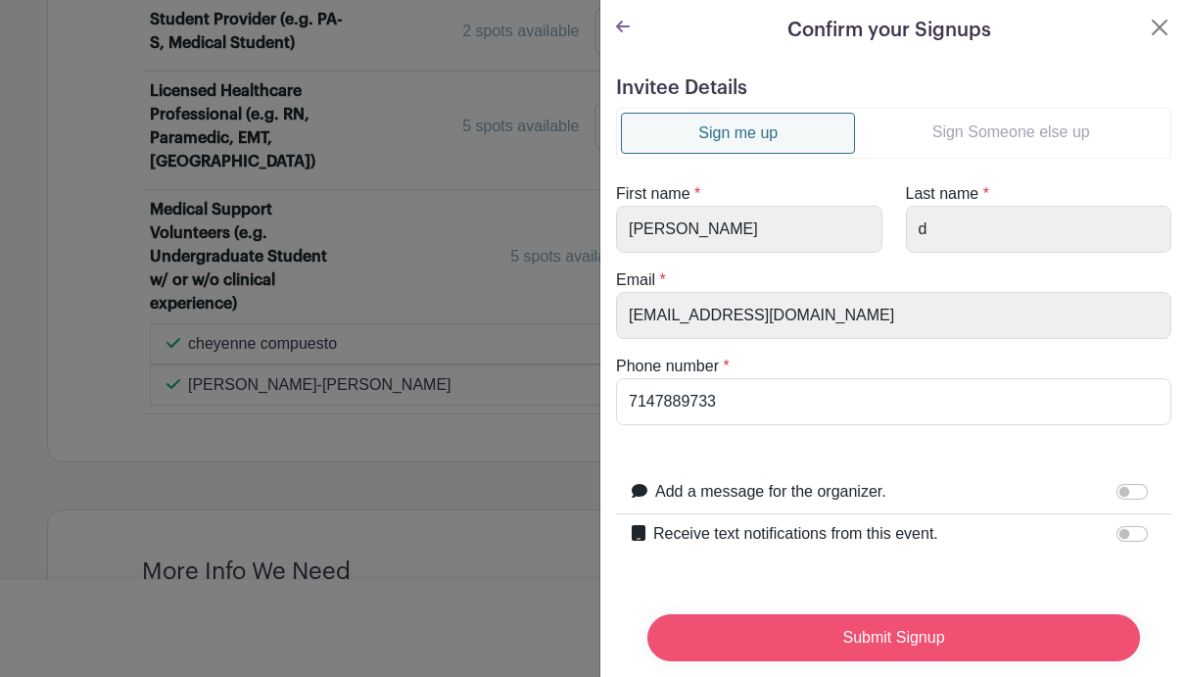
click at [987, 626] on input "Submit Signup" at bounding box center [893, 637] width 493 height 47
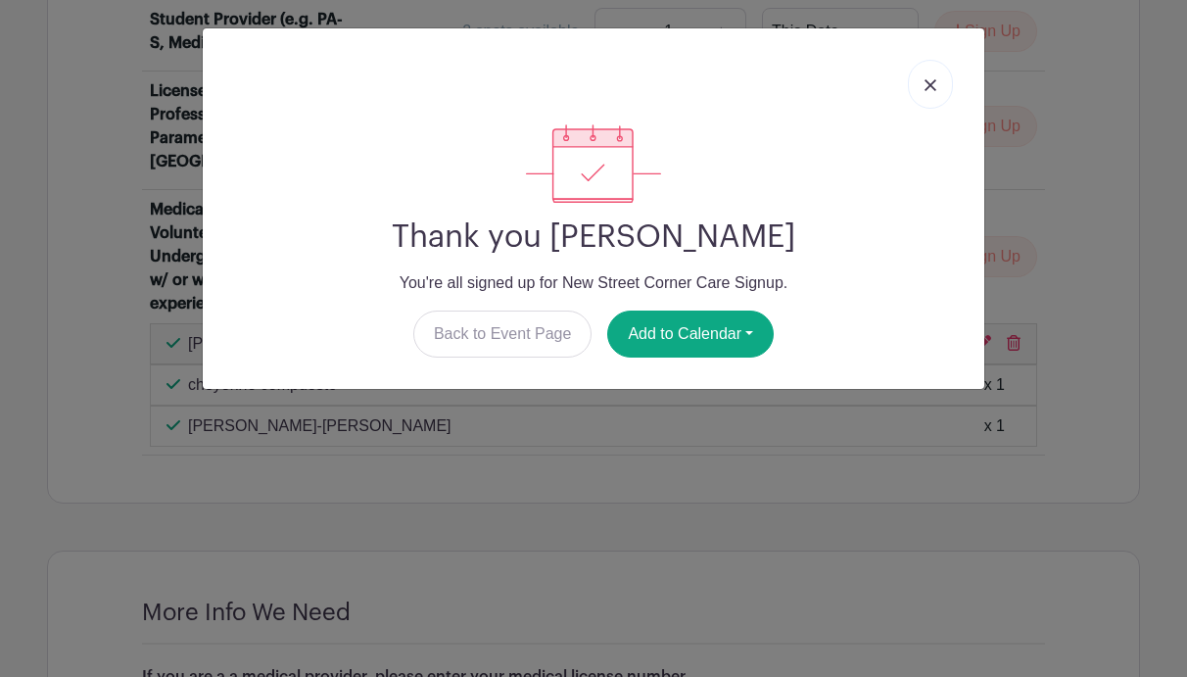
click at [918, 78] on link at bounding box center [930, 84] width 45 height 49
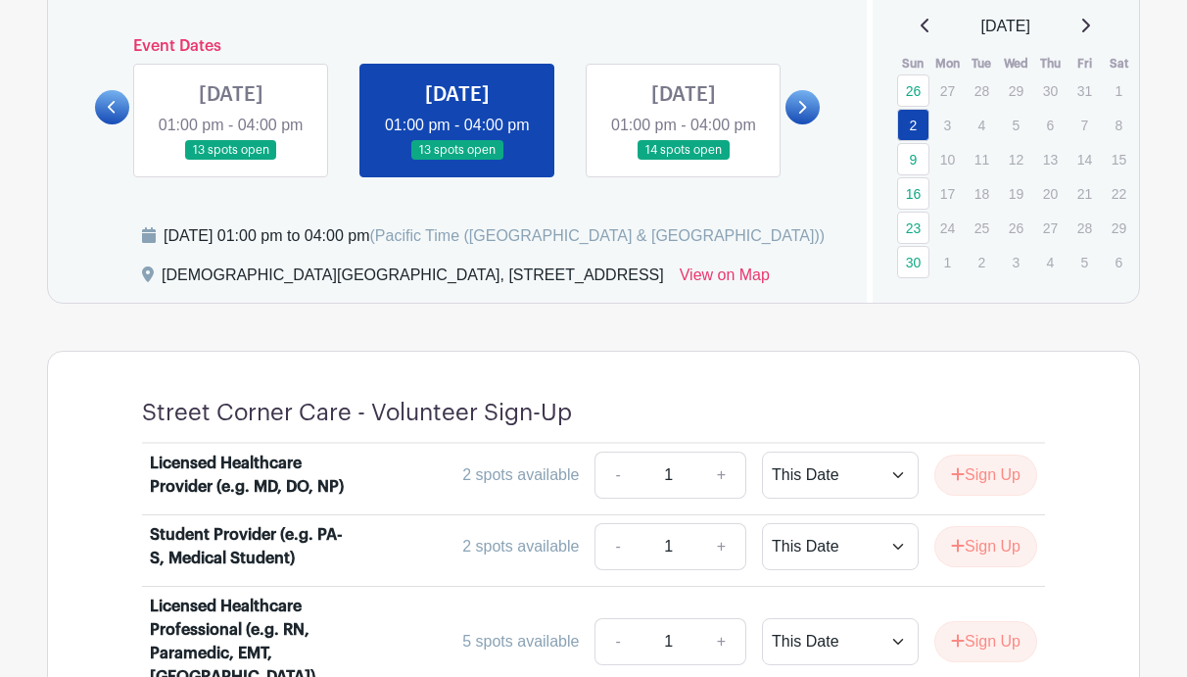
scroll to position [912, 0]
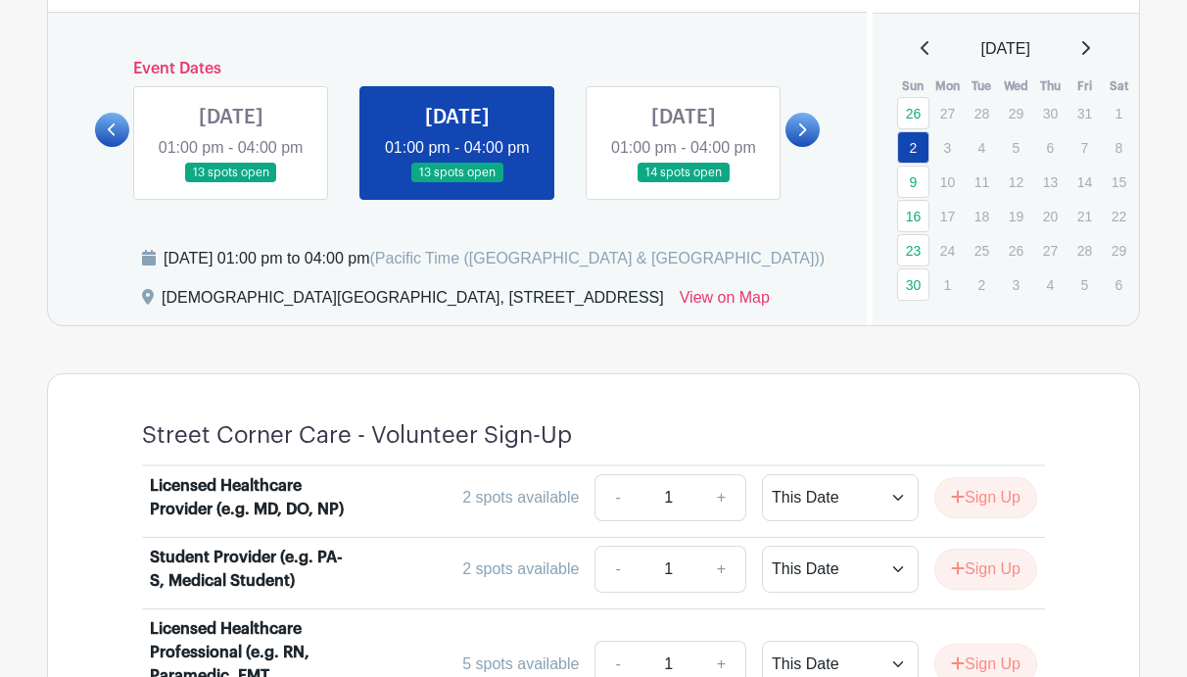
click at [797, 137] on icon at bounding box center [801, 129] width 9 height 15
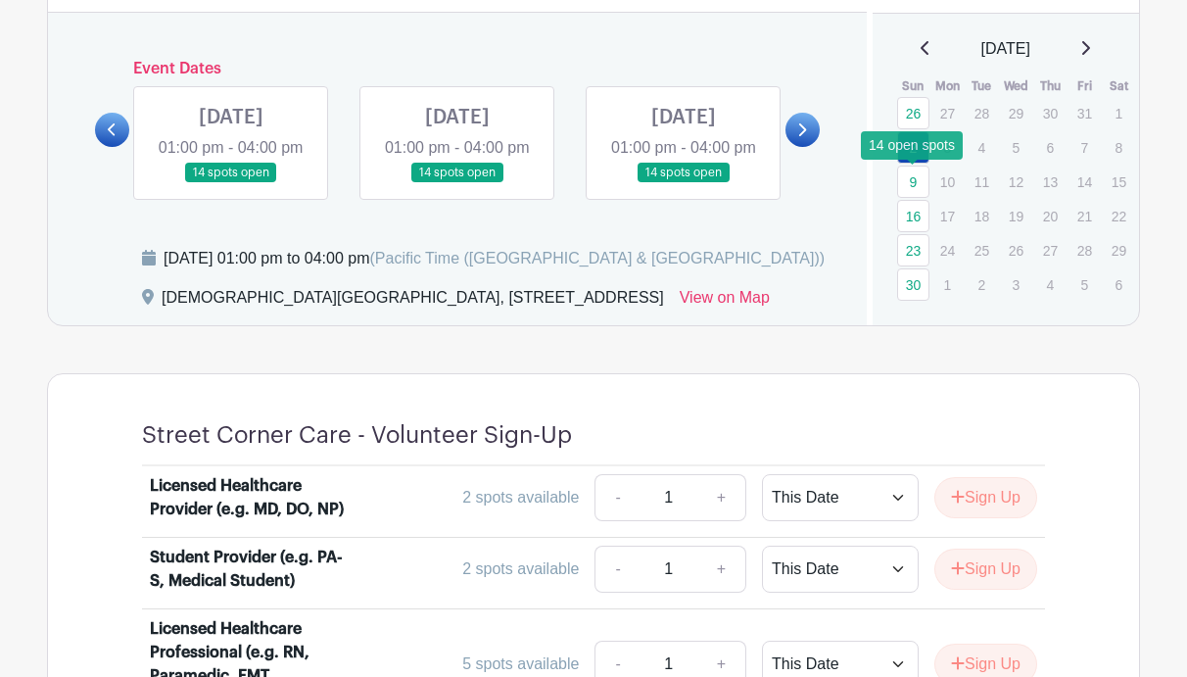
click at [918, 174] on link "9" at bounding box center [913, 181] width 32 height 32
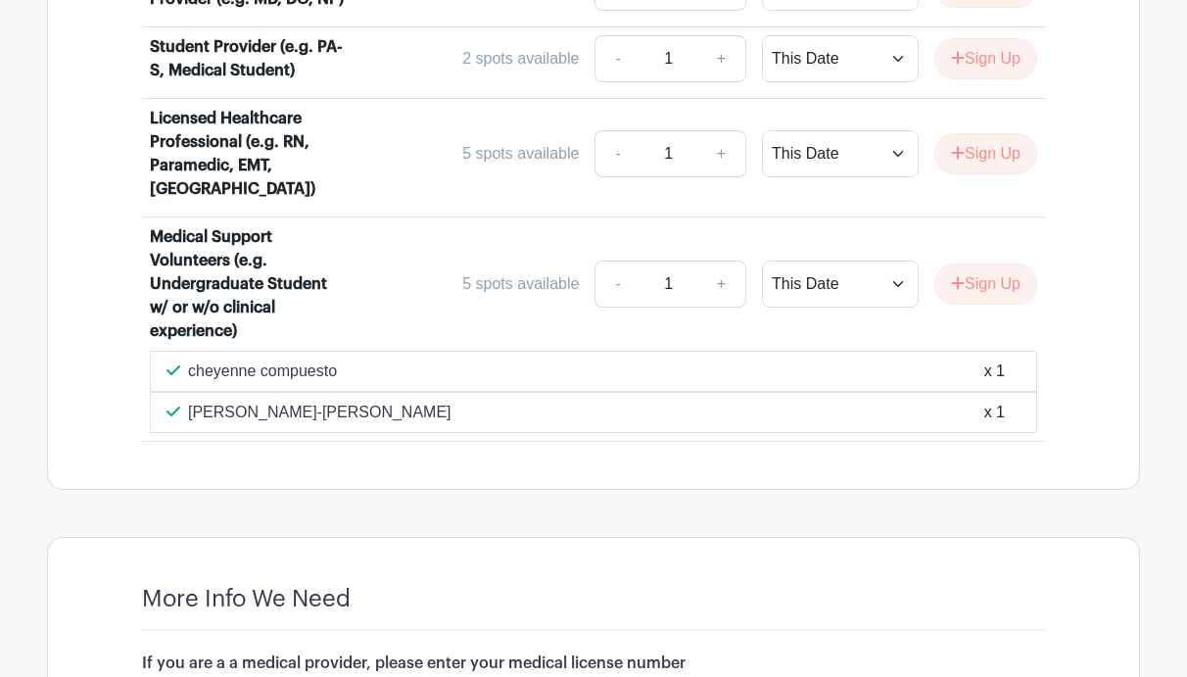
scroll to position [1456, 0]
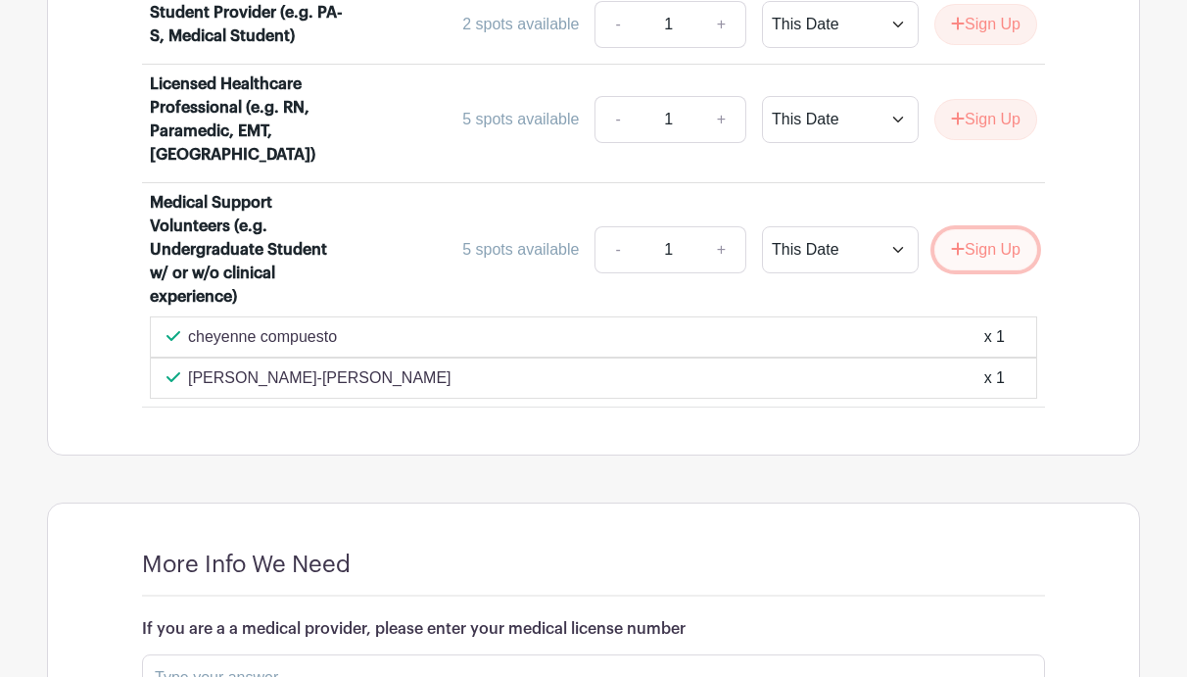
click at [966, 259] on button "Sign Up" at bounding box center [985, 249] width 103 height 41
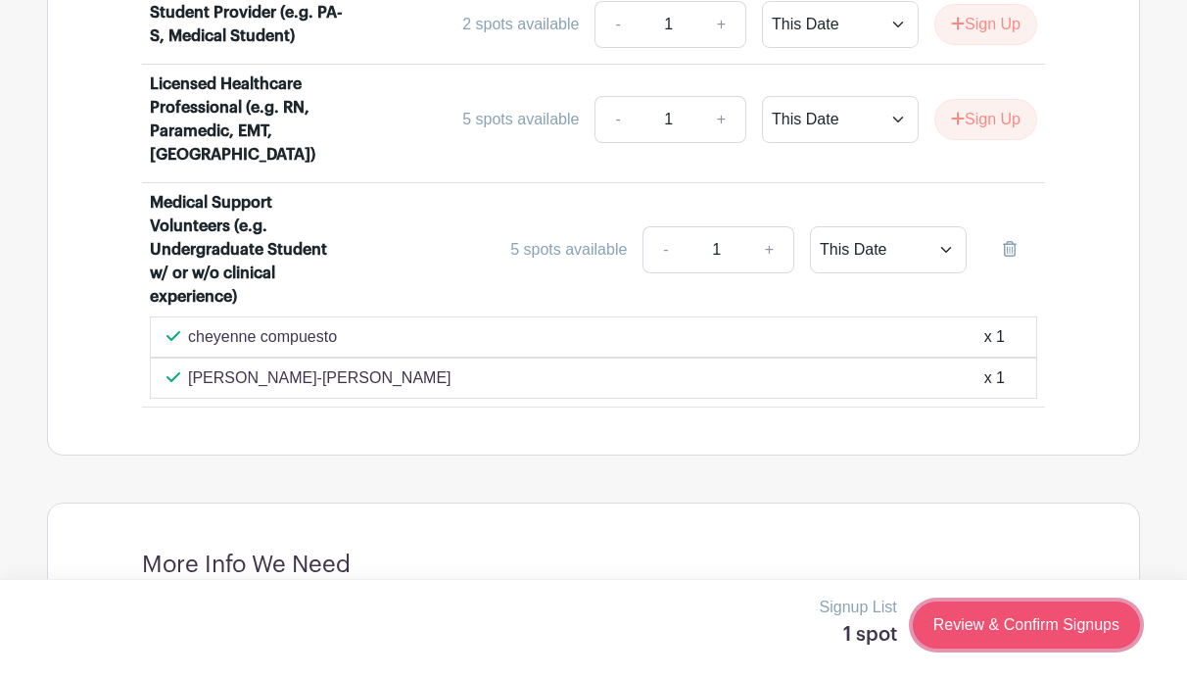
click at [1002, 635] on link "Review & Confirm Signups" at bounding box center [1026, 624] width 227 height 47
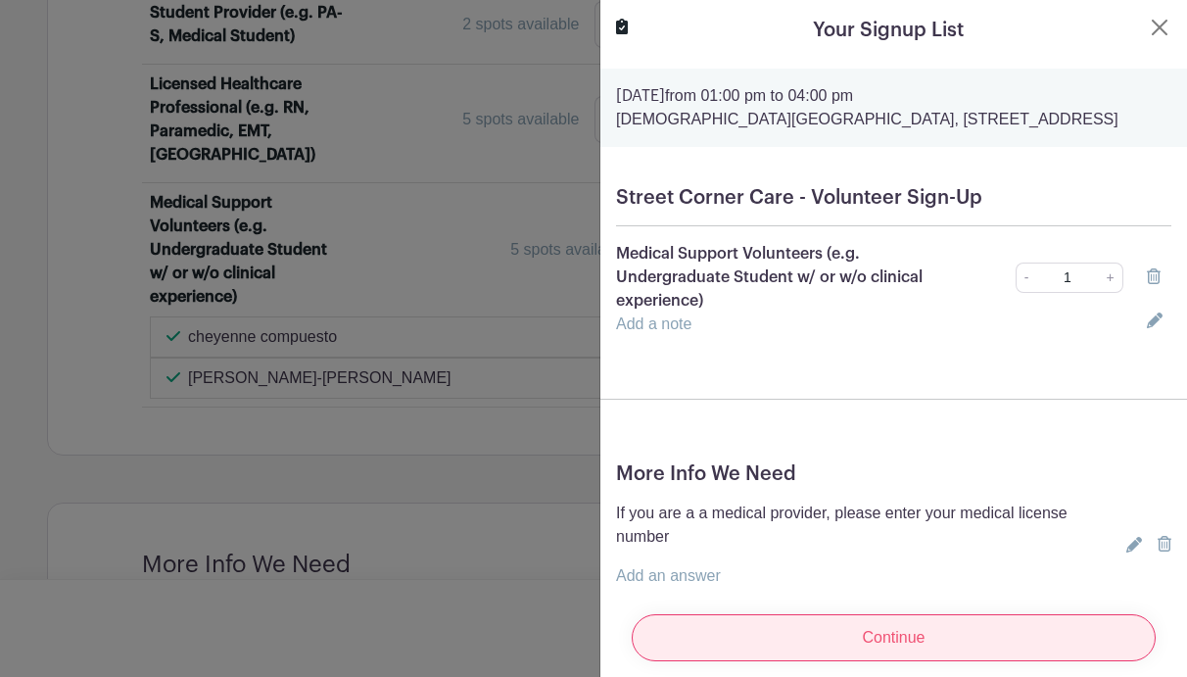
click at [985, 633] on input "Continue" at bounding box center [894, 637] width 524 height 47
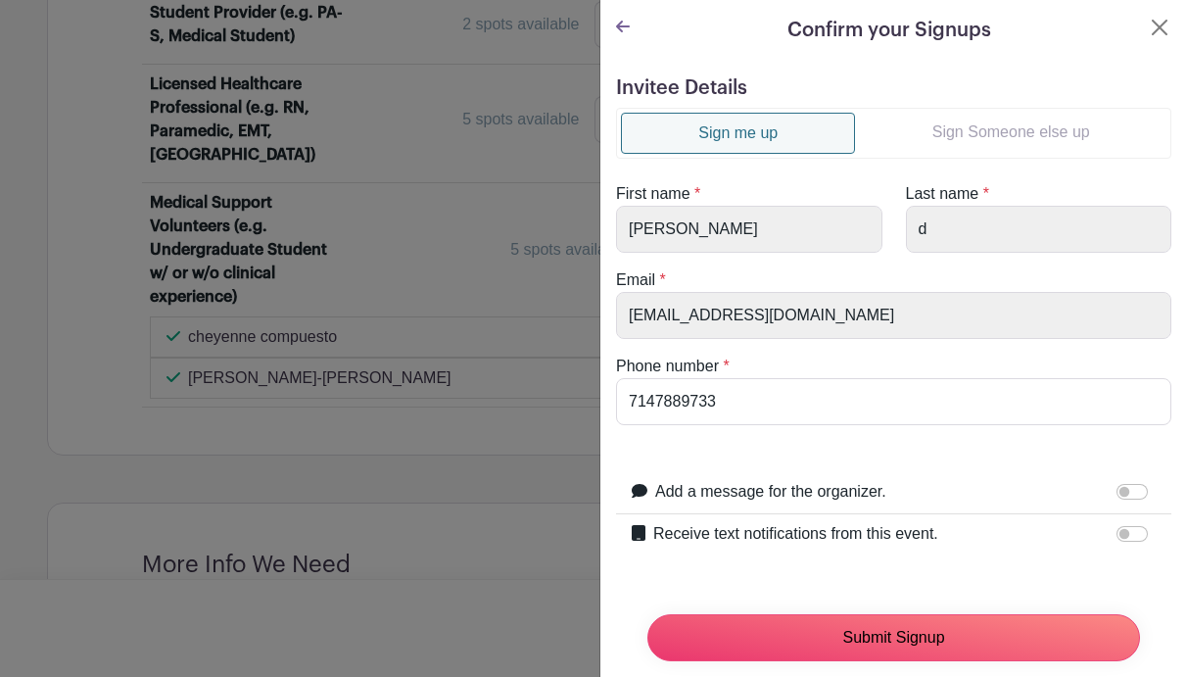
click at [985, 633] on input "Submit Signup" at bounding box center [893, 637] width 493 height 47
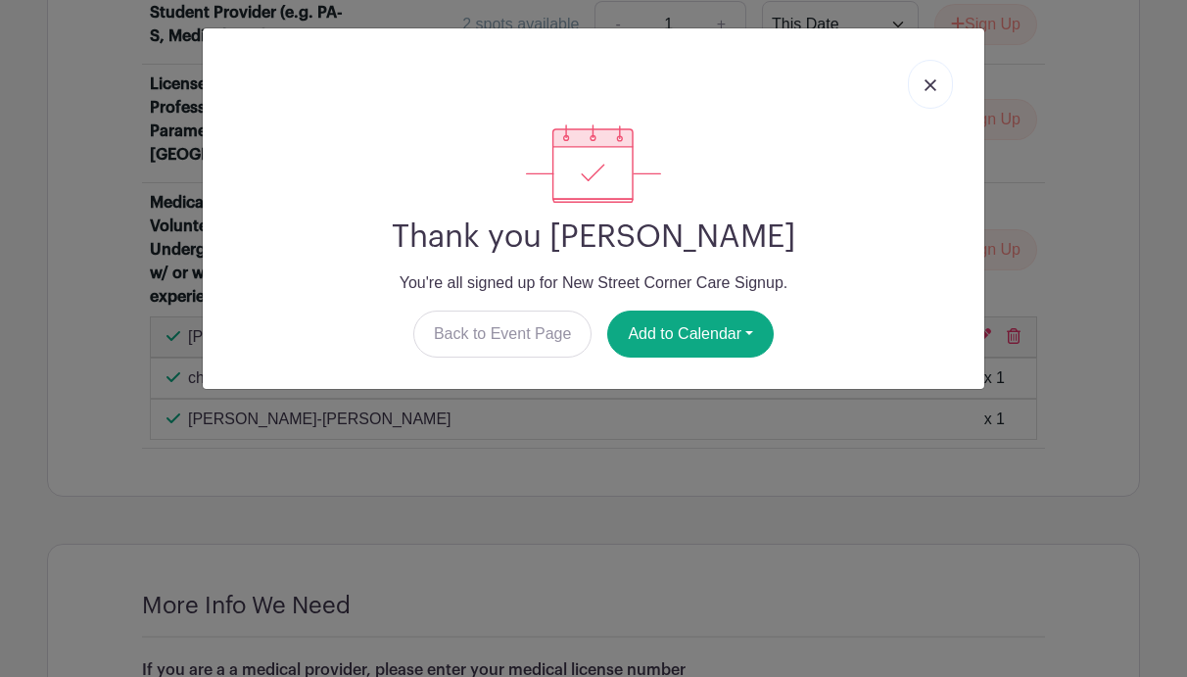
click at [937, 90] on link at bounding box center [930, 84] width 45 height 49
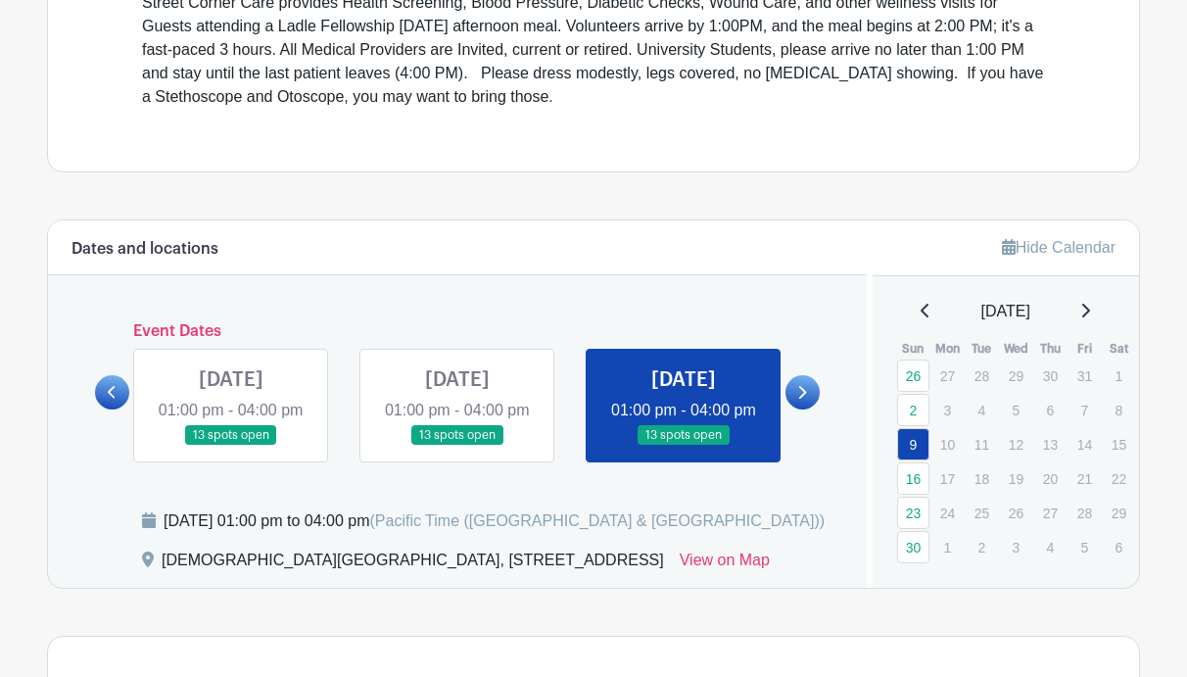
scroll to position [653, 0]
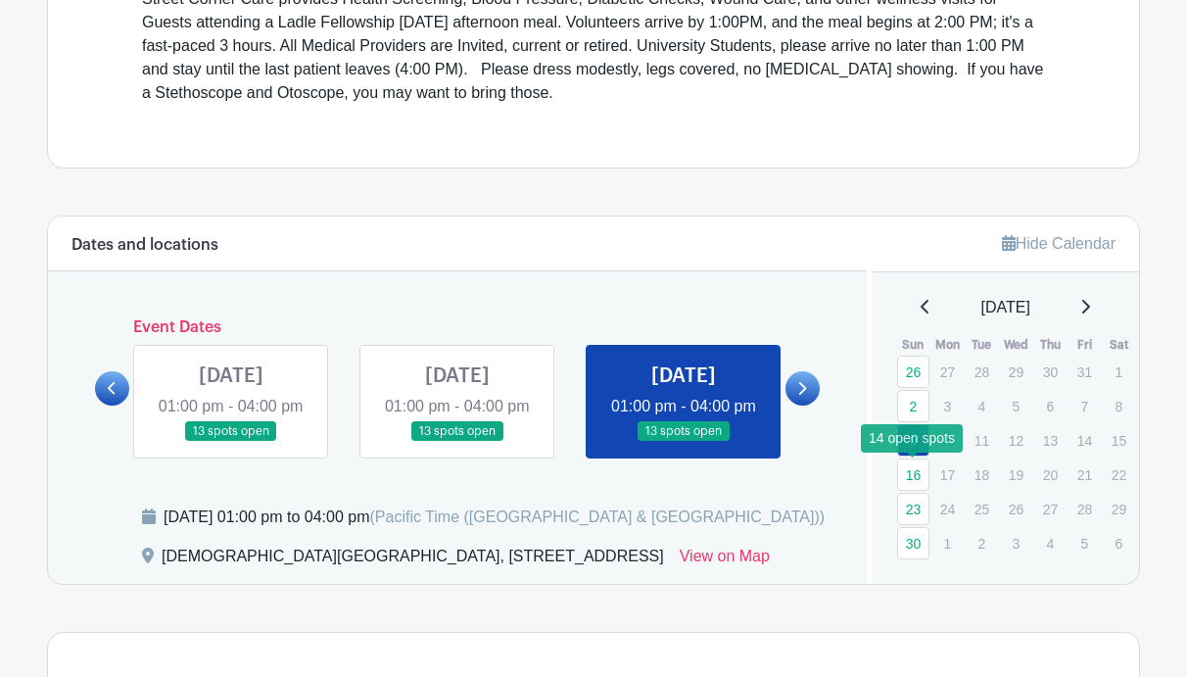
click at [918, 485] on link "16" at bounding box center [913, 474] width 32 height 32
